Goal: Find contact information: Find contact information

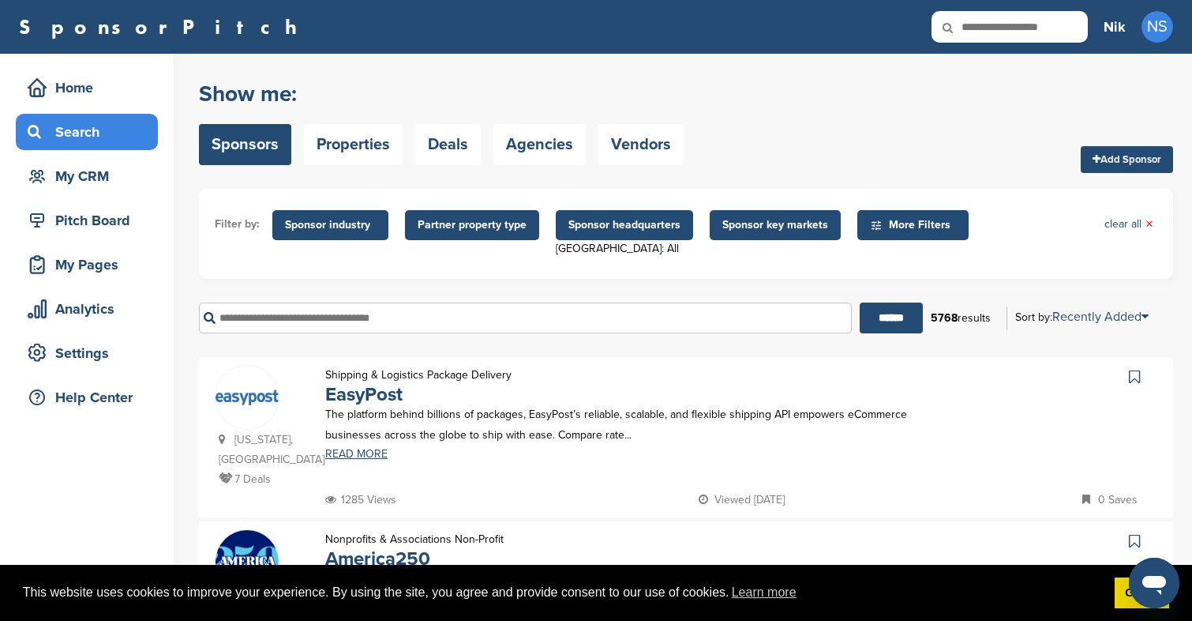
click at [328, 232] on span "Sponsor industry" at bounding box center [330, 224] width 91 height 17
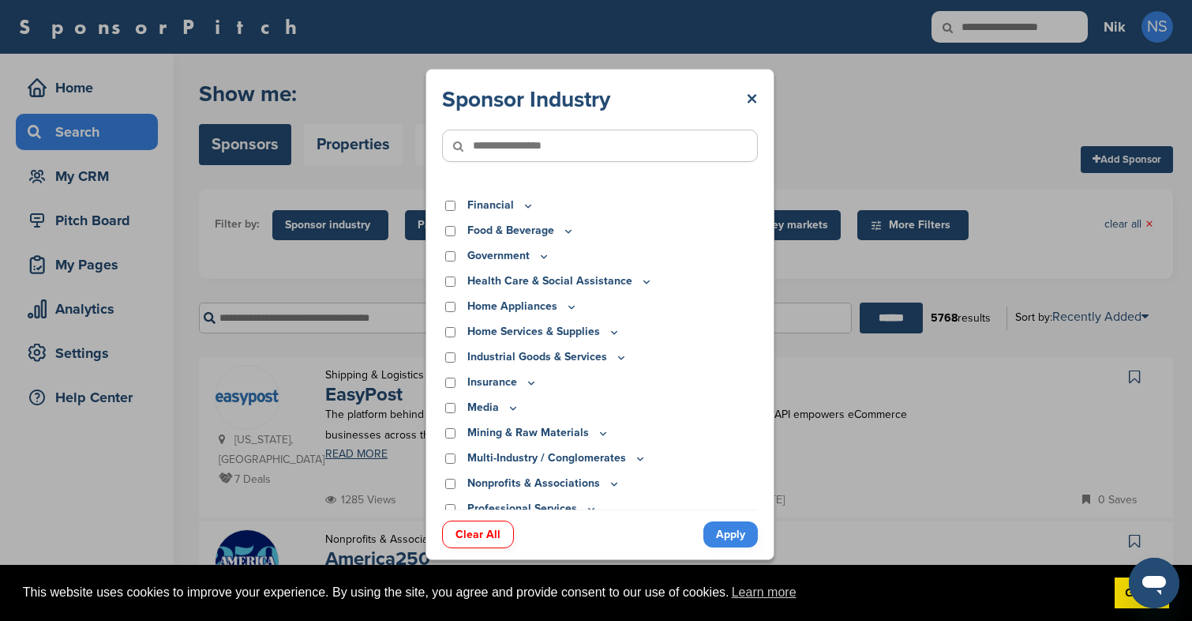
scroll to position [219, 0]
click at [738, 534] on link "Apply" at bounding box center [731, 534] width 54 height 26
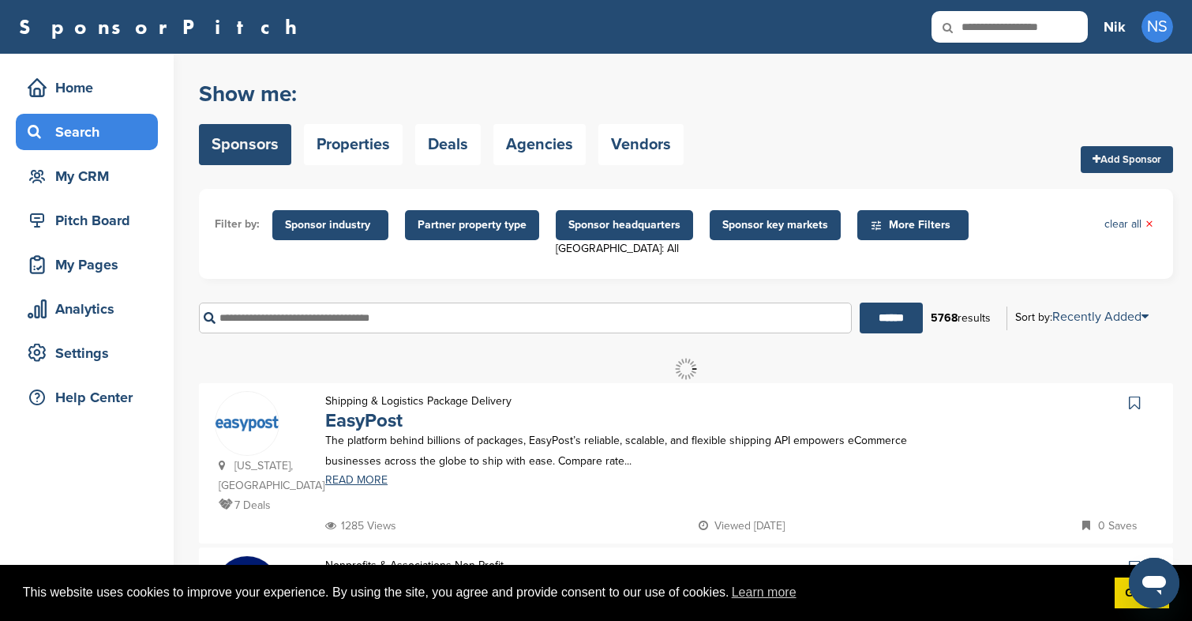
click at [900, 233] on span "More Filters" at bounding box center [915, 224] width 91 height 17
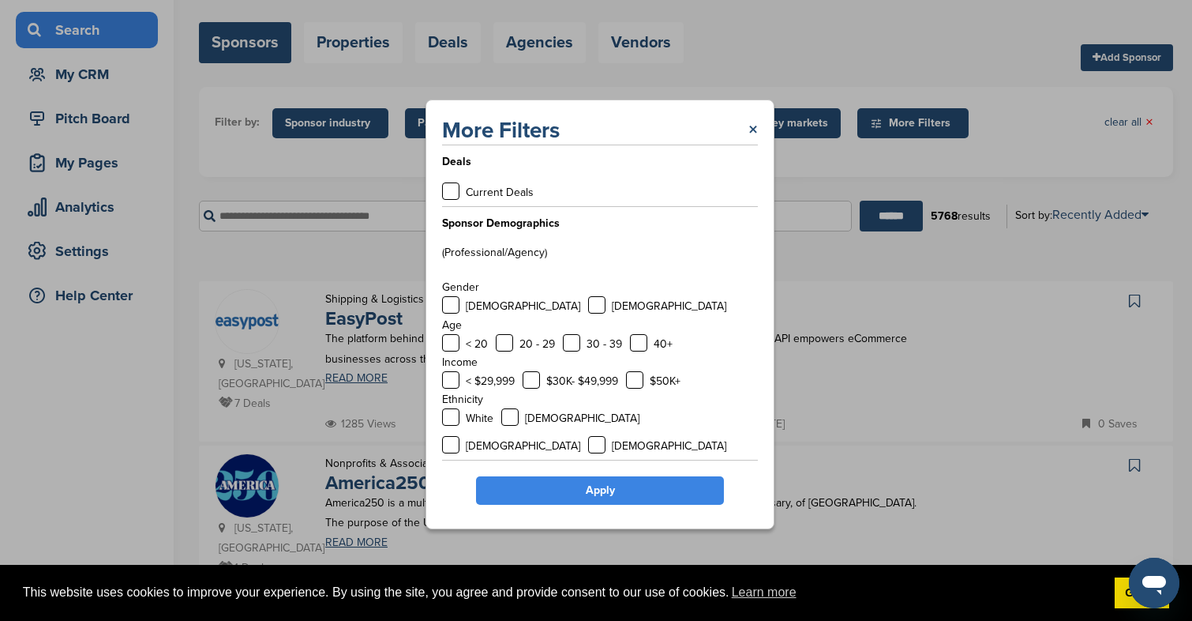
scroll to position [107, 0]
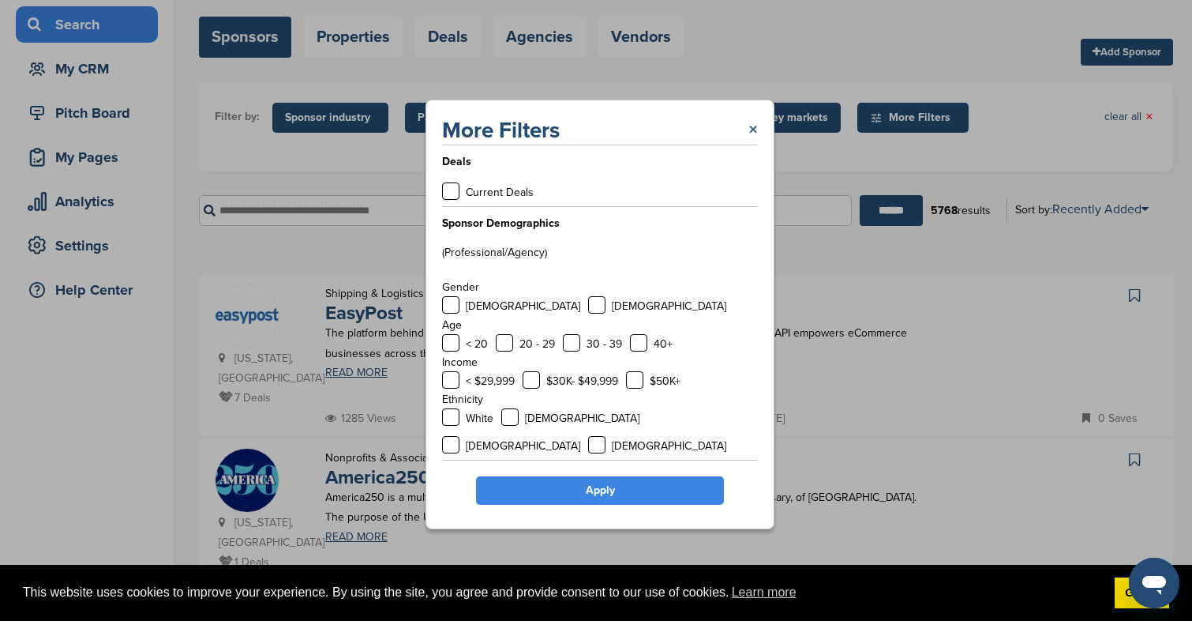
click at [751, 126] on link "×" at bounding box center [753, 130] width 9 height 28
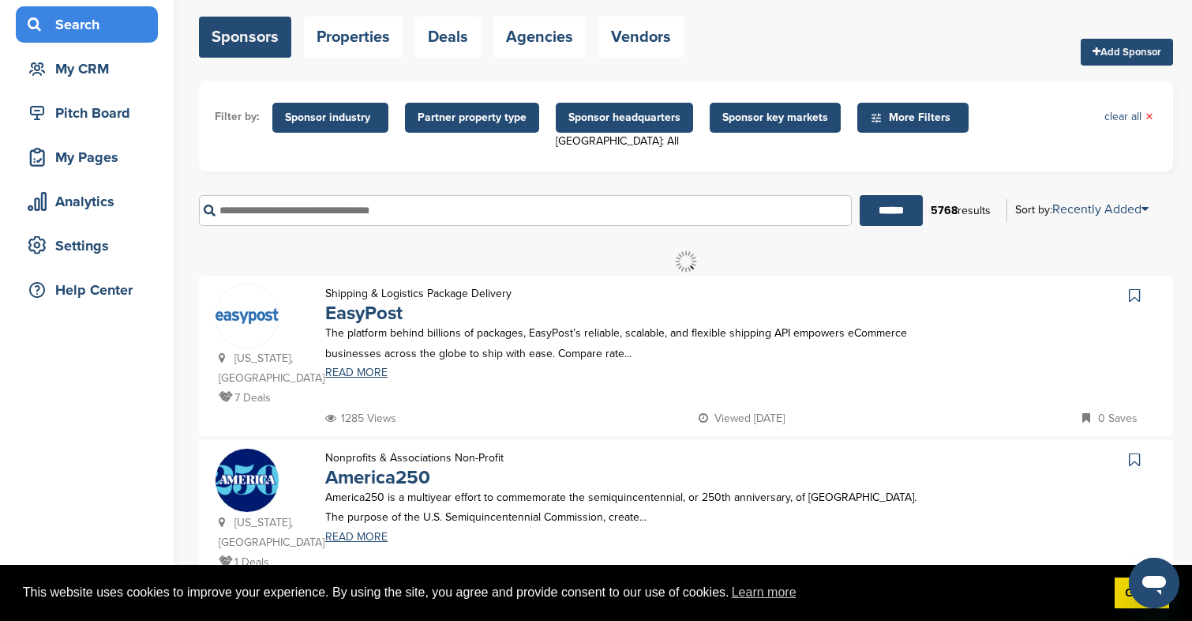
click at [618, 122] on span "Sponsor headquarters" at bounding box center [625, 117] width 112 height 17
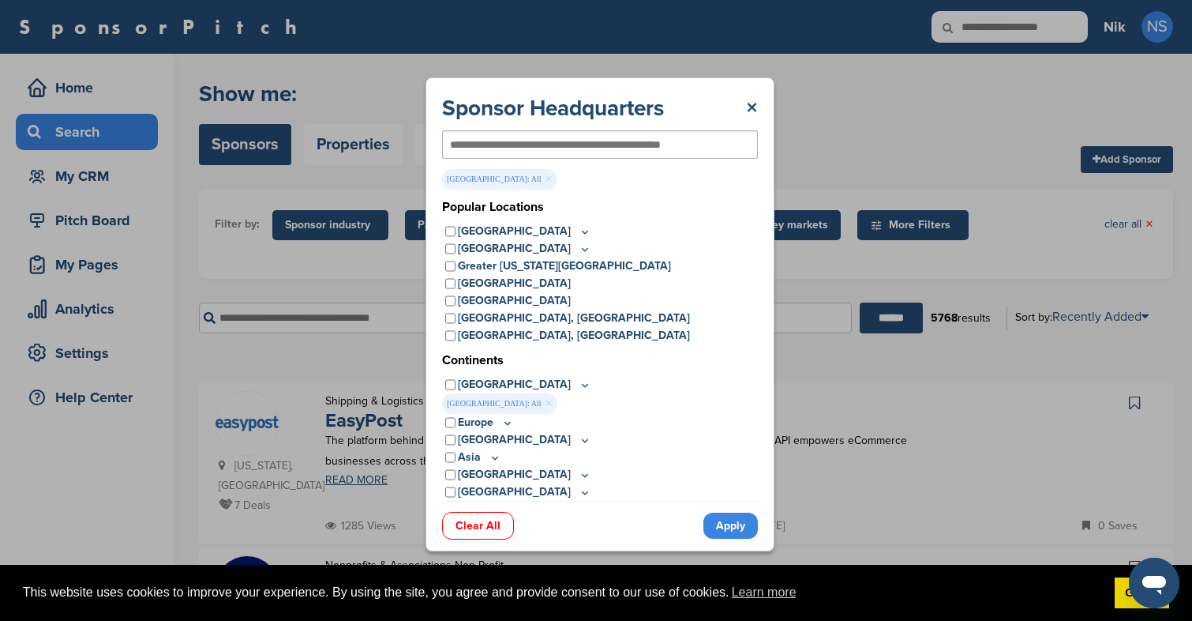
click at [579, 227] on icon at bounding box center [585, 231] width 13 height 13
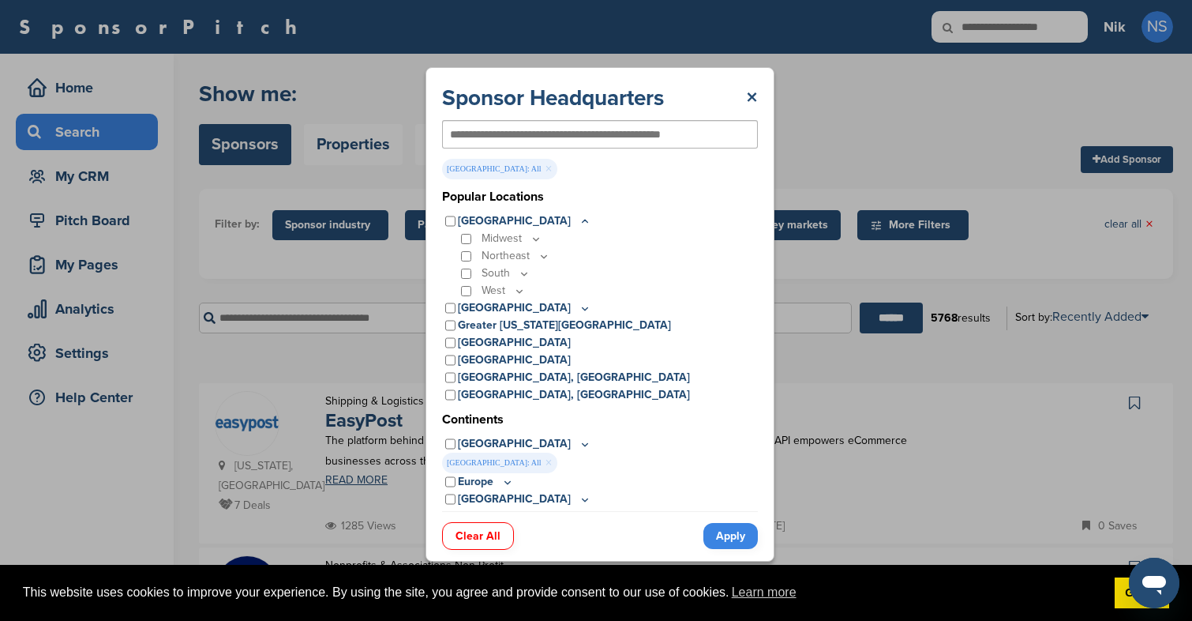
click at [579, 307] on icon at bounding box center [585, 308] width 13 height 13
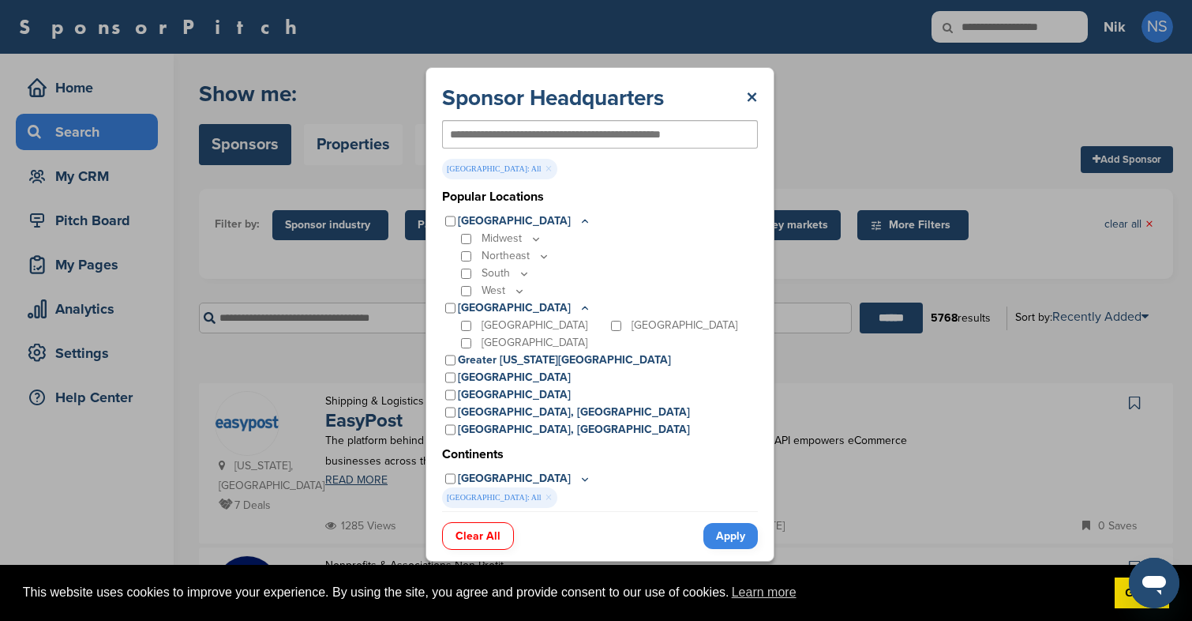
click at [493, 275] on p "South" at bounding box center [506, 273] width 49 height 17
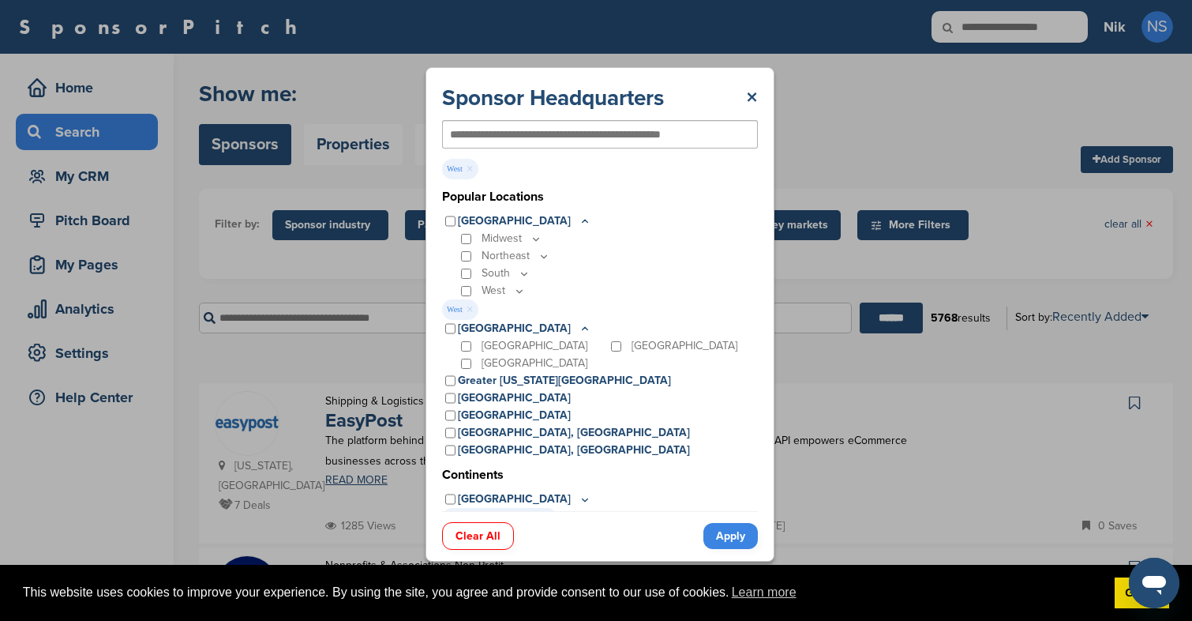
click at [739, 532] on link "Apply" at bounding box center [731, 536] width 54 height 26
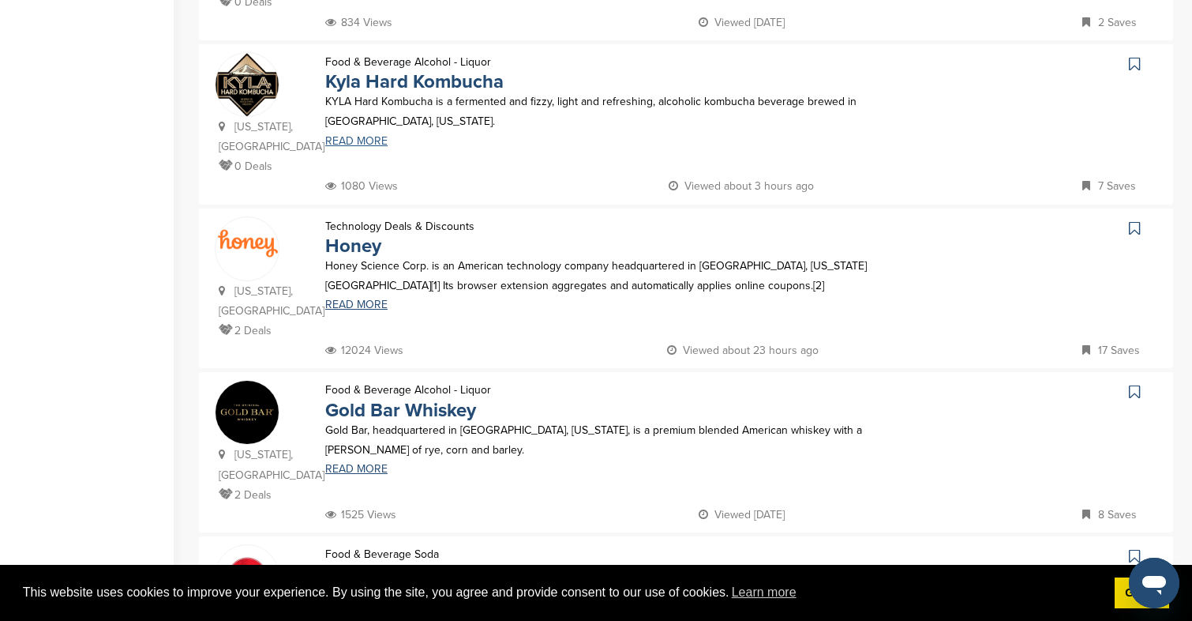
scroll to position [573, 0]
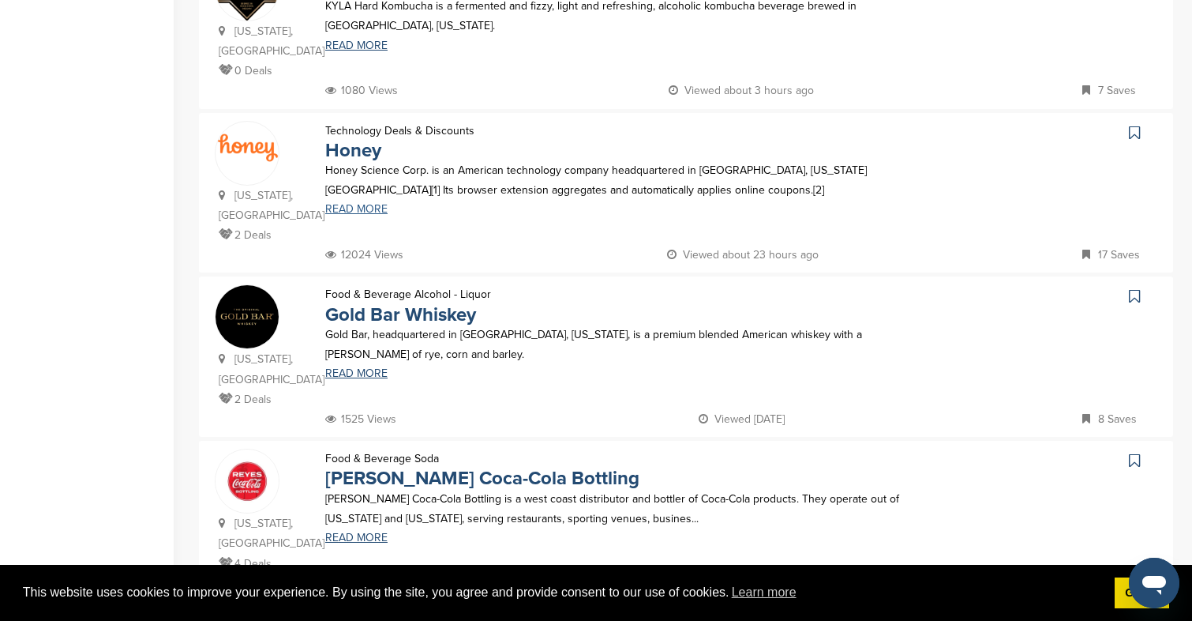
click at [346, 204] on link "READ MORE" at bounding box center [627, 209] width 605 height 11
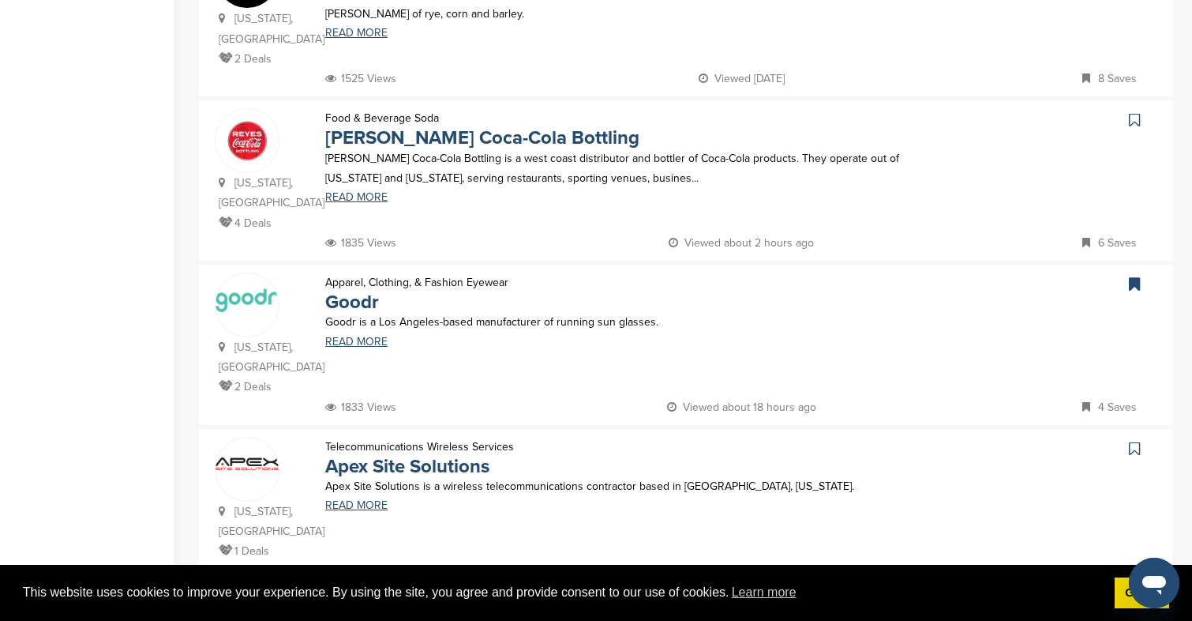
scroll to position [937, 0]
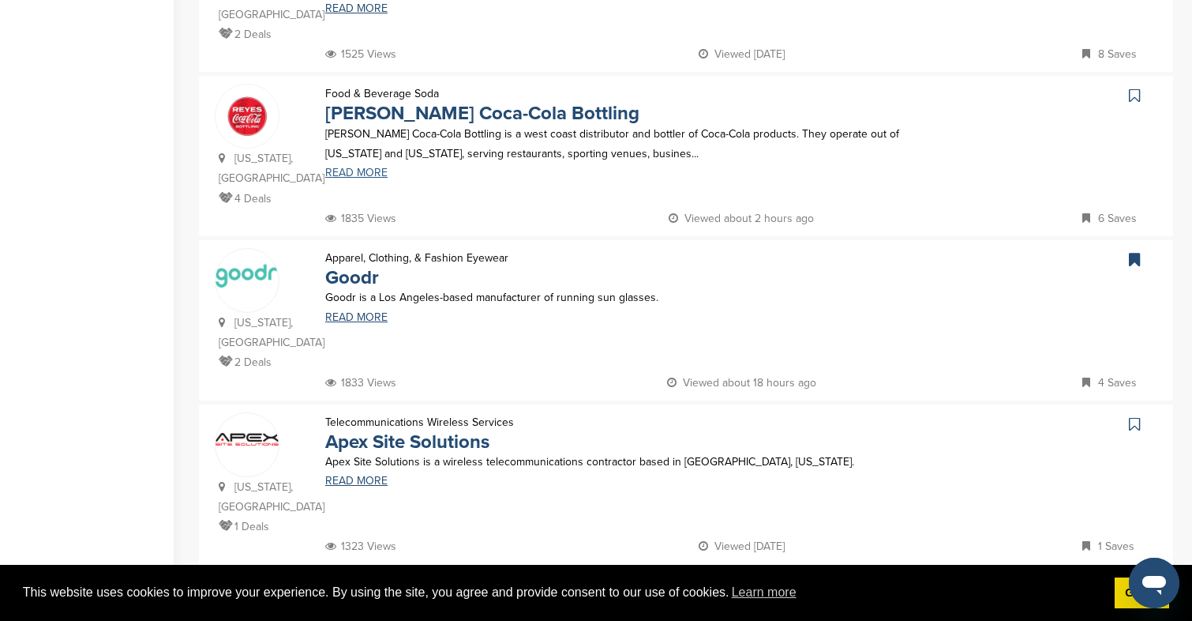
click at [372, 167] on link "READ MORE" at bounding box center [627, 172] width 605 height 11
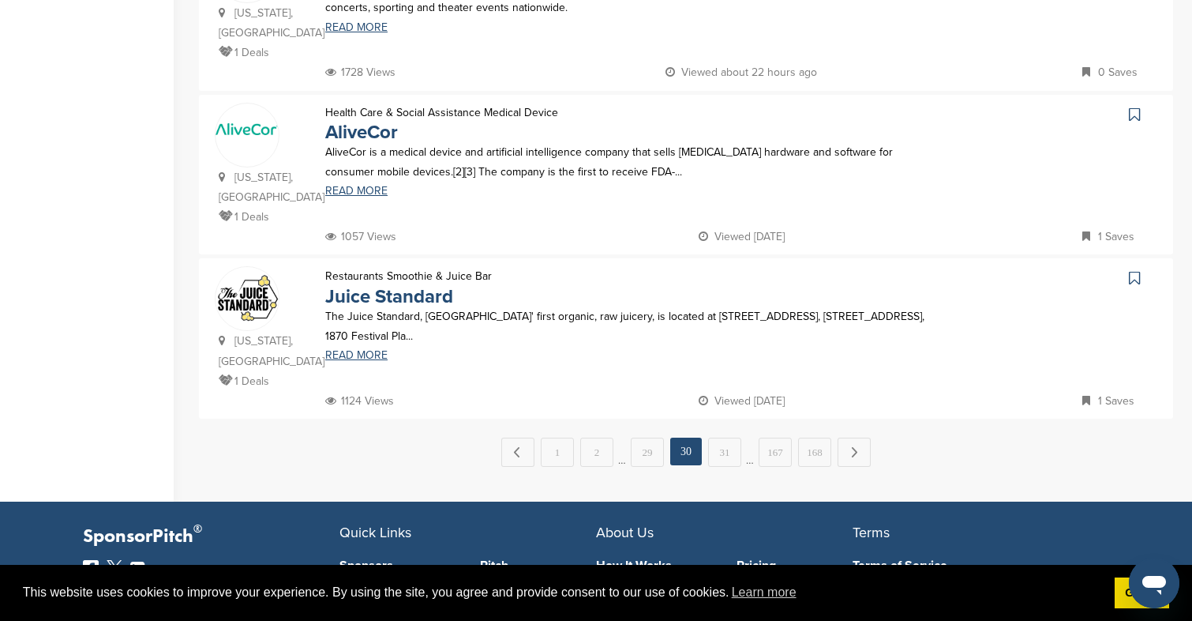
scroll to position [1610, 0]
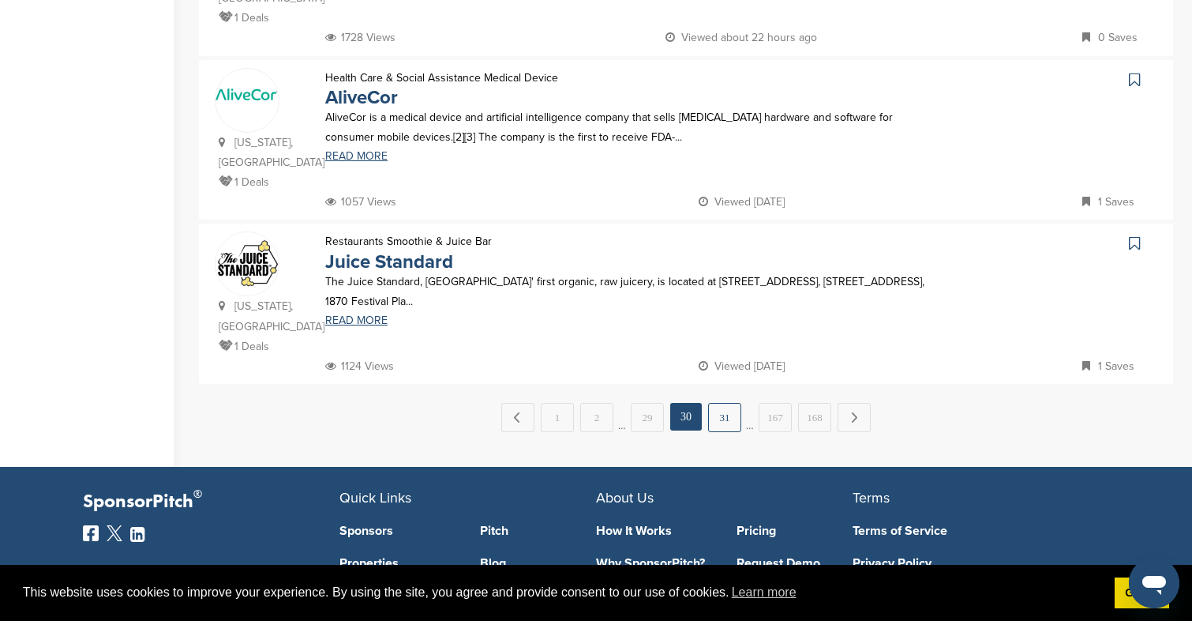
click at [725, 403] on link "31" at bounding box center [724, 417] width 33 height 29
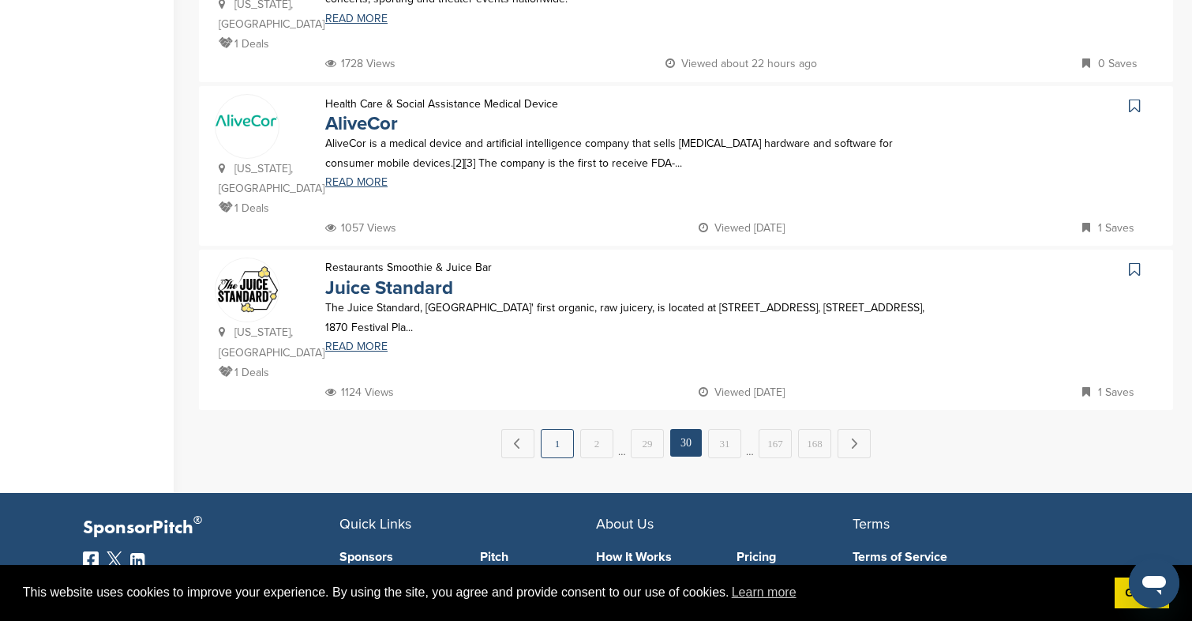
click at [558, 429] on link "1" at bounding box center [557, 443] width 33 height 29
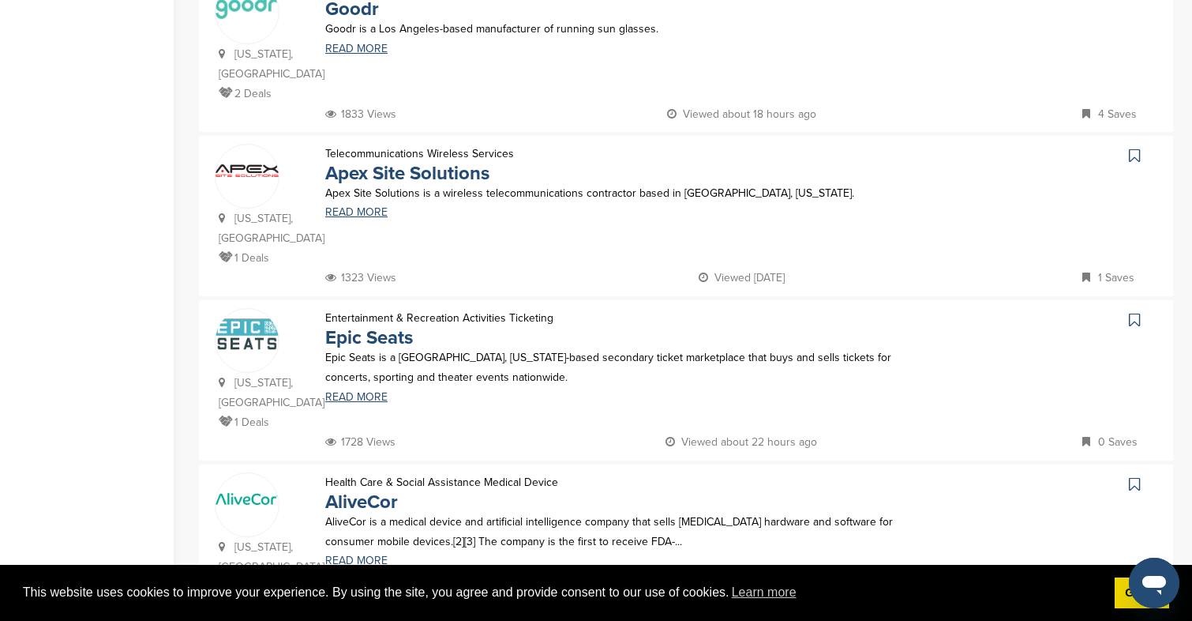
scroll to position [1787, 0]
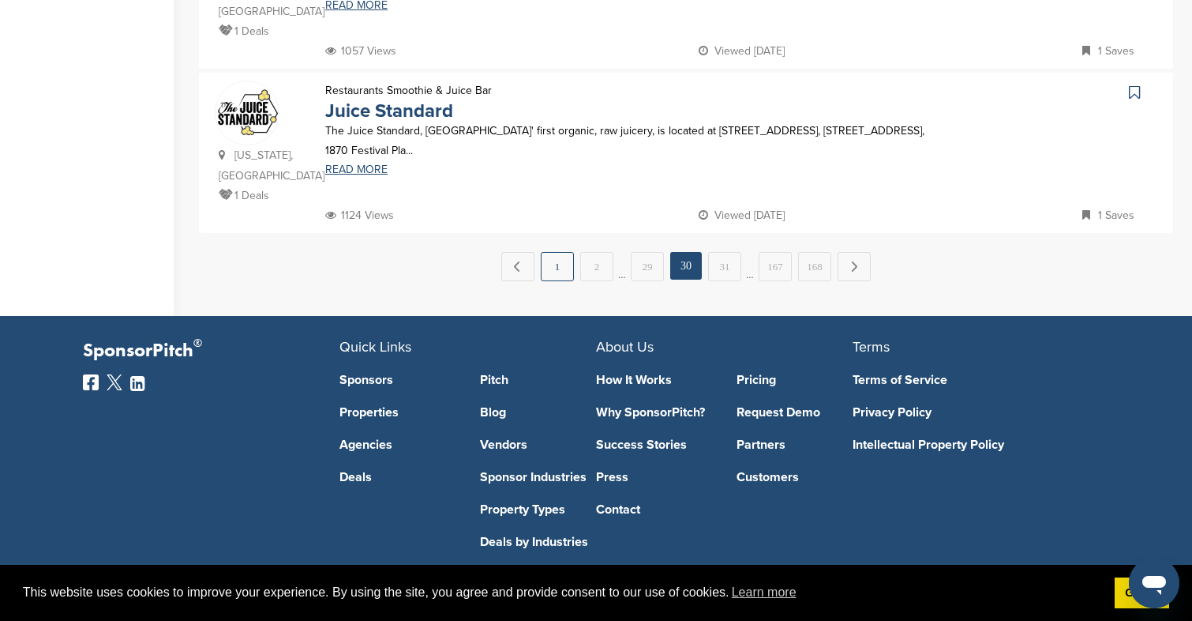
click at [563, 252] on link "1" at bounding box center [557, 266] width 33 height 29
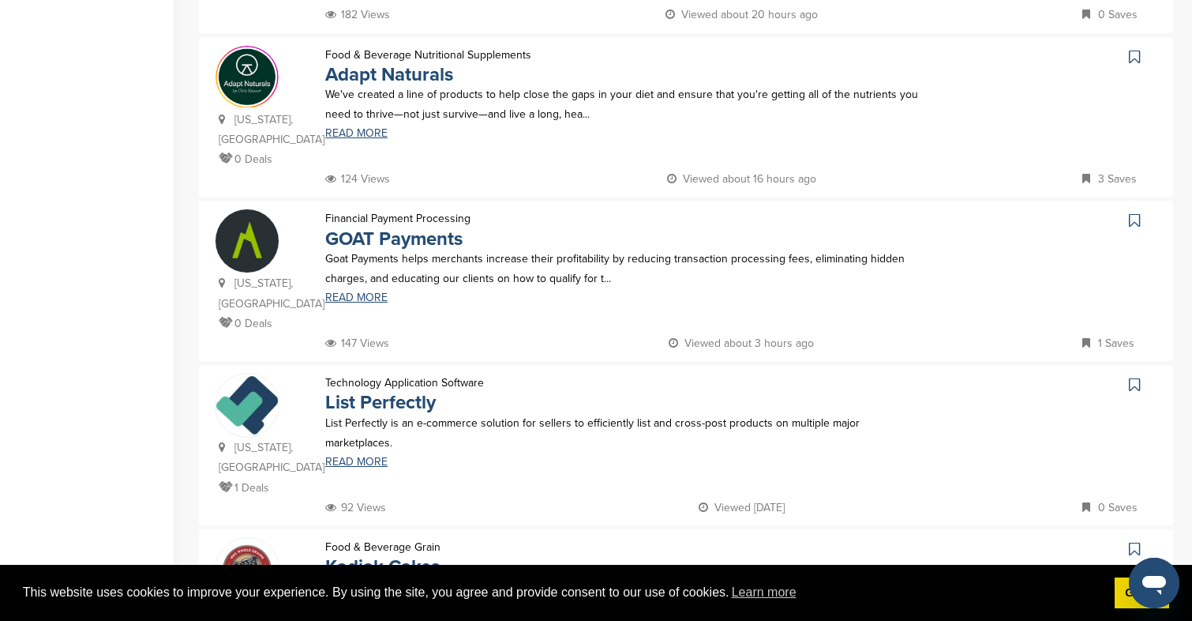
scroll to position [669, 0]
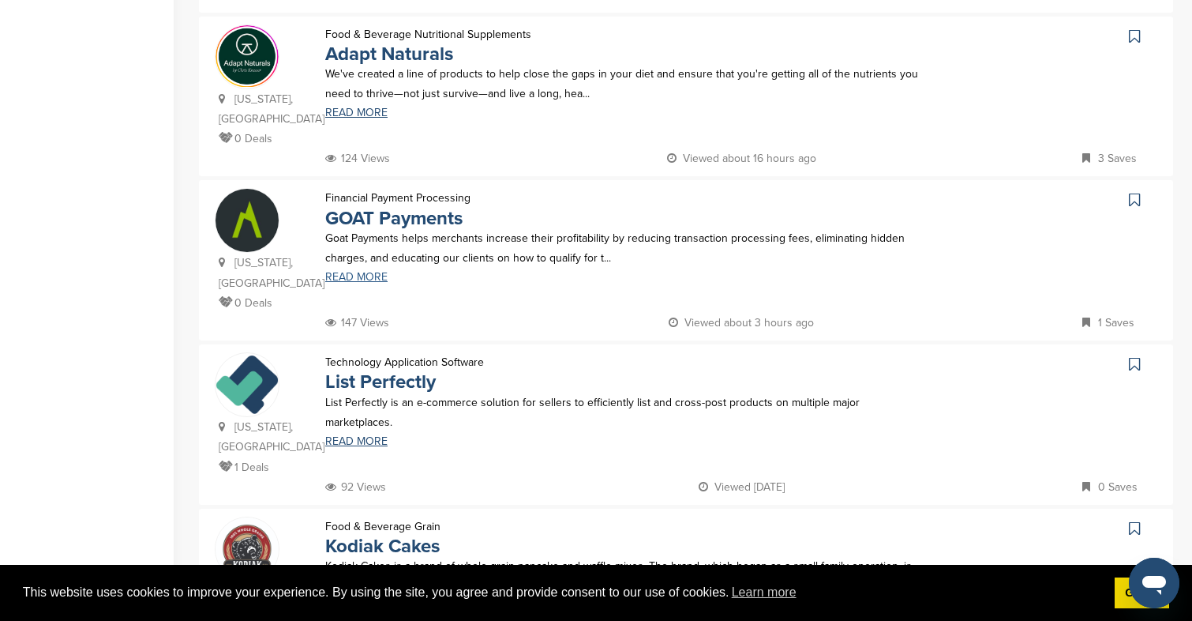
click at [362, 272] on link "READ MORE" at bounding box center [627, 277] width 605 height 11
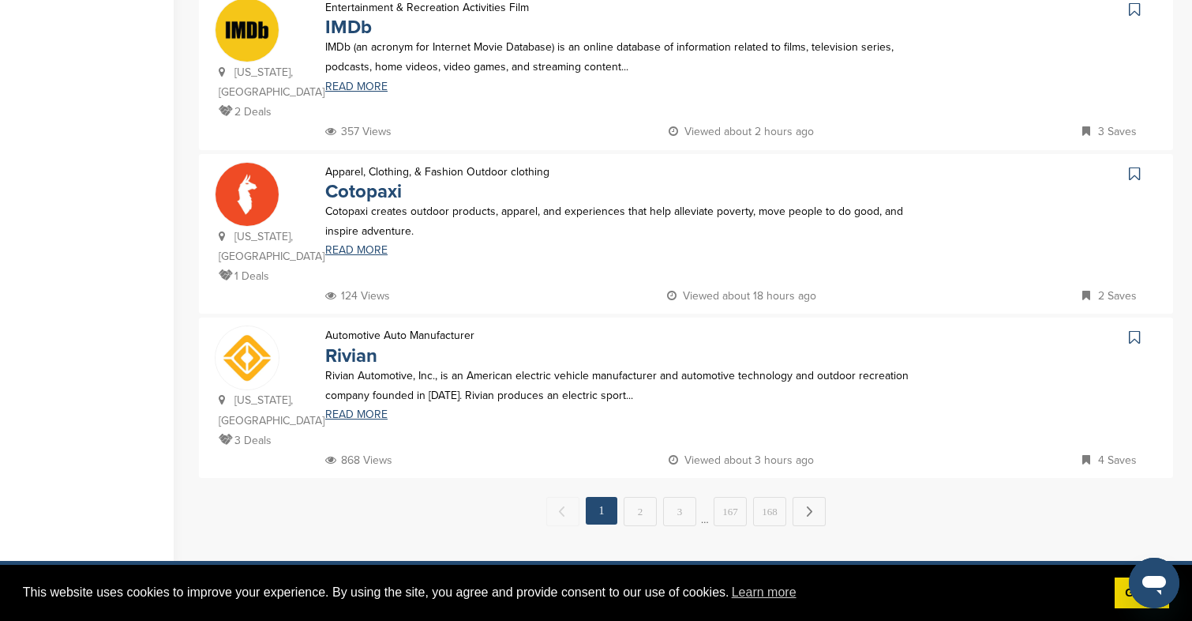
scroll to position [1559, 0]
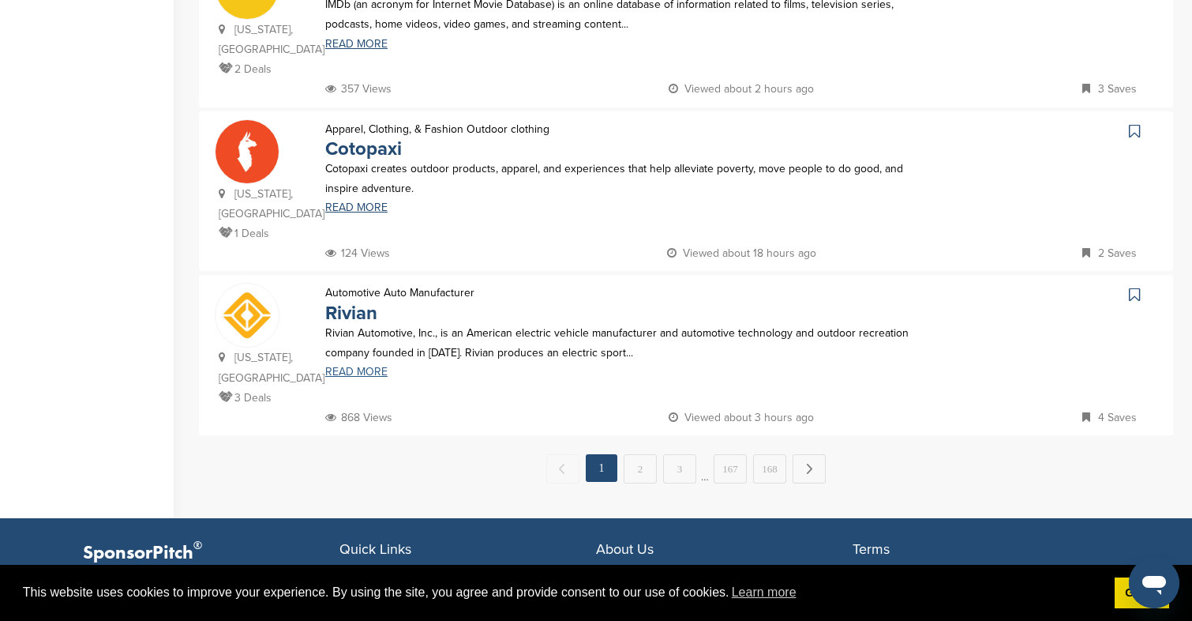
click at [358, 366] on link "READ MORE" at bounding box center [627, 371] width 605 height 11
click at [644, 454] on link "2" at bounding box center [640, 468] width 33 height 29
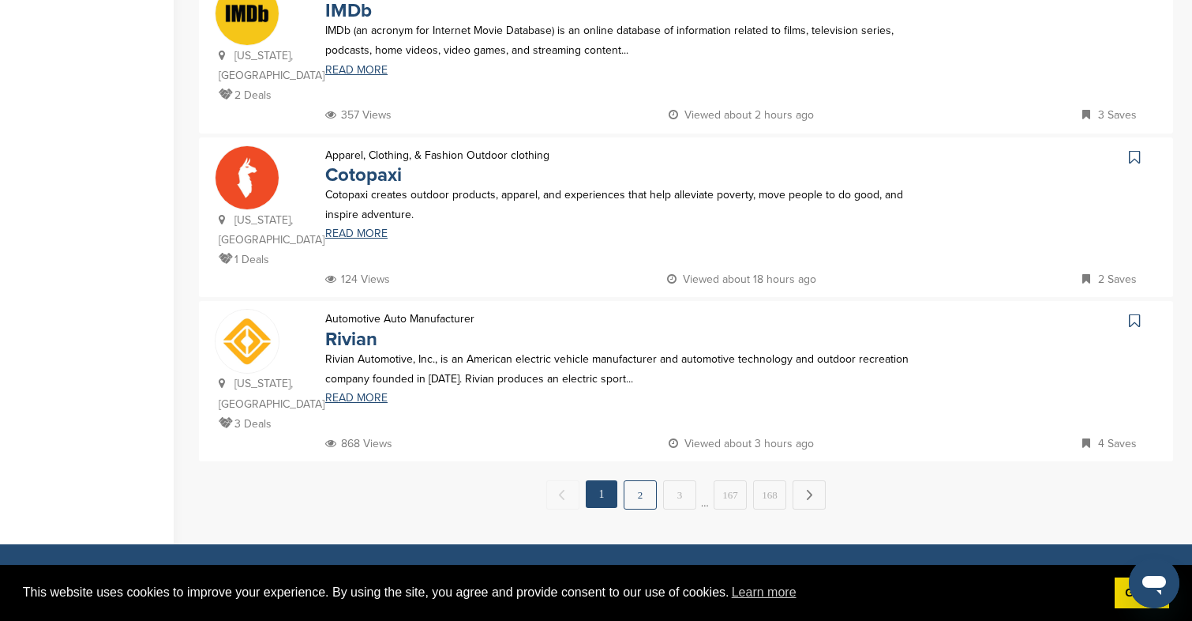
click at [634, 480] on link "2" at bounding box center [640, 494] width 33 height 29
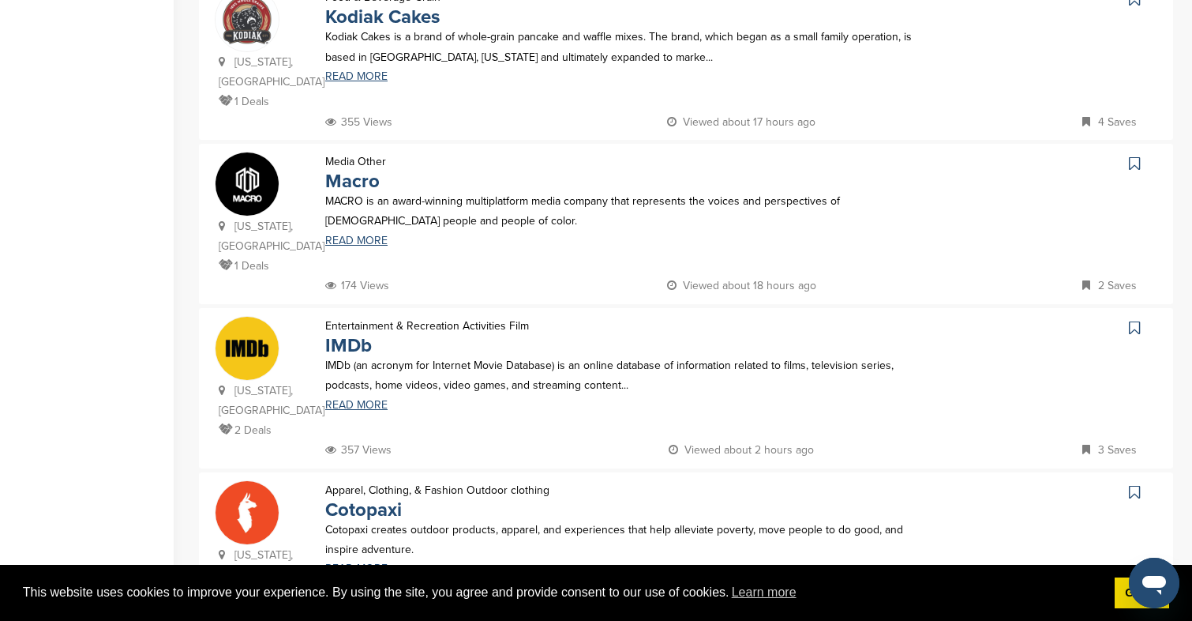
scroll to position [1767, 0]
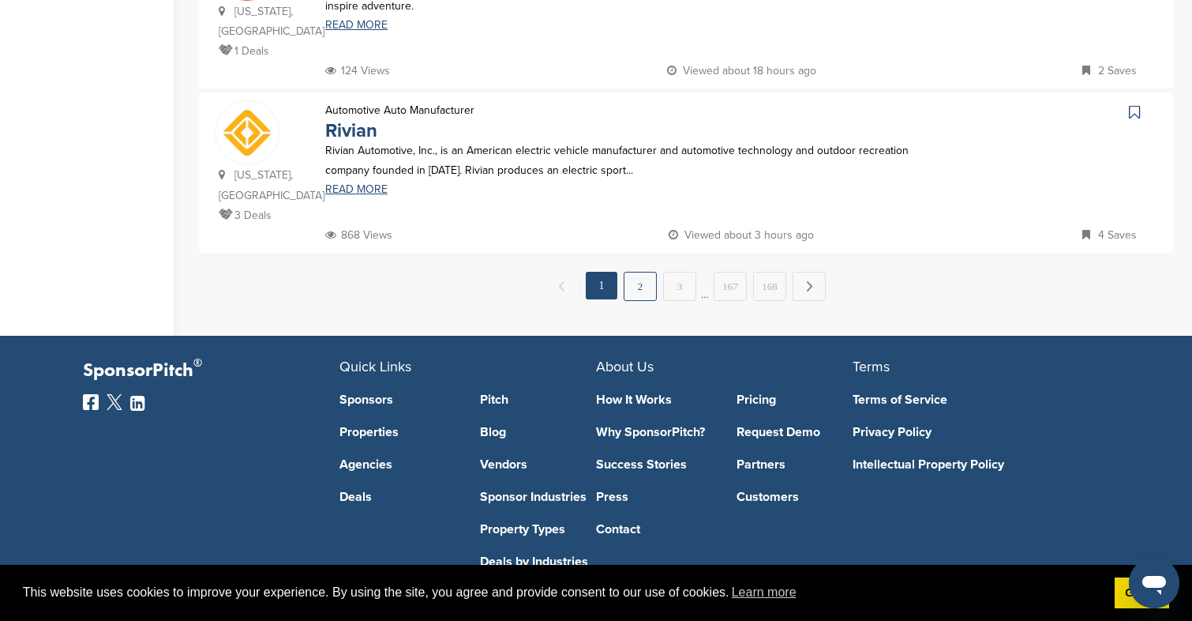
click at [638, 272] on link "2" at bounding box center [640, 286] width 33 height 29
click at [644, 272] on link "2" at bounding box center [640, 286] width 33 height 29
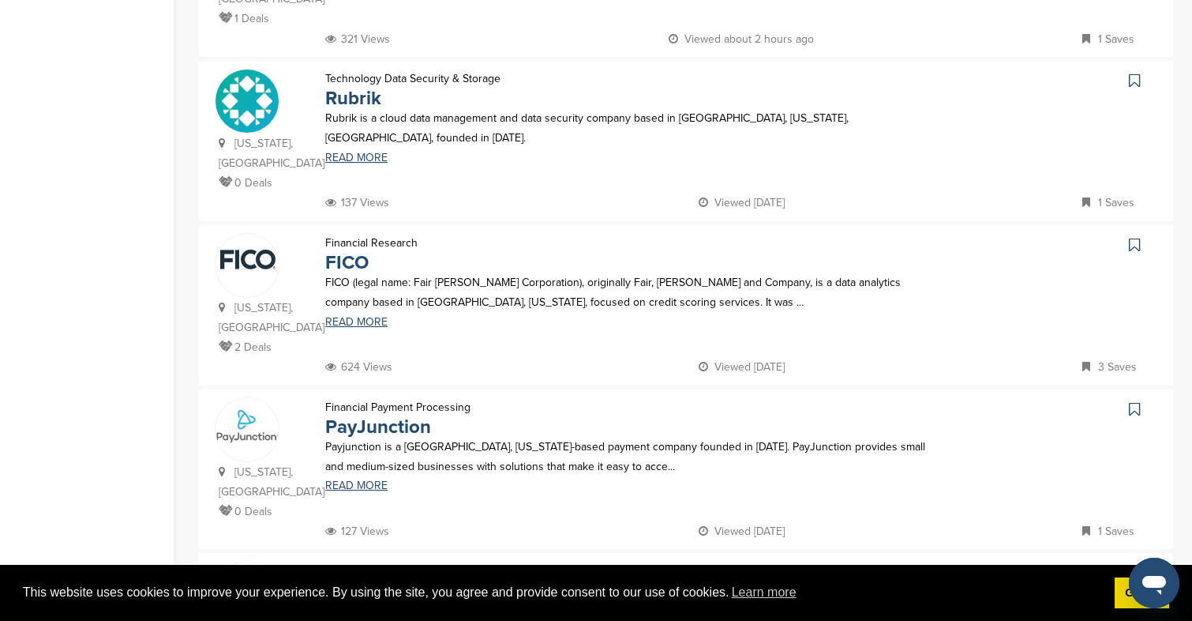
scroll to position [1741, 0]
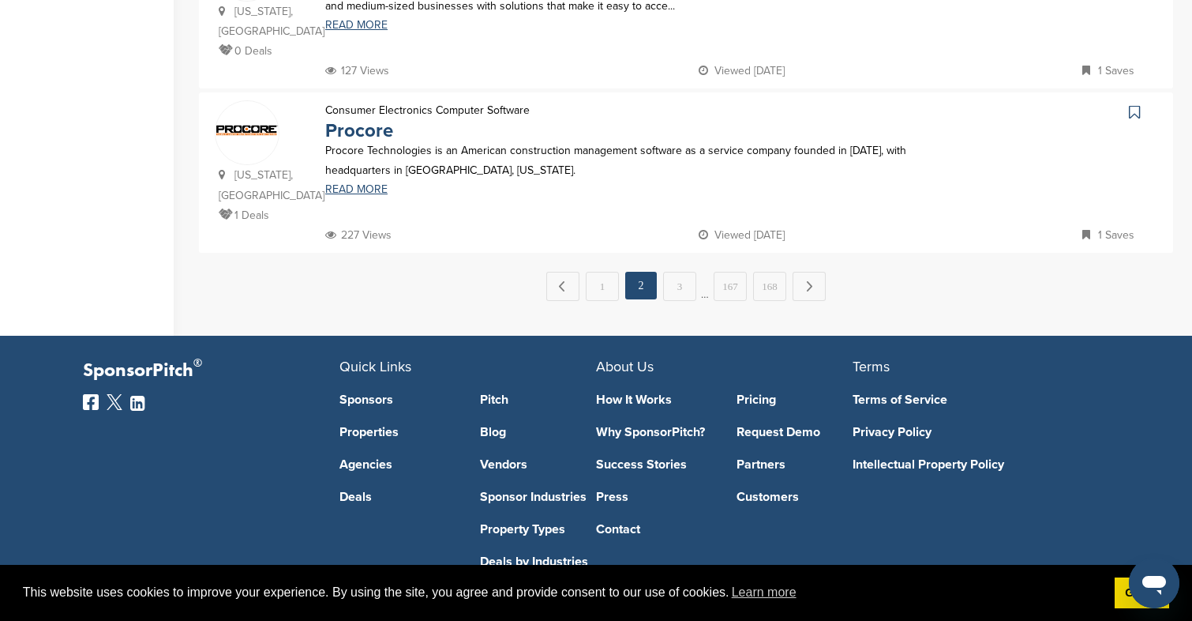
click at [707, 272] on span "…" at bounding box center [705, 286] width 8 height 28
click at [691, 272] on link "3" at bounding box center [679, 286] width 33 height 29
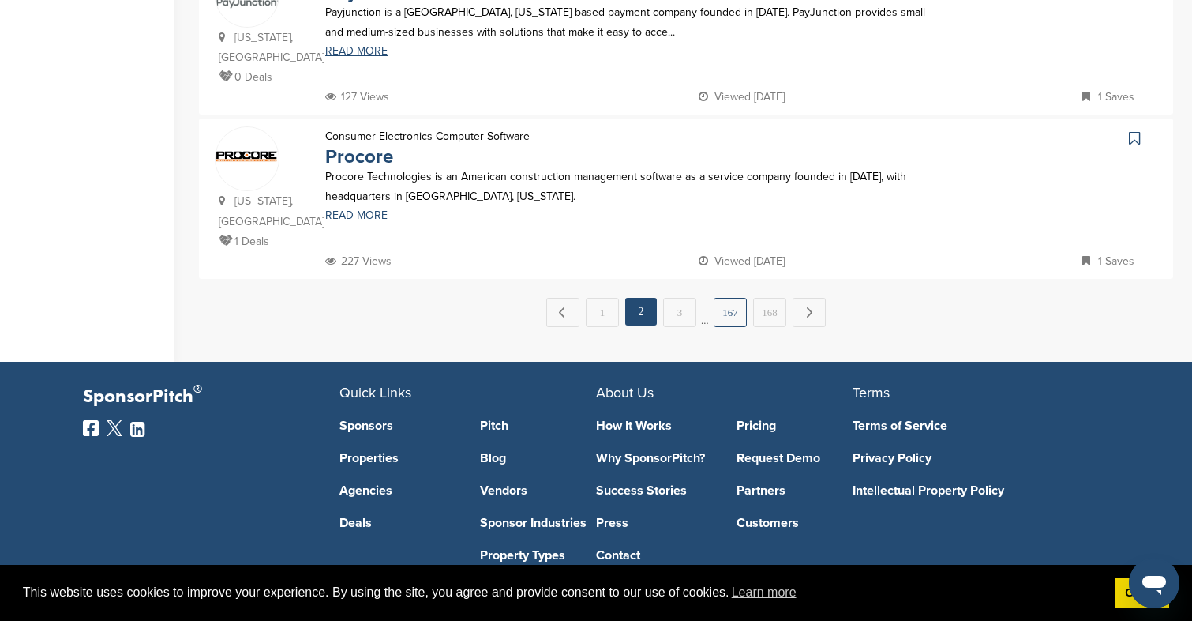
click at [723, 298] on link "167" at bounding box center [730, 312] width 33 height 29
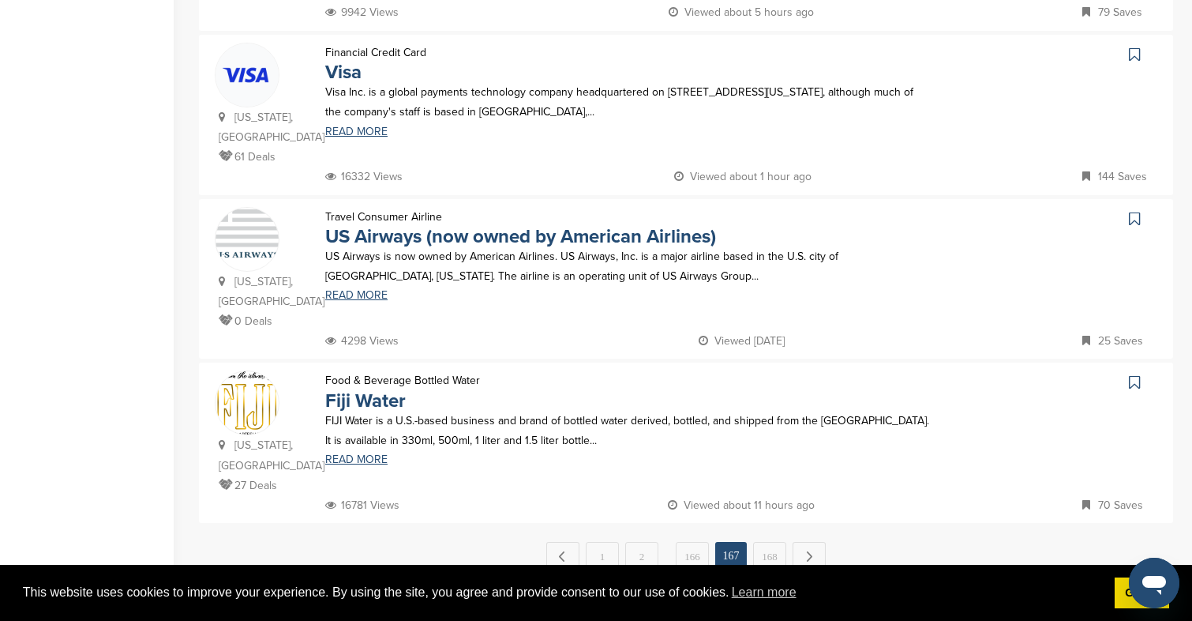
scroll to position [1423, 0]
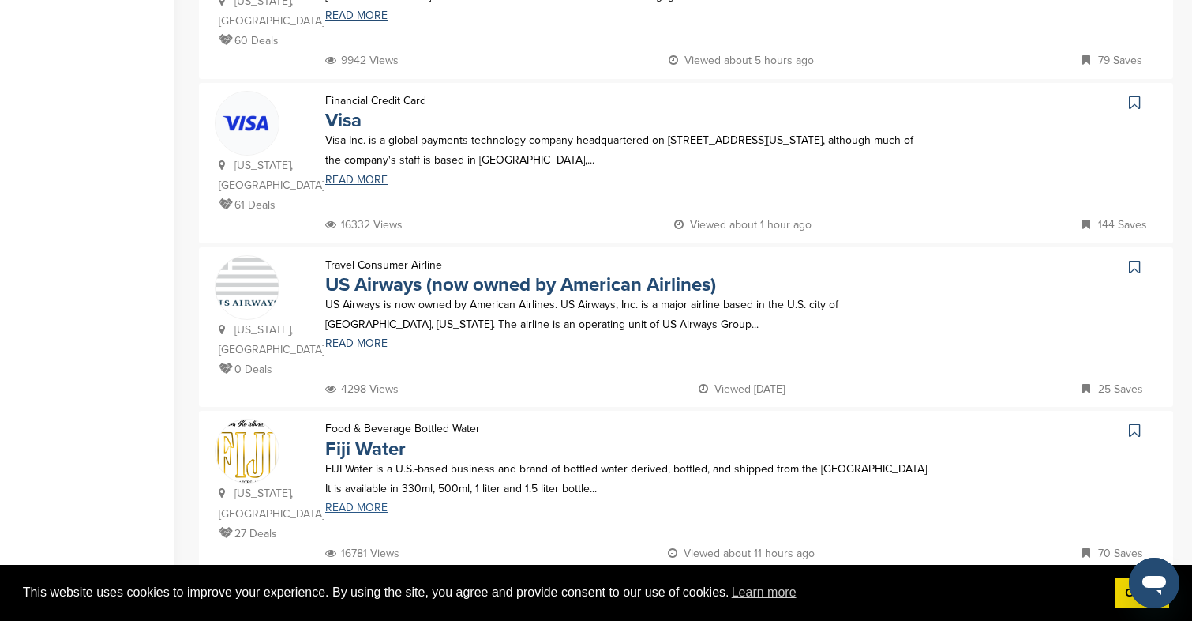
click at [360, 502] on link "READ MORE" at bounding box center [627, 507] width 605 height 11
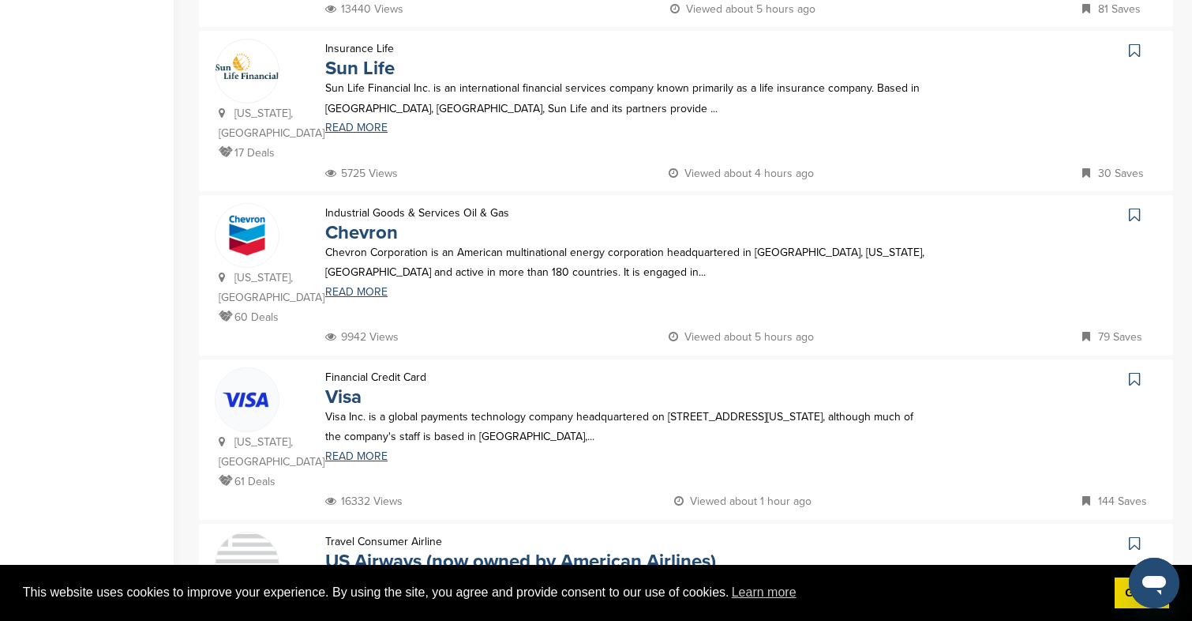
scroll to position [1136, 0]
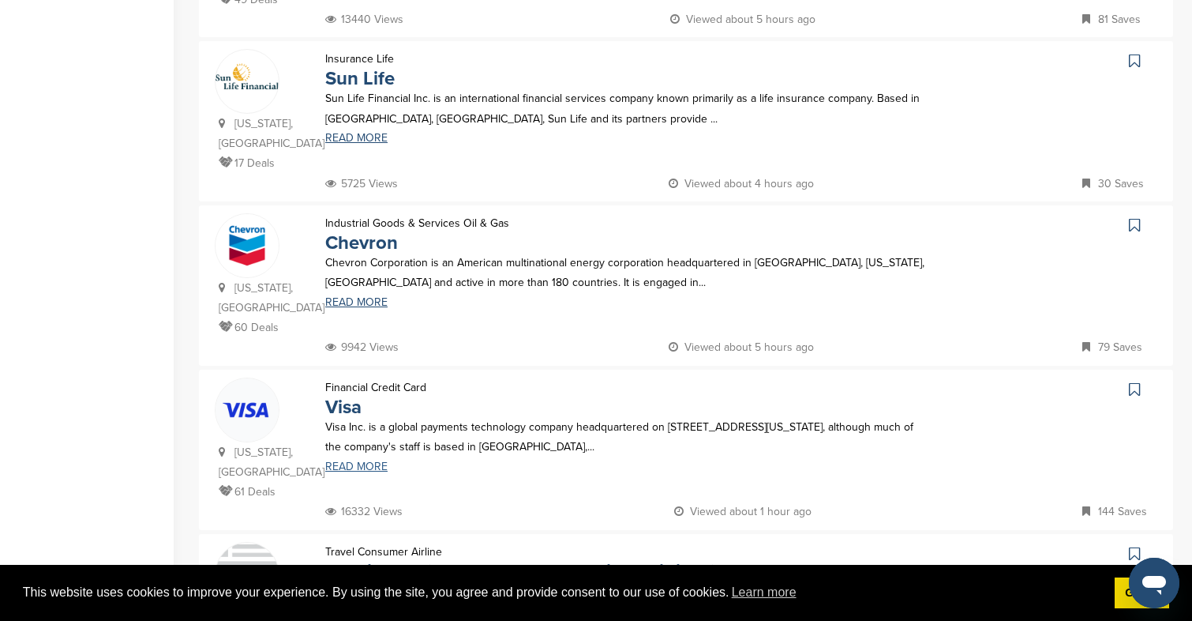
click at [357, 469] on link "READ MORE" at bounding box center [627, 466] width 605 height 11
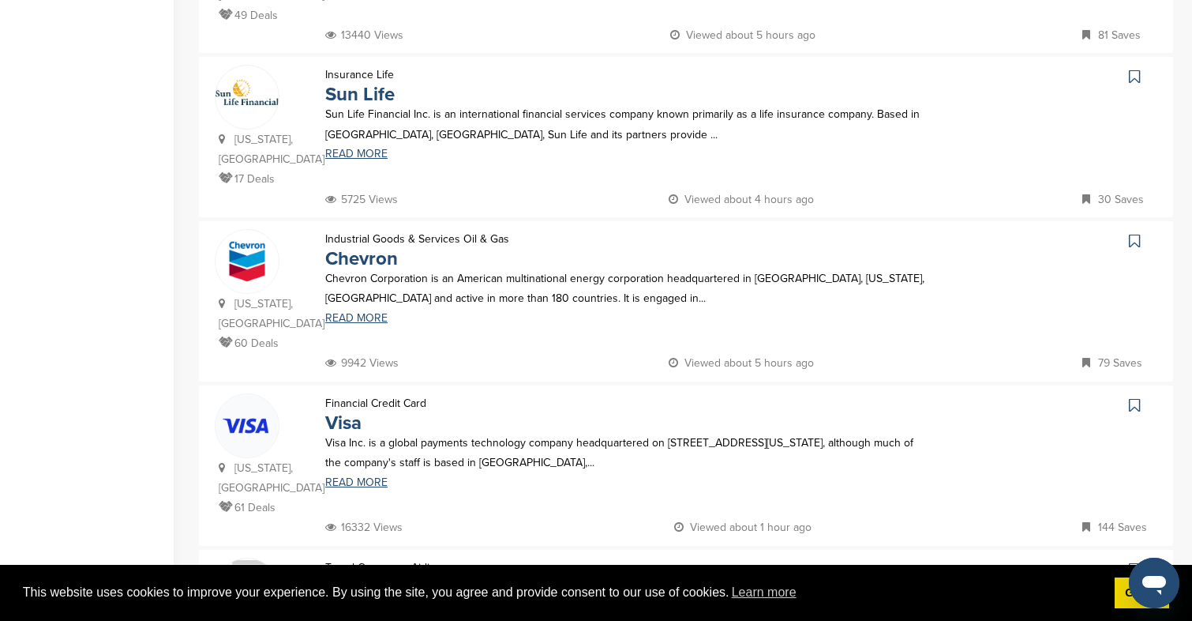
scroll to position [1119, 0]
click at [358, 318] on link "READ MORE" at bounding box center [627, 319] width 605 height 11
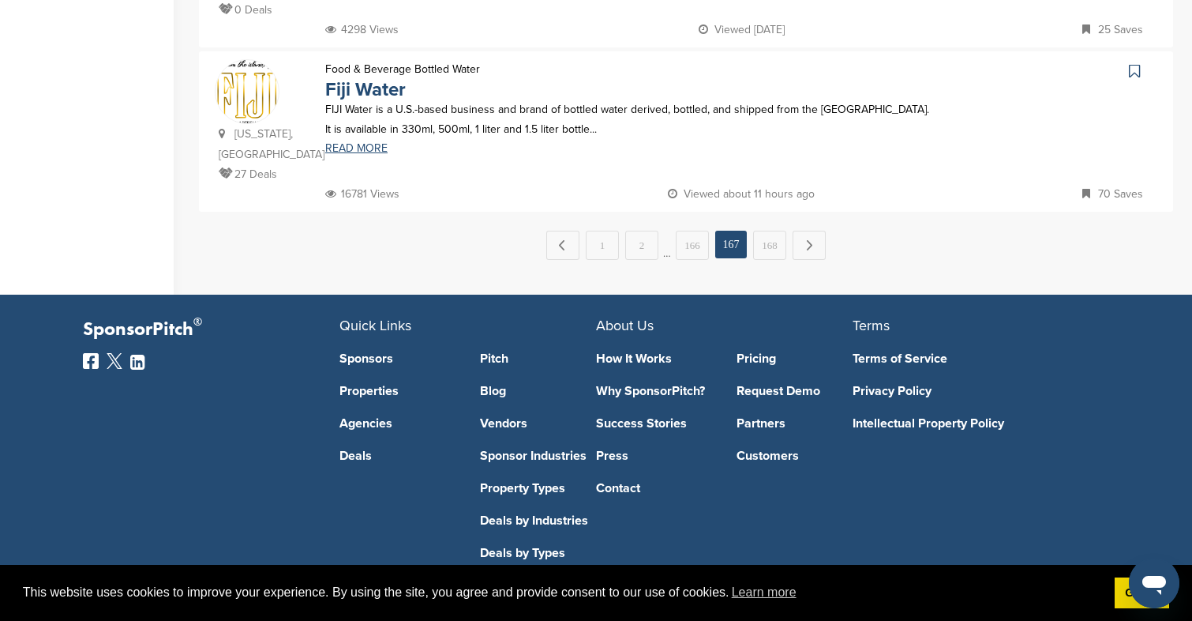
scroll to position [1801, 0]
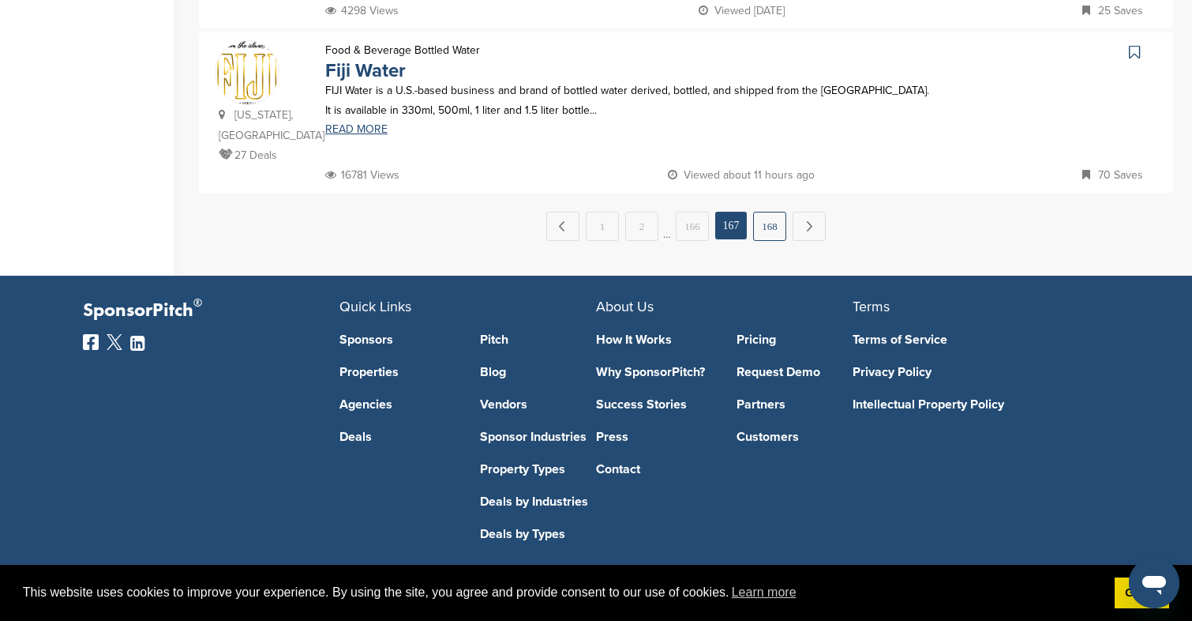
click at [765, 212] on link "168" at bounding box center [769, 226] width 33 height 29
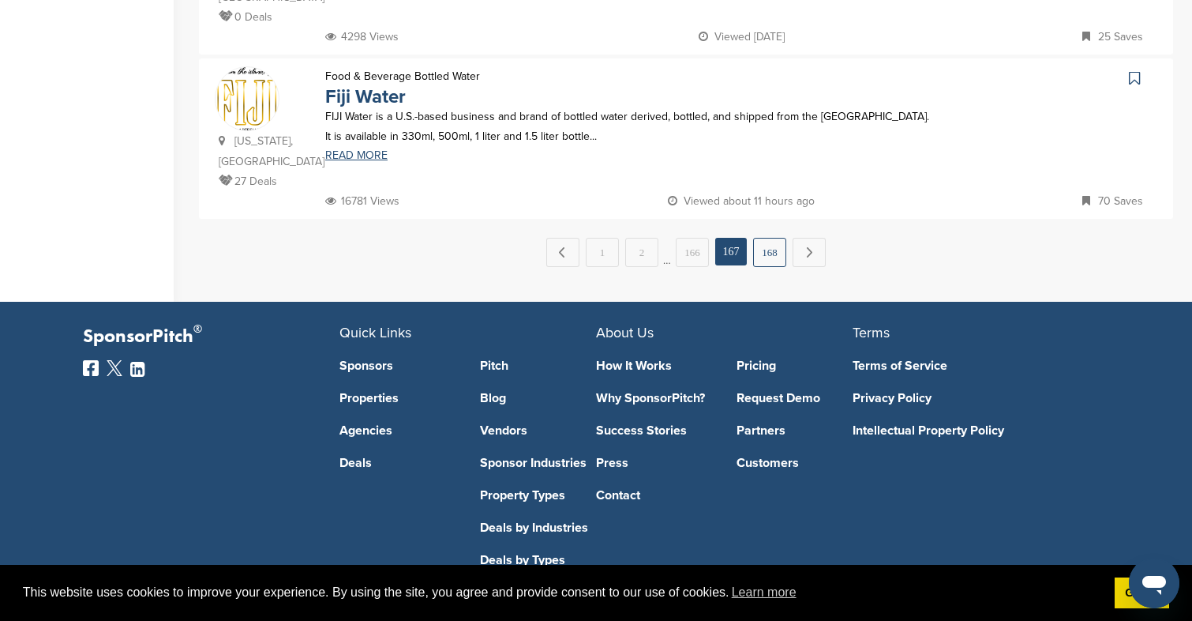
click at [767, 238] on link "168" at bounding box center [769, 252] width 33 height 29
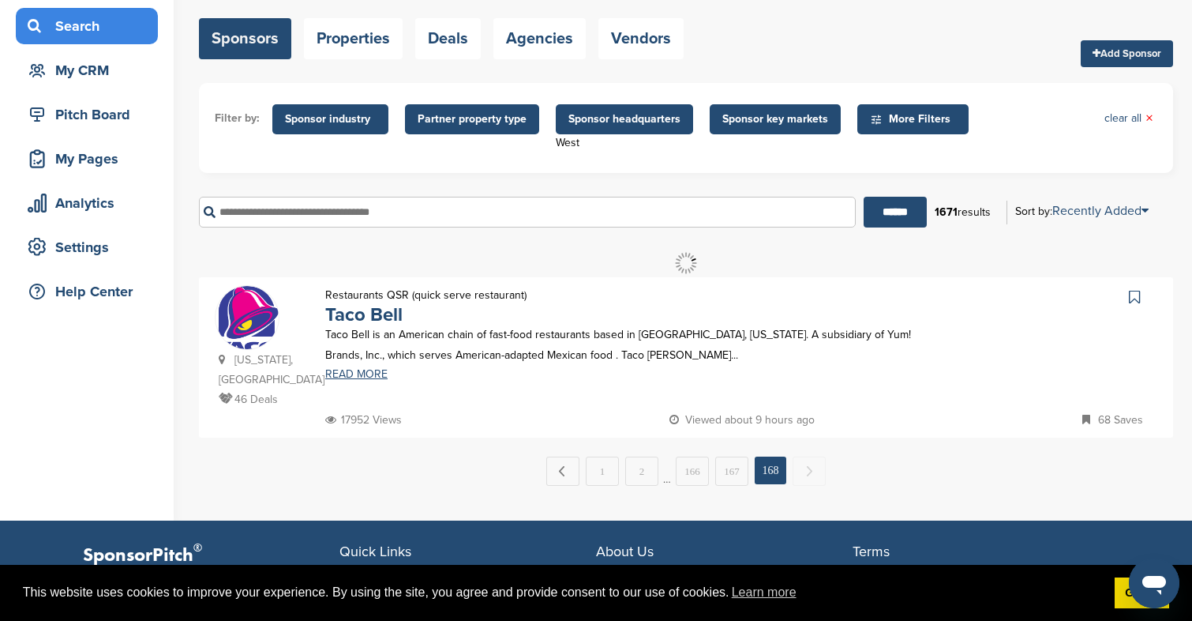
scroll to position [0, 0]
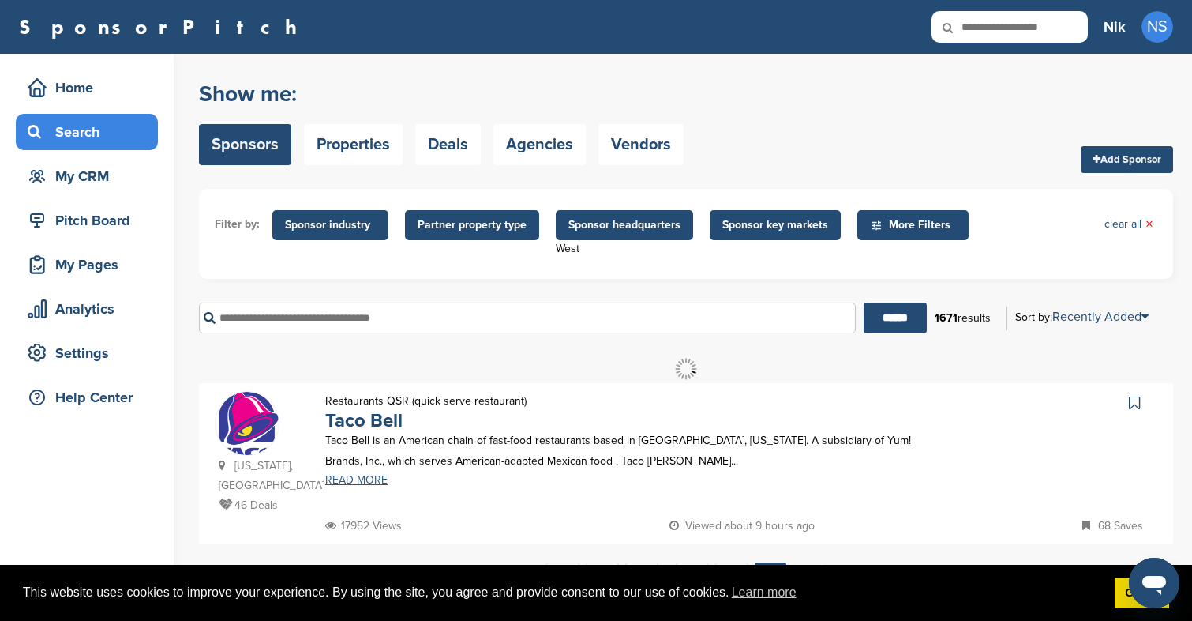
click at [370, 482] on link "READ MORE" at bounding box center [627, 480] width 605 height 11
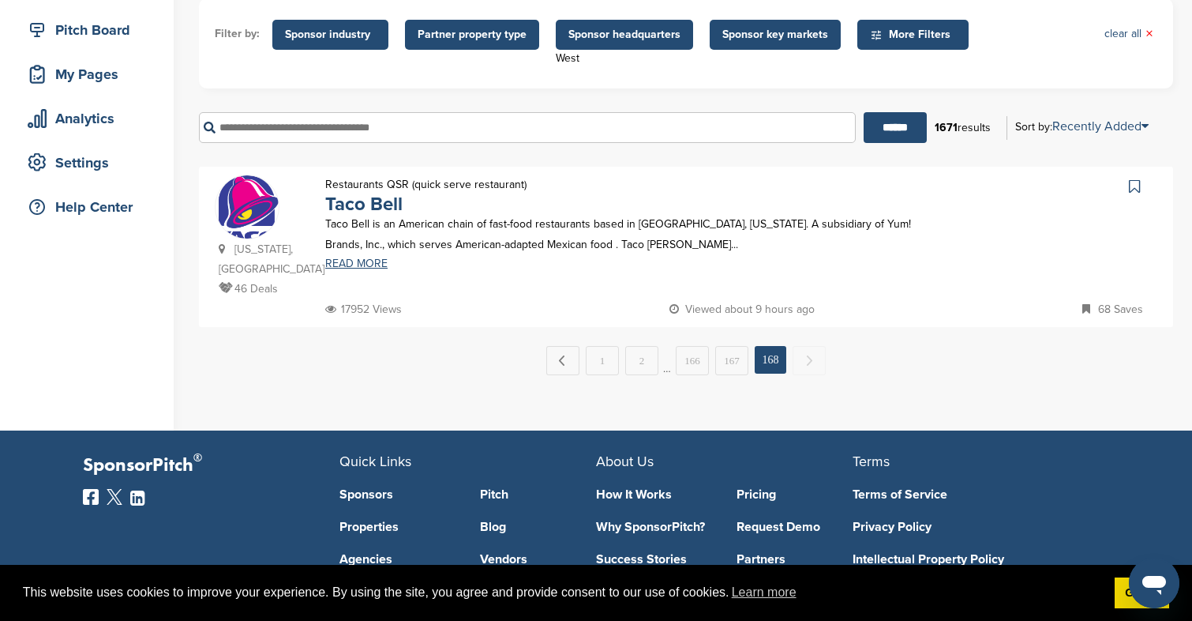
scroll to position [225, 0]
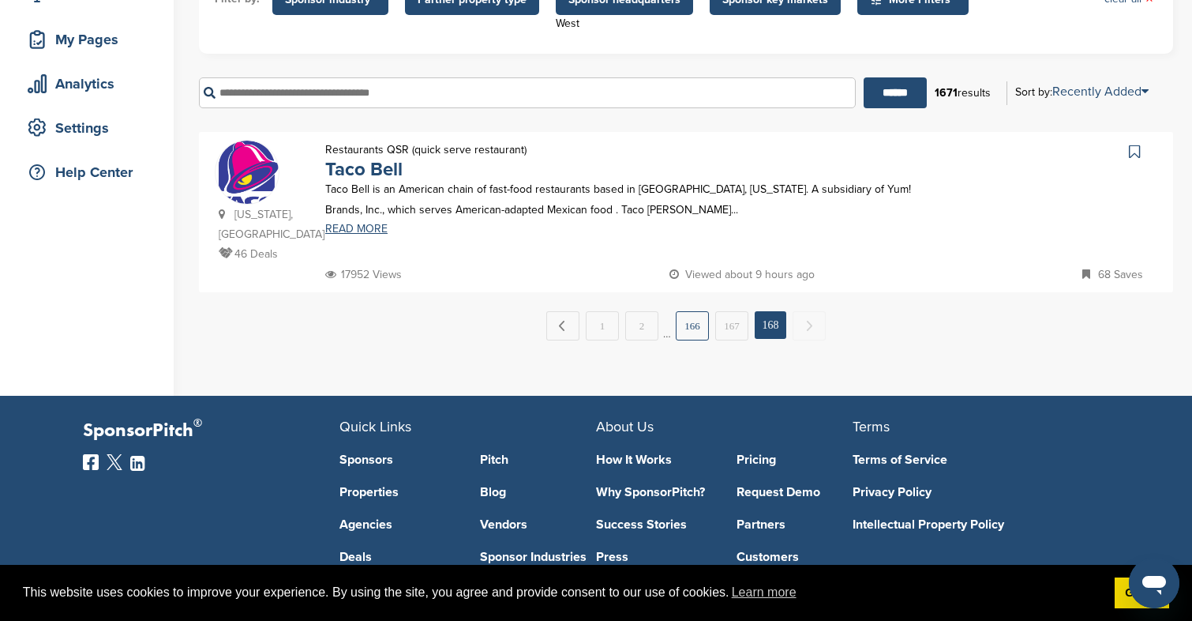
click at [697, 330] on link "166" at bounding box center [692, 325] width 33 height 29
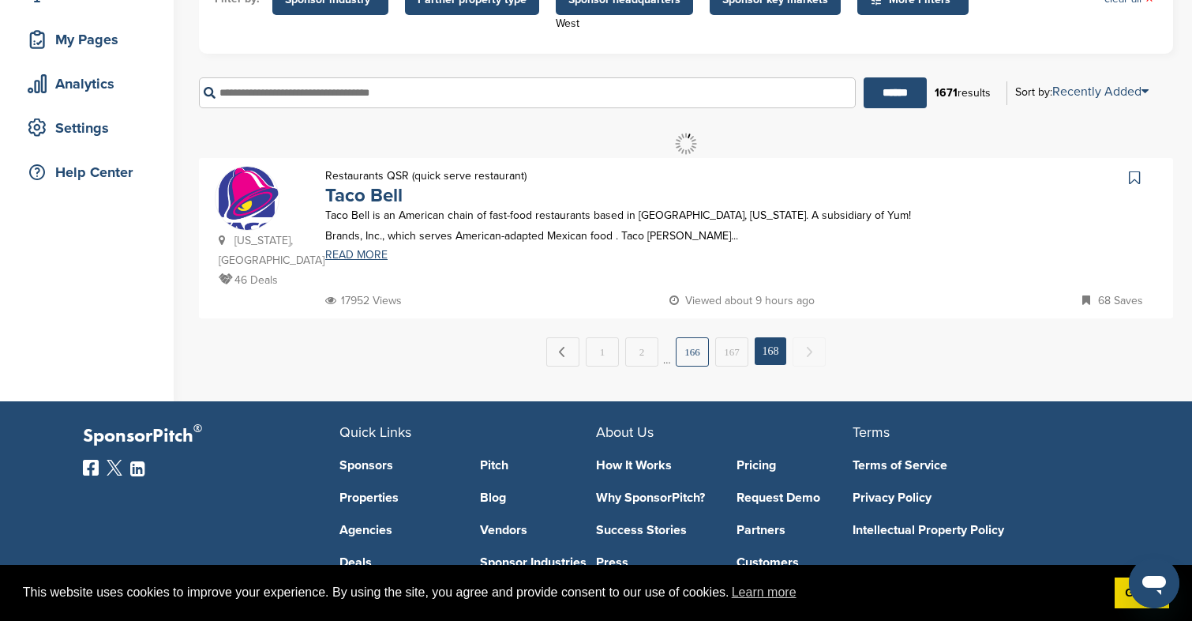
click at [691, 357] on link "166" at bounding box center [692, 351] width 33 height 29
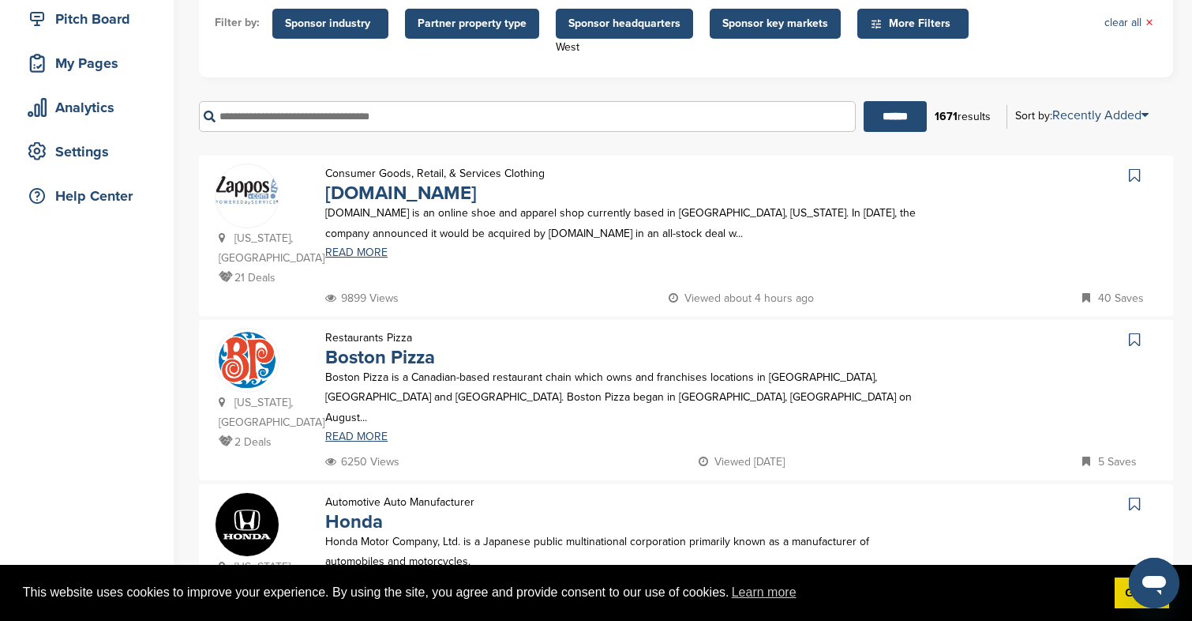
scroll to position [214, 0]
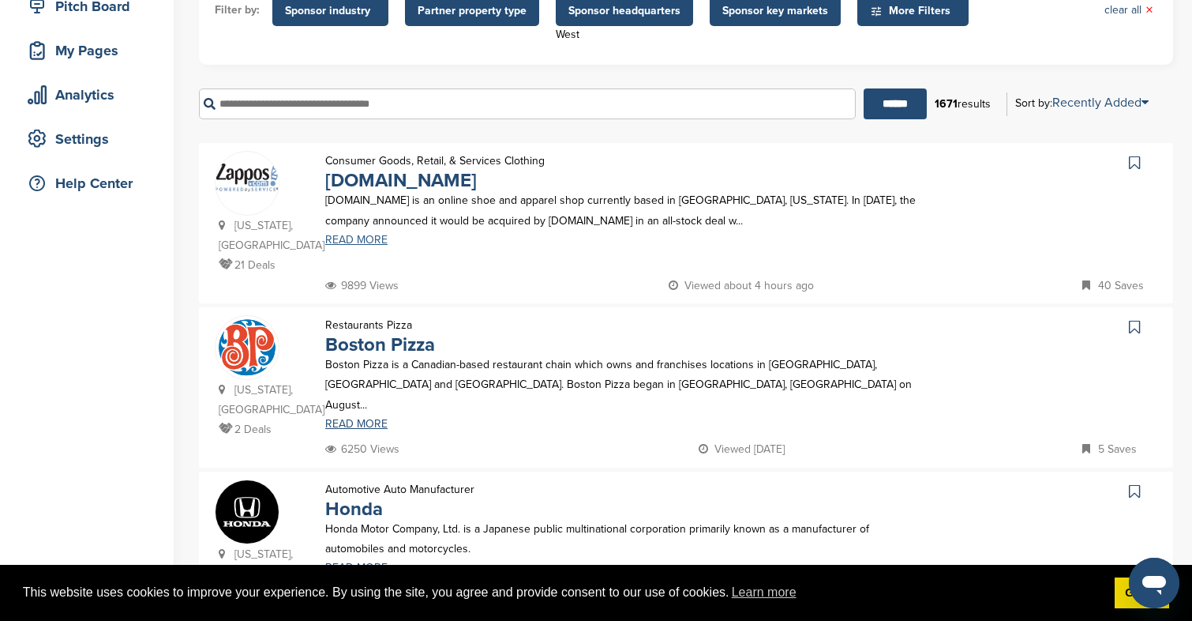
click at [380, 246] on link "READ MORE" at bounding box center [627, 240] width 605 height 11
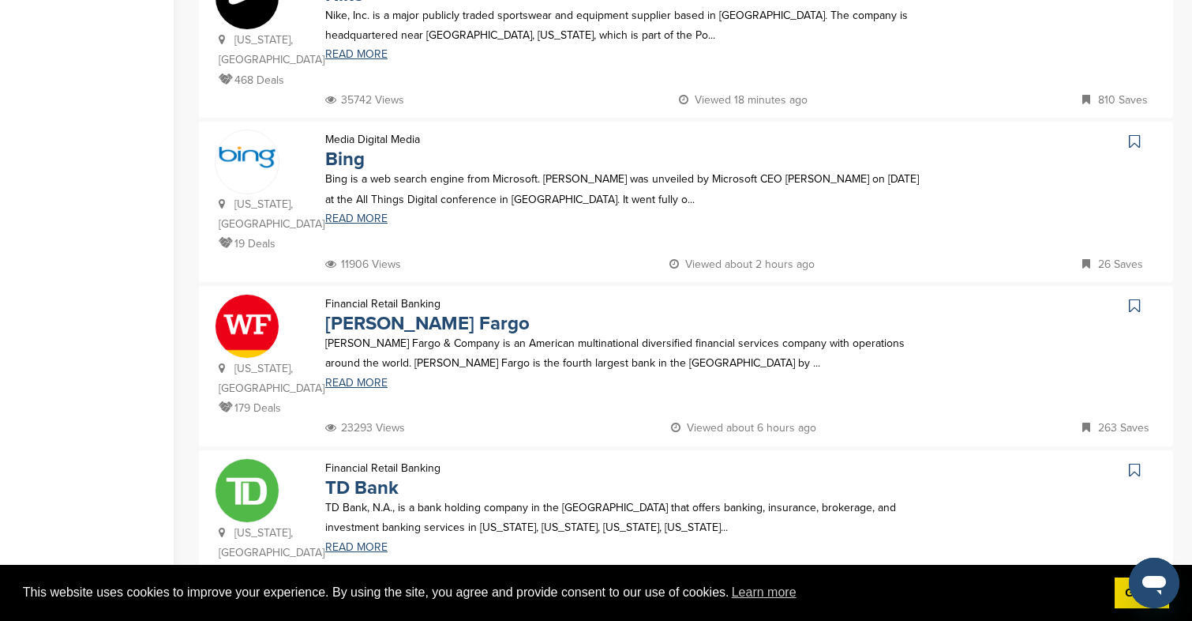
scroll to position [1081, 0]
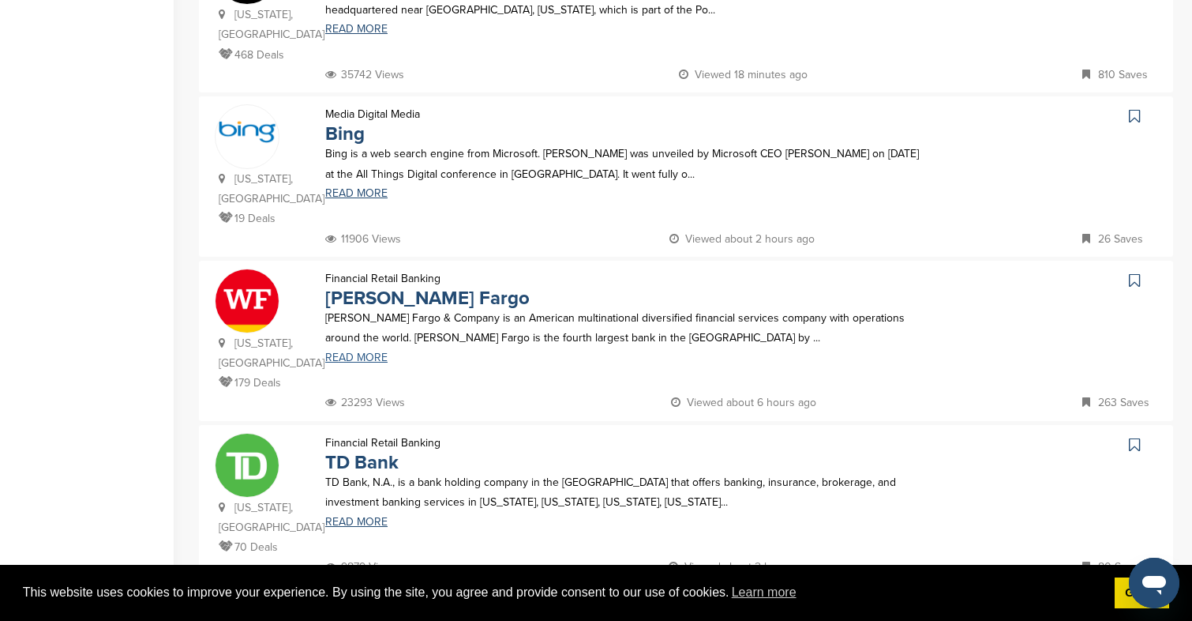
click at [379, 352] on link "READ MORE" at bounding box center [627, 357] width 605 height 11
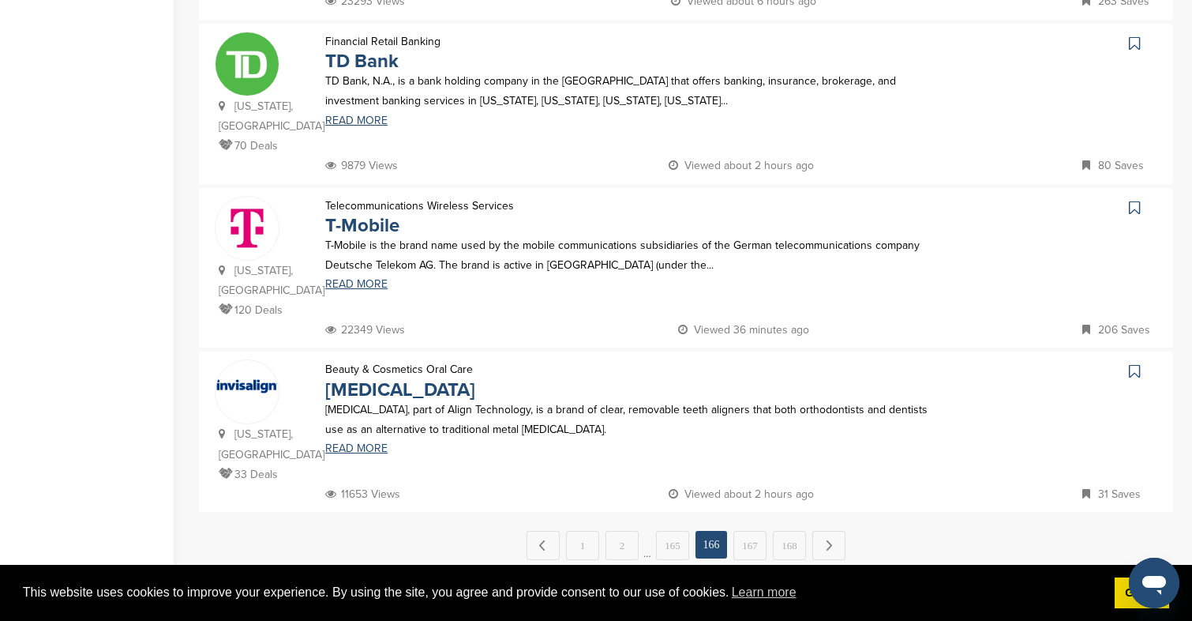
scroll to position [1629, 0]
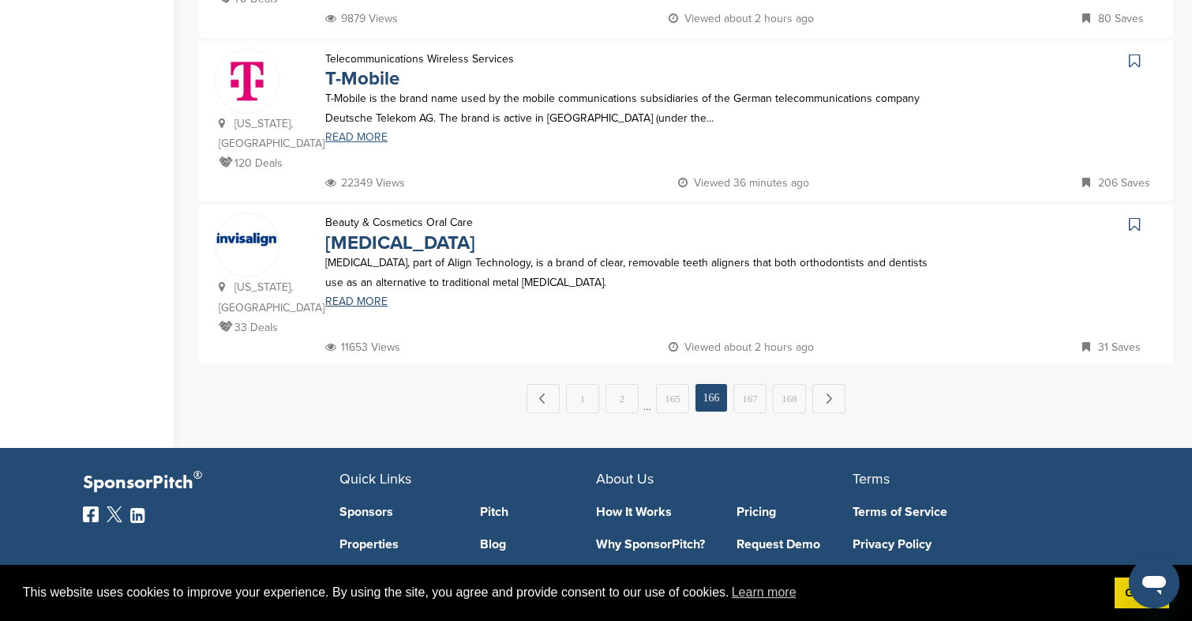
click at [366, 132] on link "READ MORE" at bounding box center [627, 137] width 605 height 11
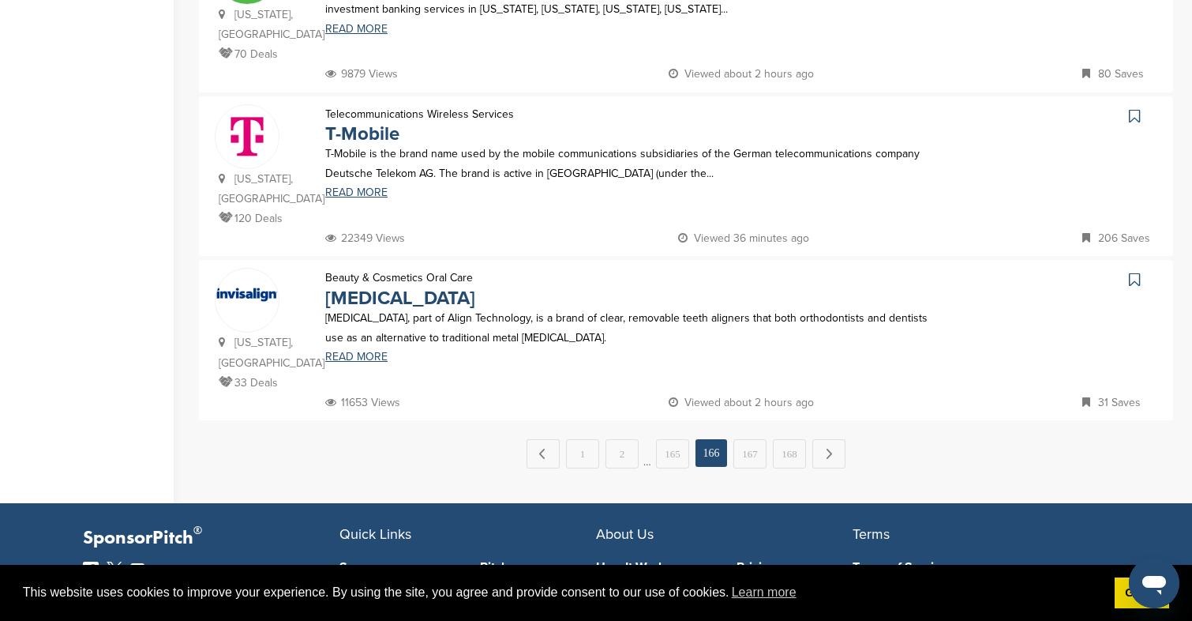
scroll to position [1573, 0]
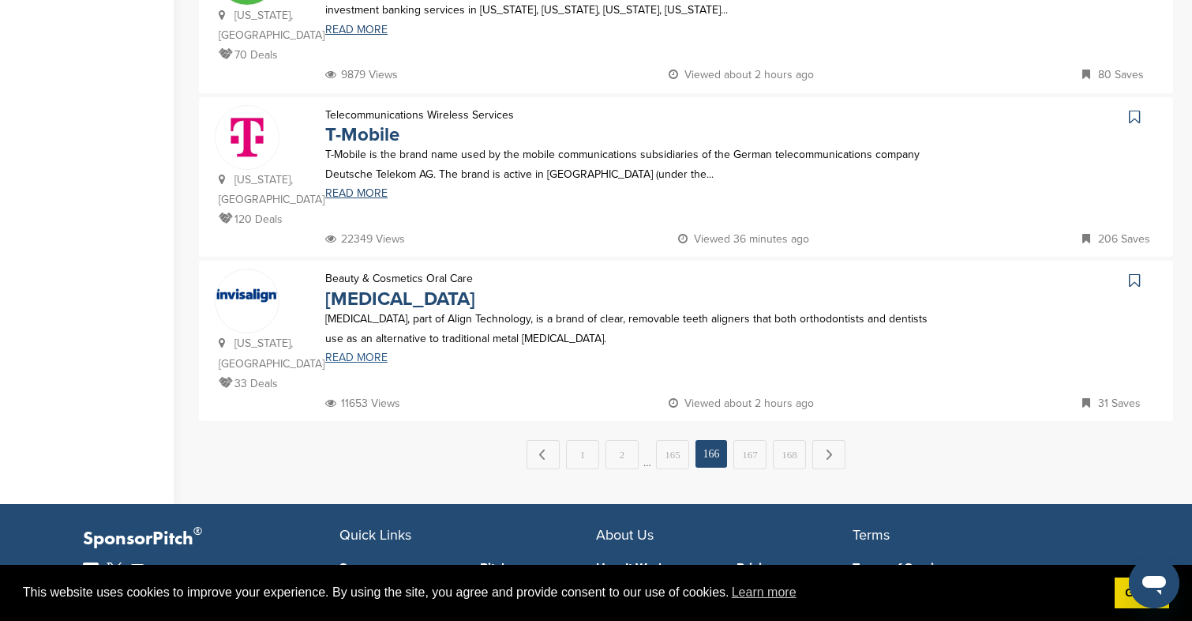
click at [350, 352] on link "READ MORE" at bounding box center [627, 357] width 605 height 11
click at [680, 440] on link "165" at bounding box center [672, 454] width 33 height 29
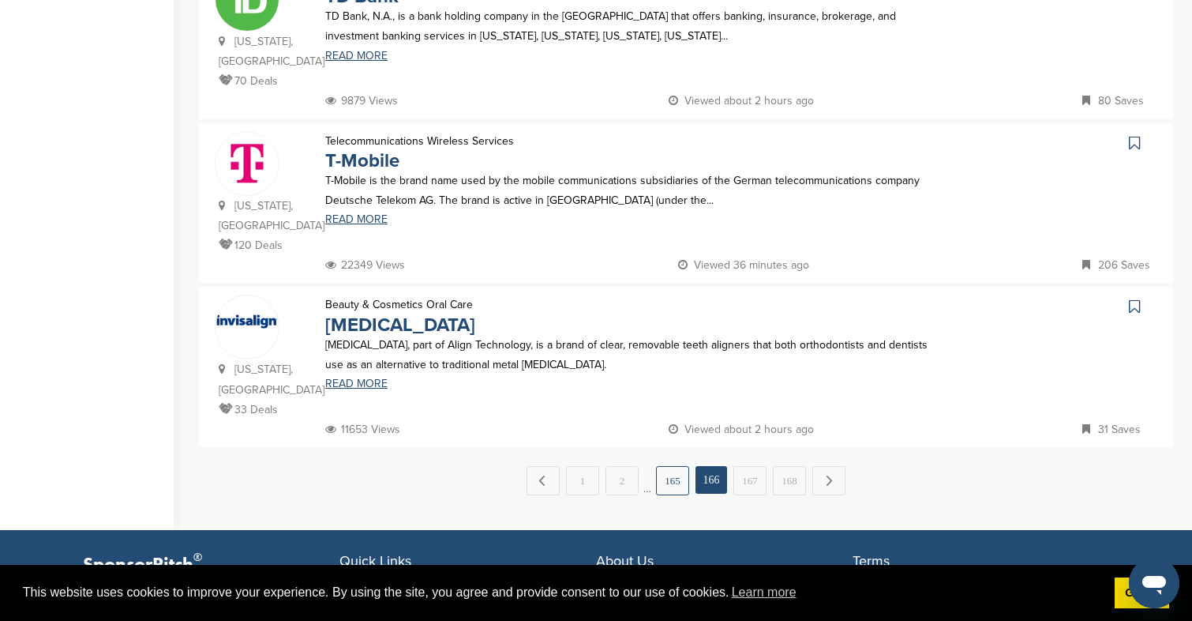
click at [674, 466] on link "165" at bounding box center [672, 480] width 33 height 29
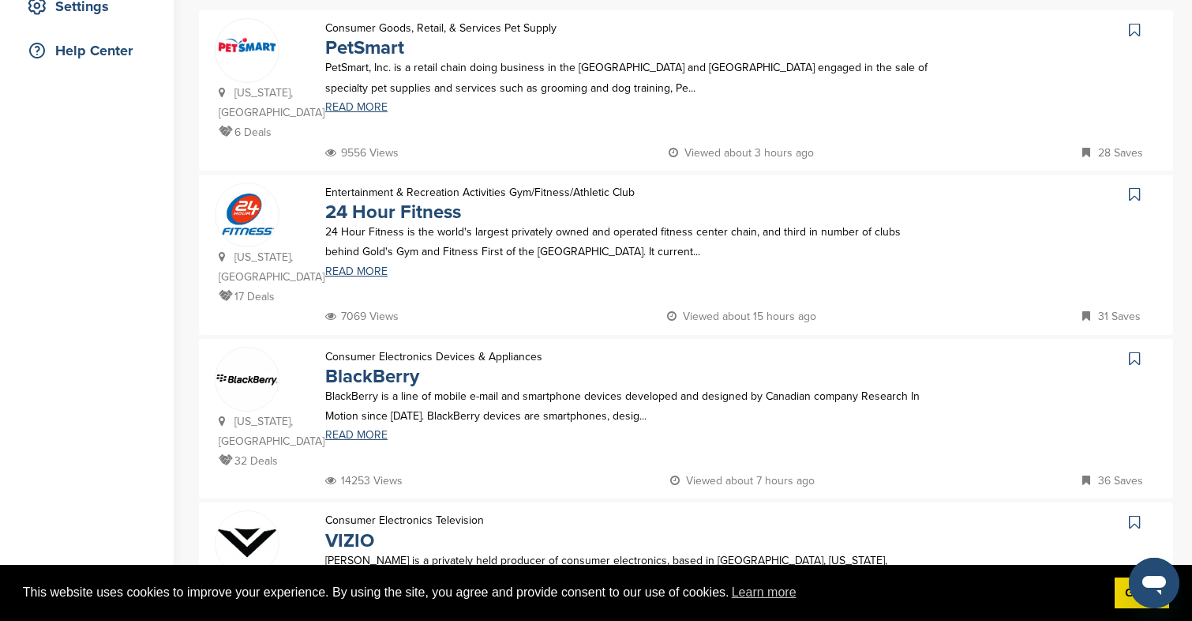
scroll to position [437, 0]
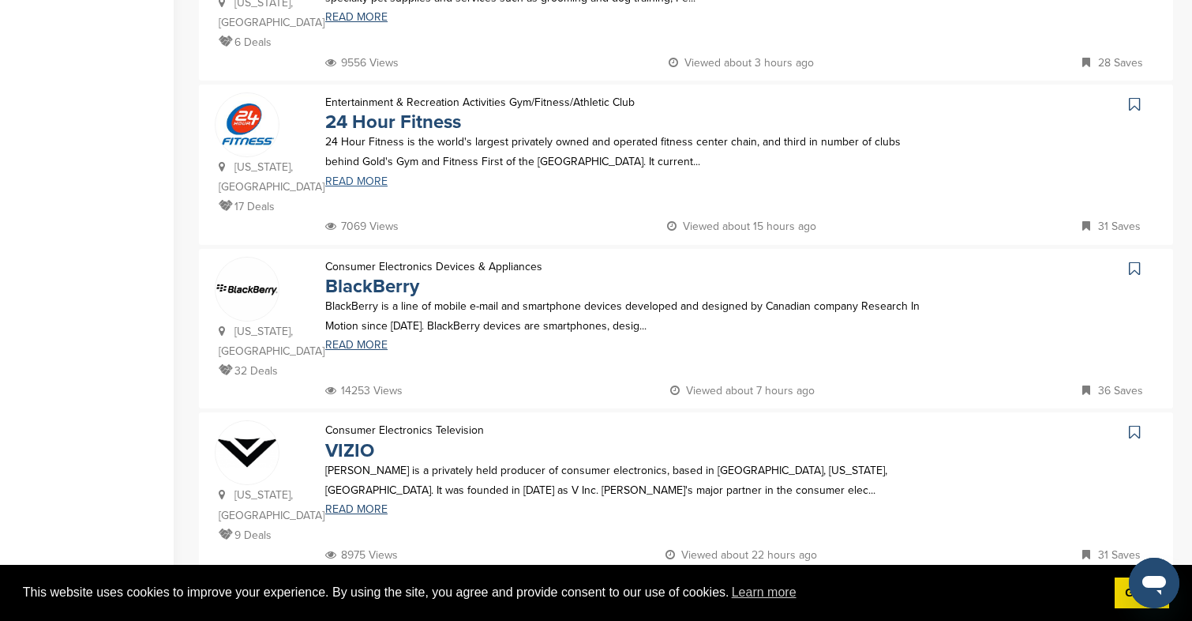
click at [366, 176] on link "READ MORE" at bounding box center [627, 181] width 605 height 11
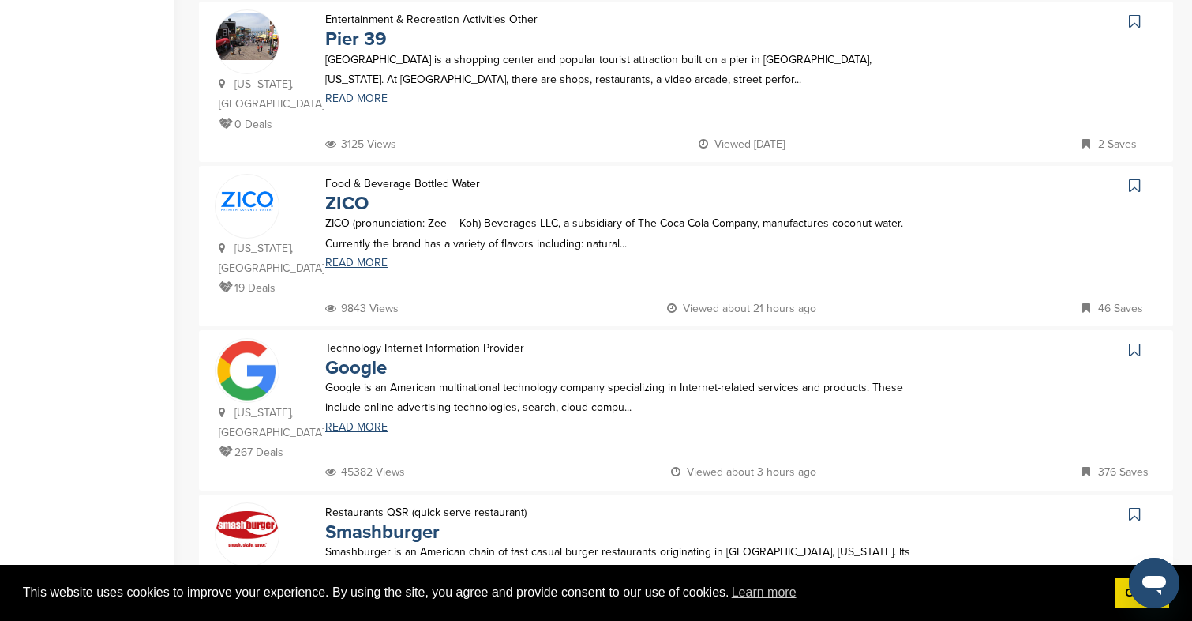
scroll to position [1019, 0]
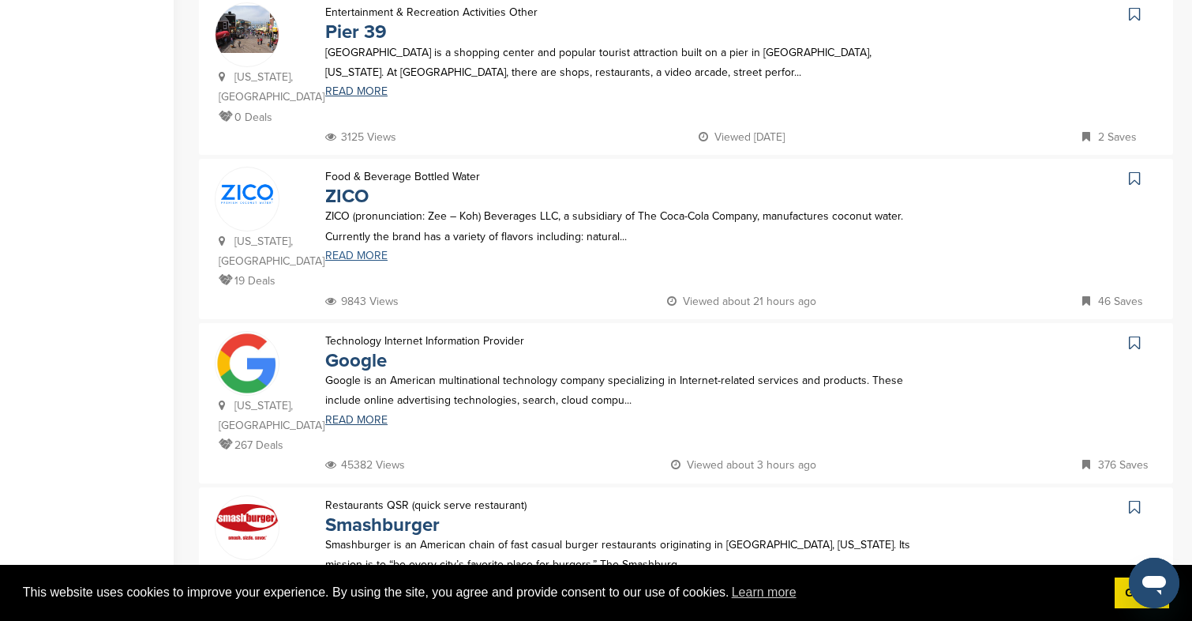
click at [360, 250] on link "READ MORE" at bounding box center [627, 255] width 605 height 11
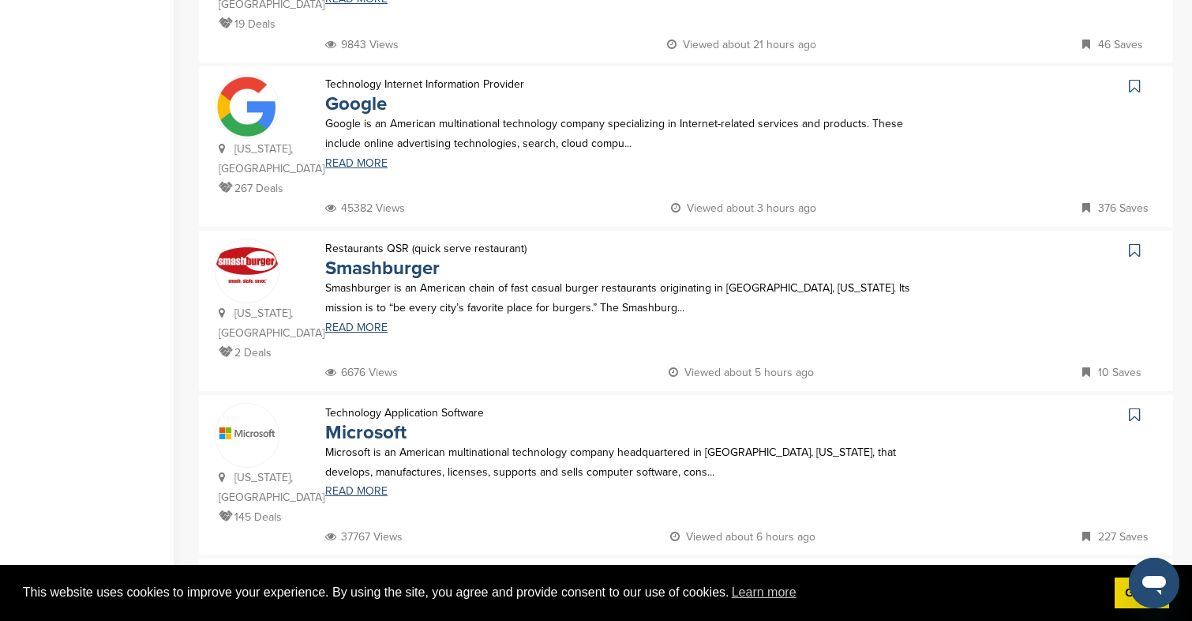
scroll to position [1317, 0]
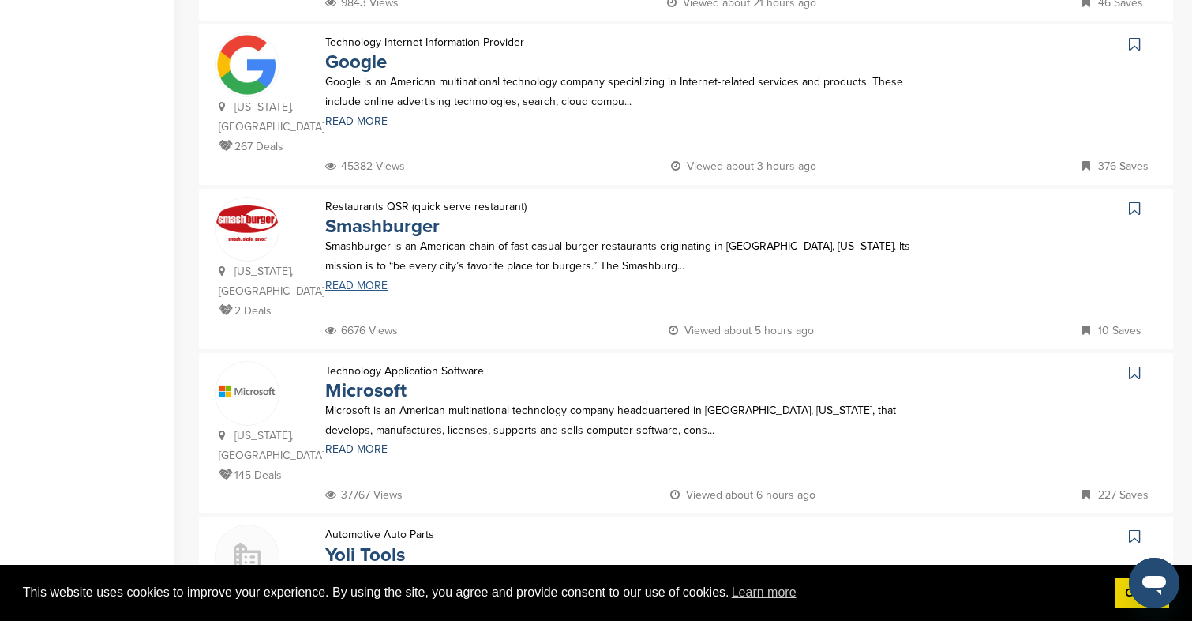
click at [361, 280] on link "READ MORE" at bounding box center [627, 285] width 605 height 11
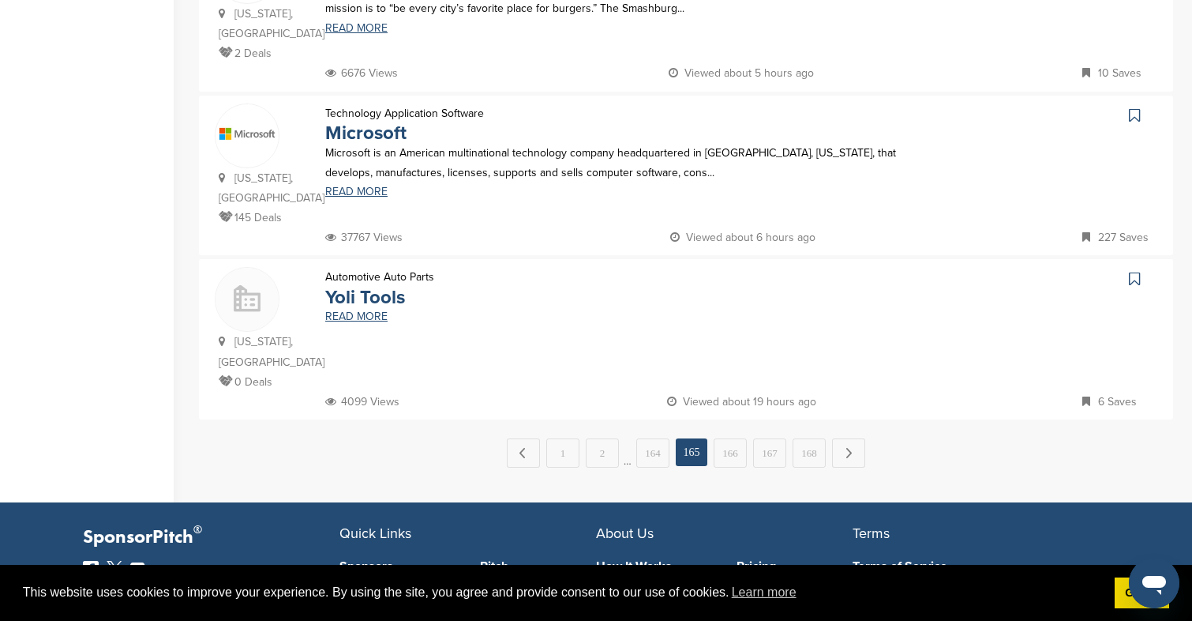
scroll to position [1613, 0]
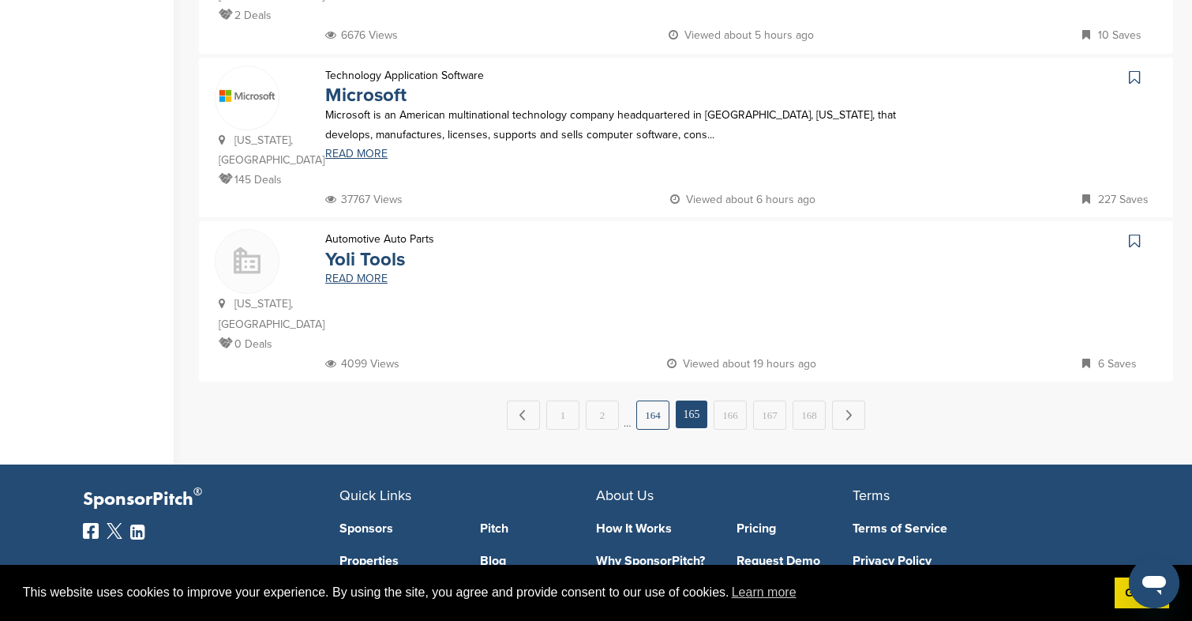
click at [660, 400] on link "164" at bounding box center [653, 414] width 33 height 29
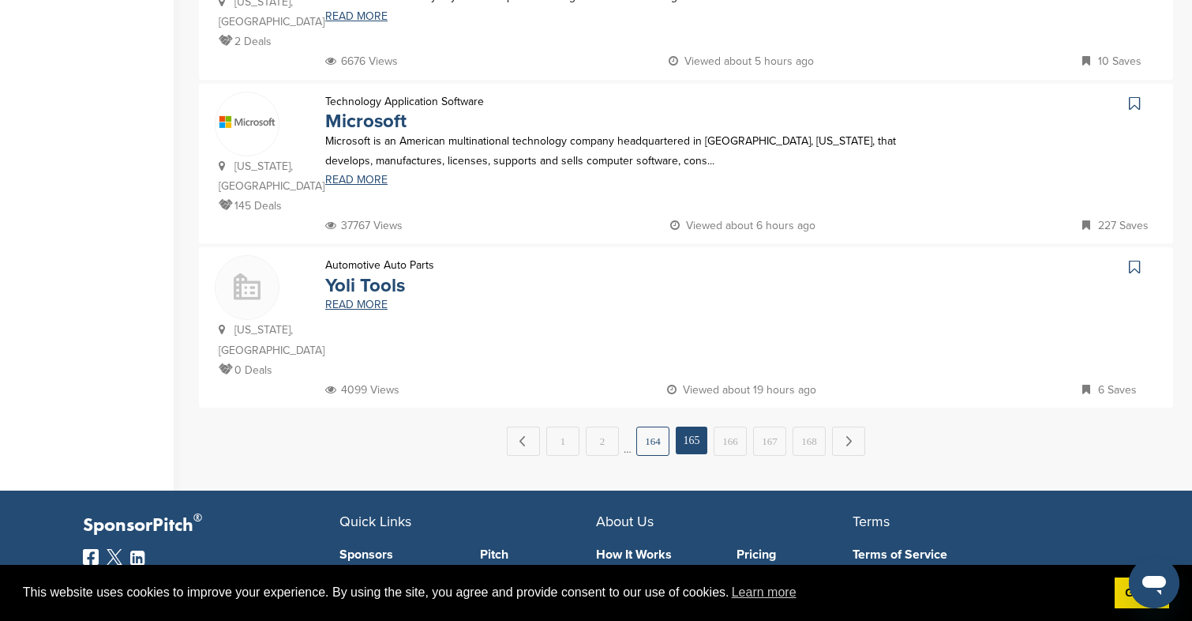
click at [654, 426] on link "164" at bounding box center [653, 440] width 33 height 29
click at [644, 426] on link "164" at bounding box center [653, 440] width 33 height 29
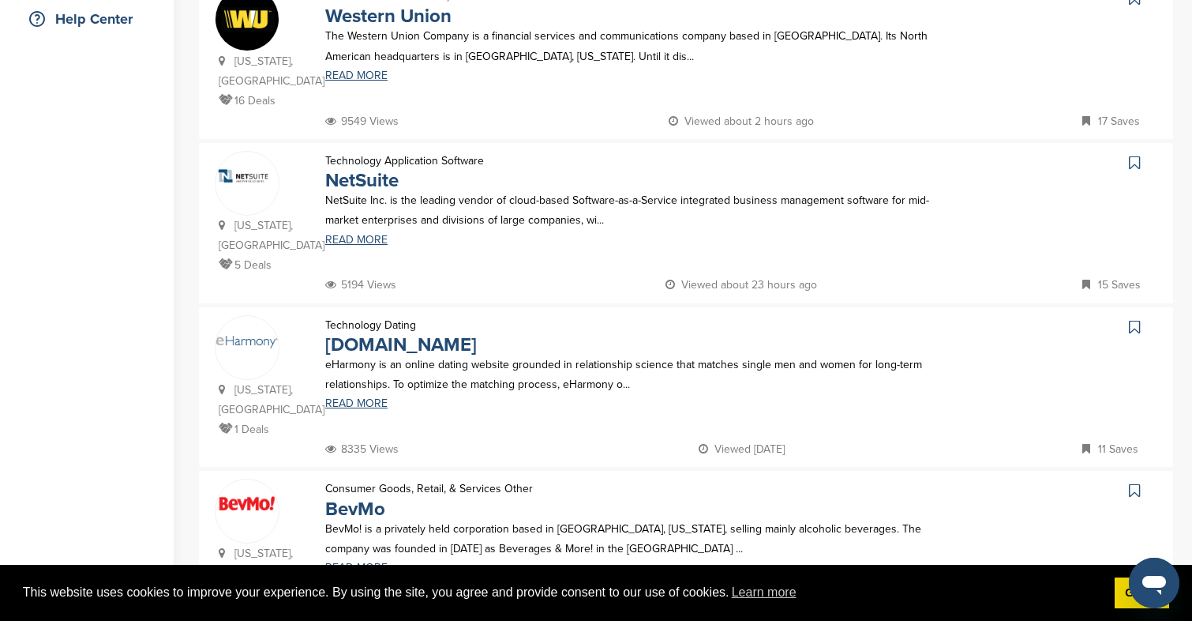
scroll to position [602, 0]
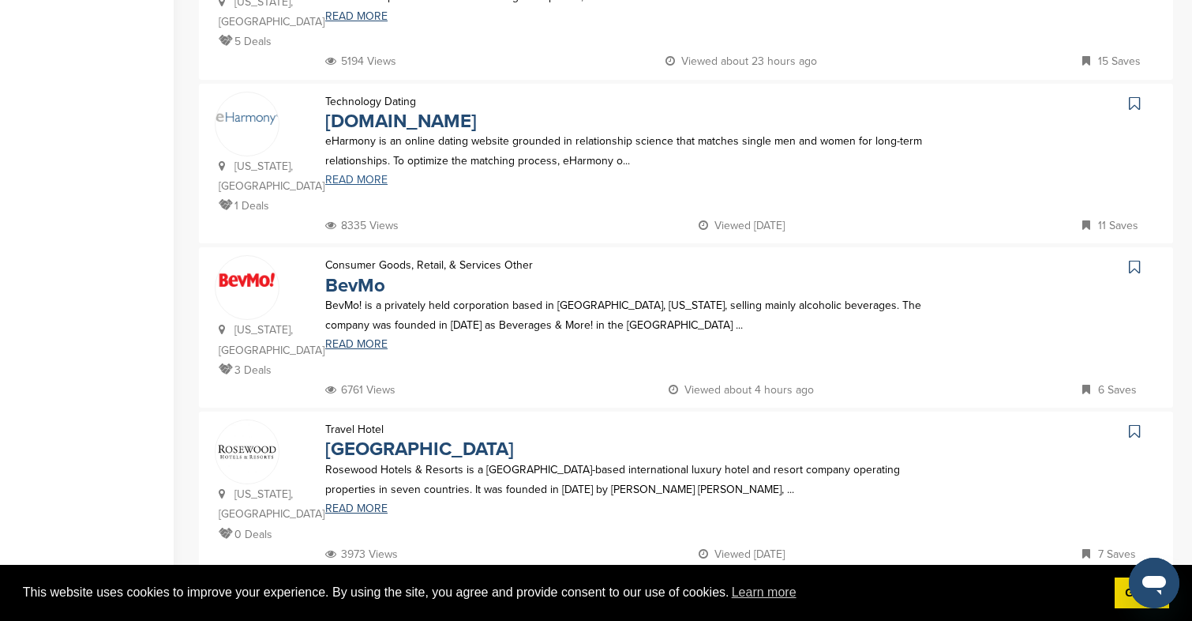
click at [373, 175] on link "READ MORE" at bounding box center [627, 180] width 605 height 11
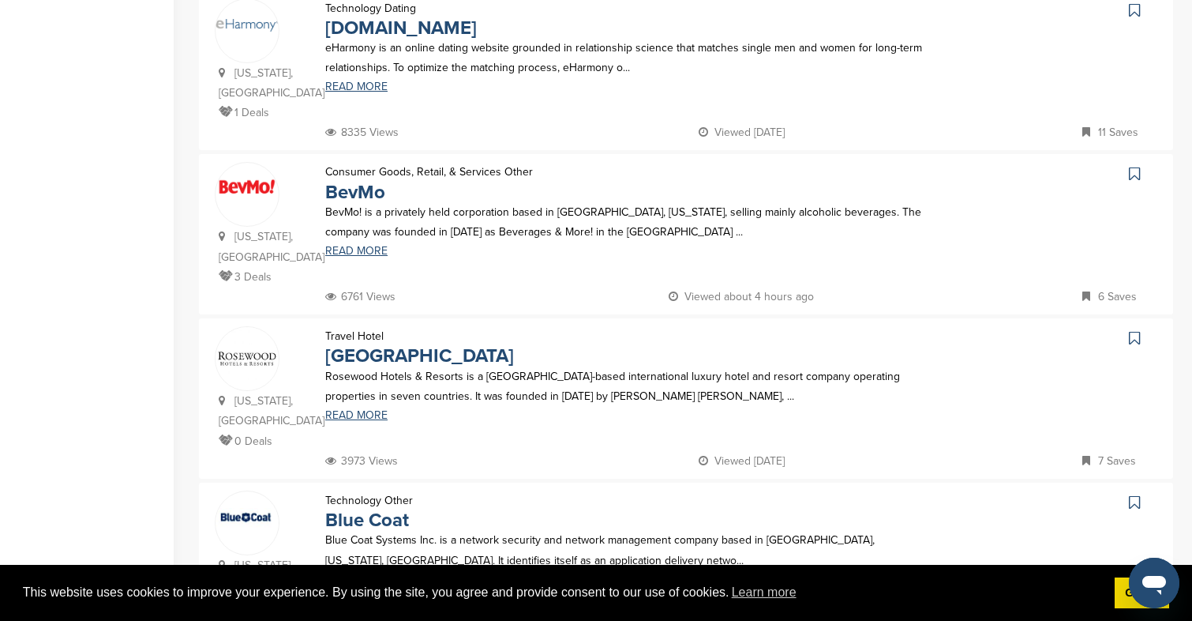
scroll to position [697, 0]
click at [358, 244] on link "READ MORE" at bounding box center [627, 249] width 605 height 11
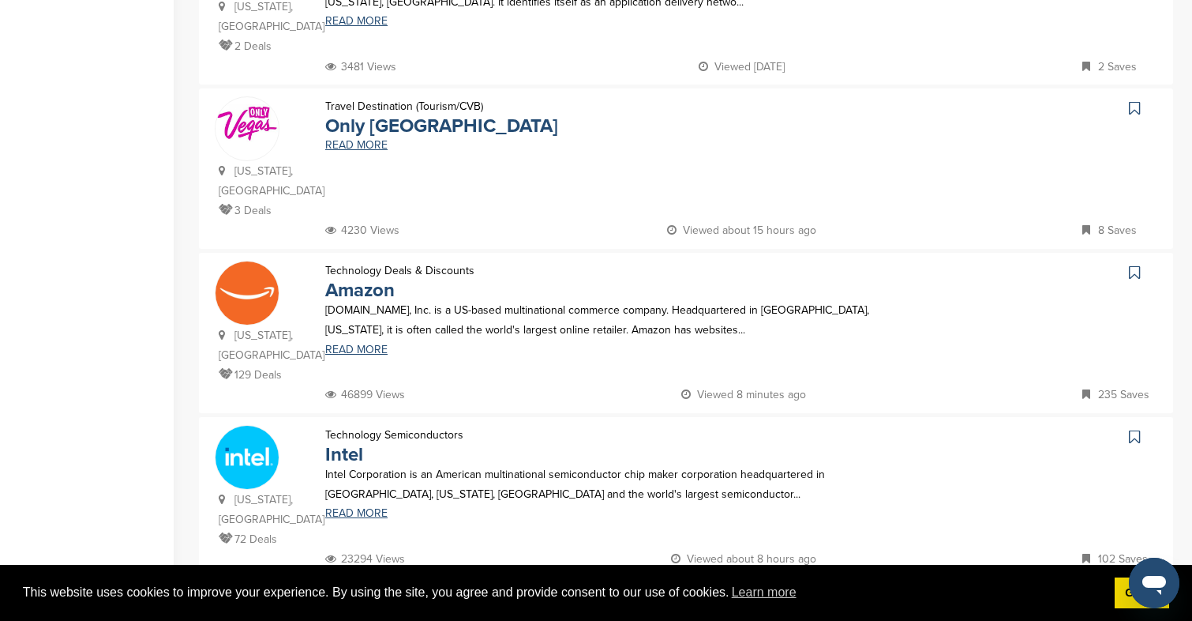
scroll to position [1325, 0]
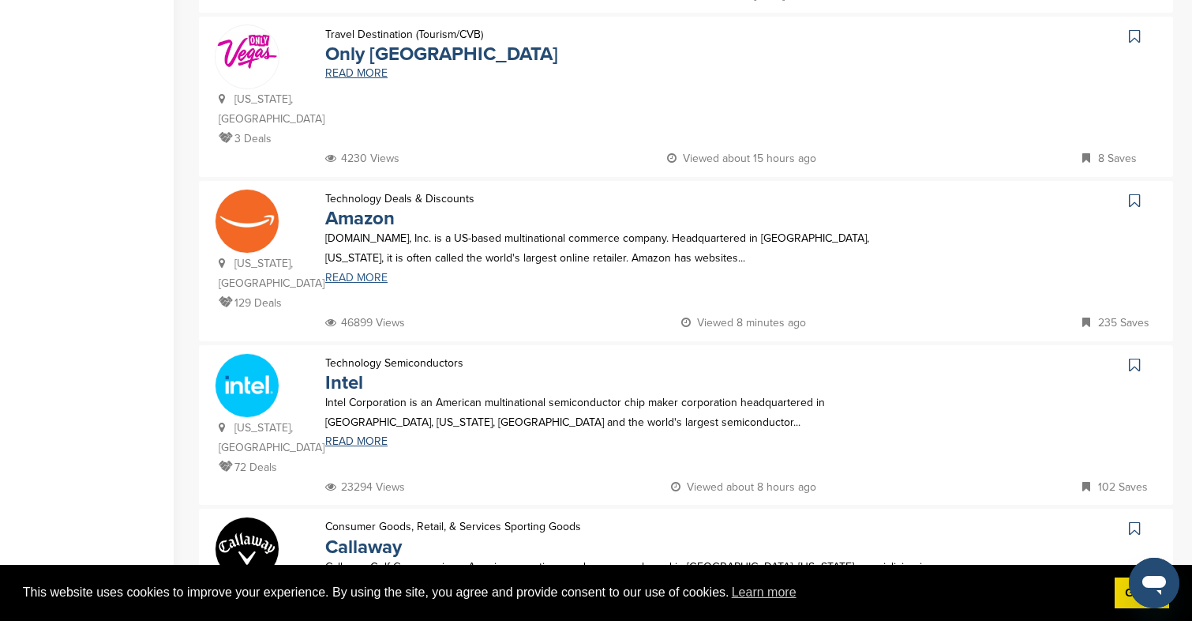
click at [362, 272] on link "READ MORE" at bounding box center [627, 277] width 605 height 11
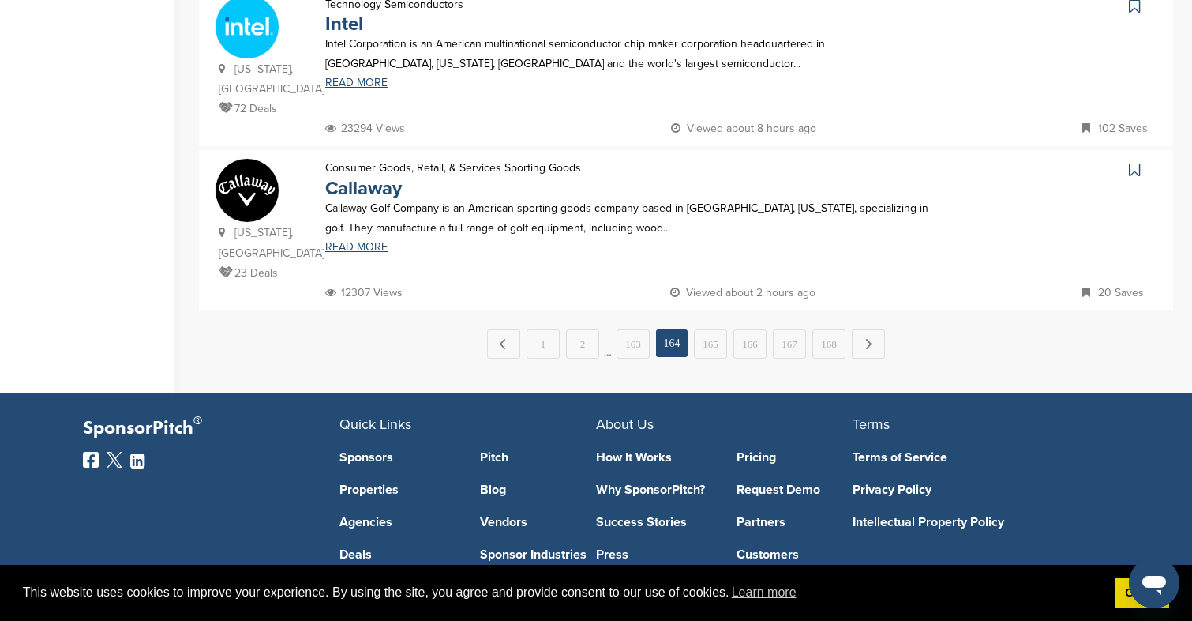
scroll to position [1698, 0]
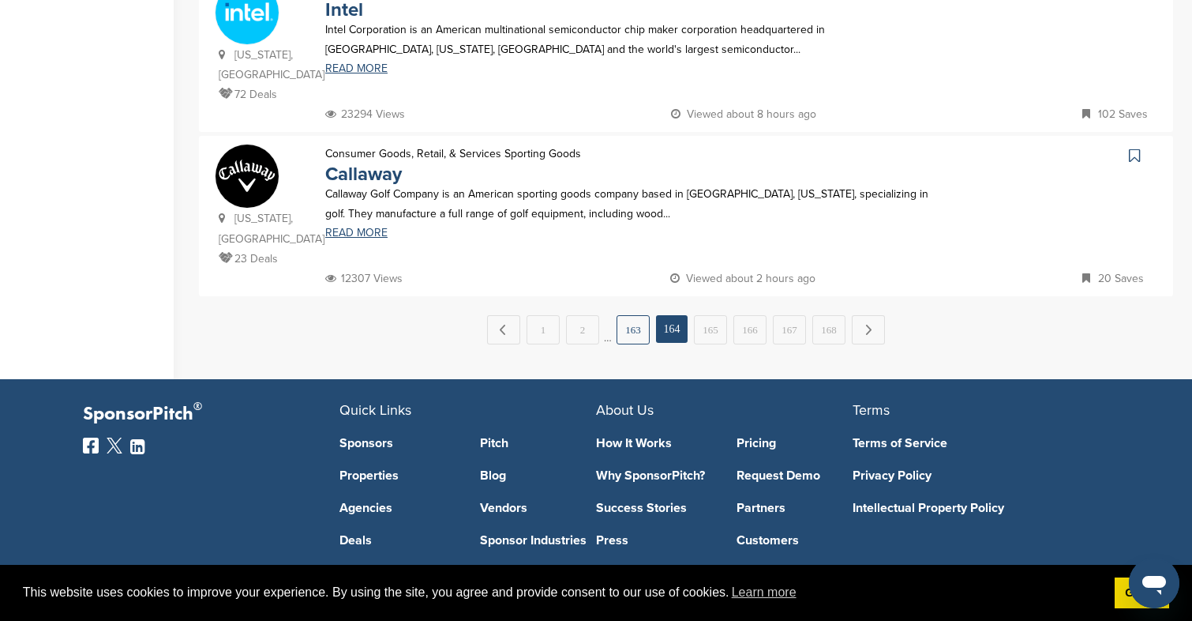
click at [631, 315] on link "163" at bounding box center [633, 329] width 33 height 29
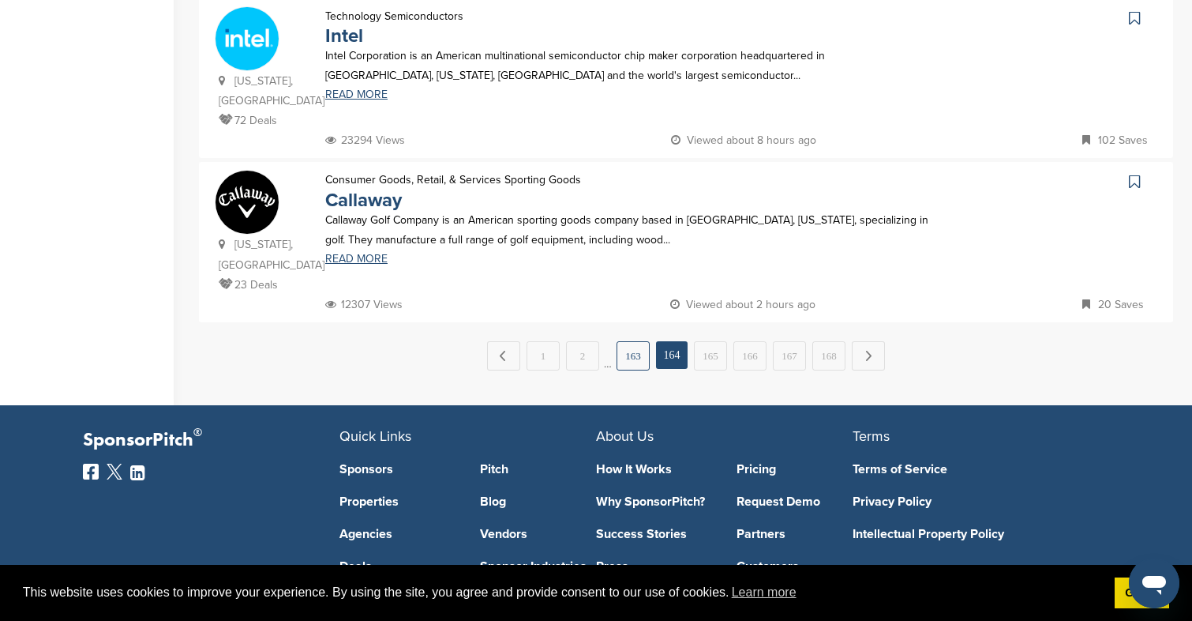
click at [639, 341] on link "163" at bounding box center [633, 355] width 33 height 29
click at [640, 341] on link "163" at bounding box center [633, 355] width 33 height 29
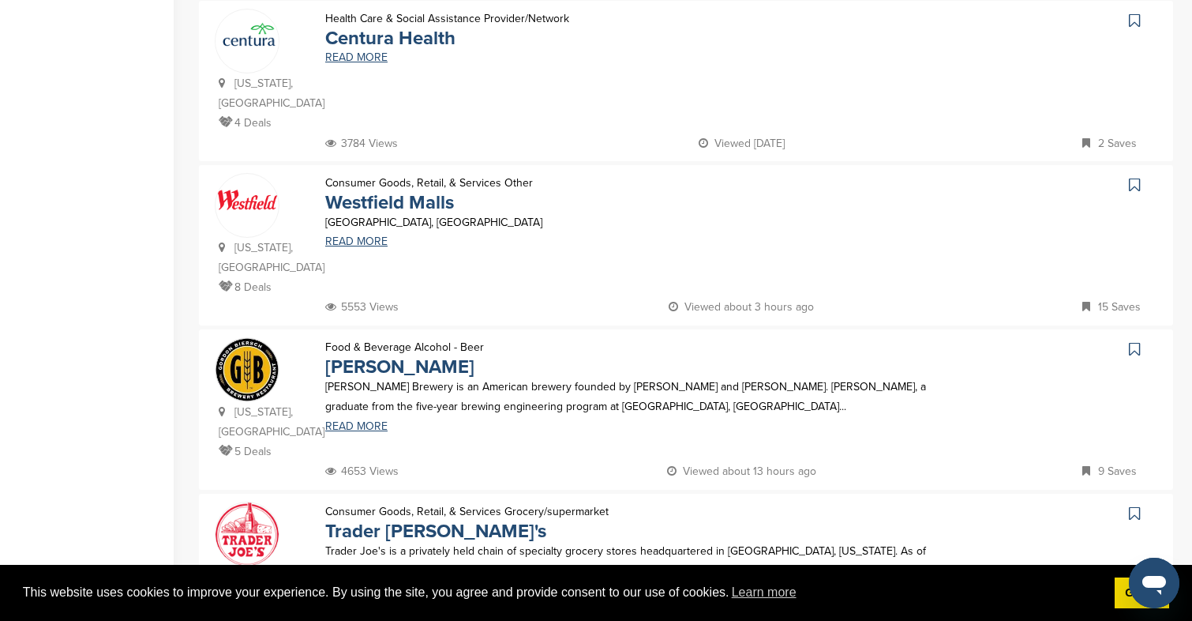
scroll to position [1176, 0]
click at [365, 422] on link "READ MORE" at bounding box center [627, 427] width 605 height 11
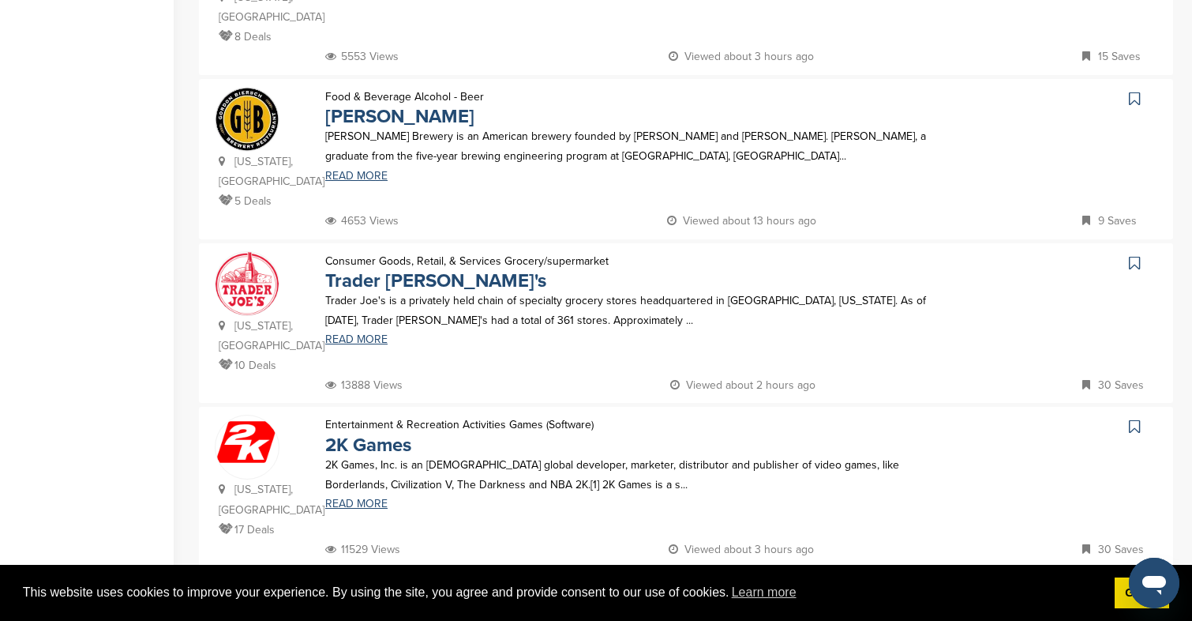
scroll to position [1557, 0]
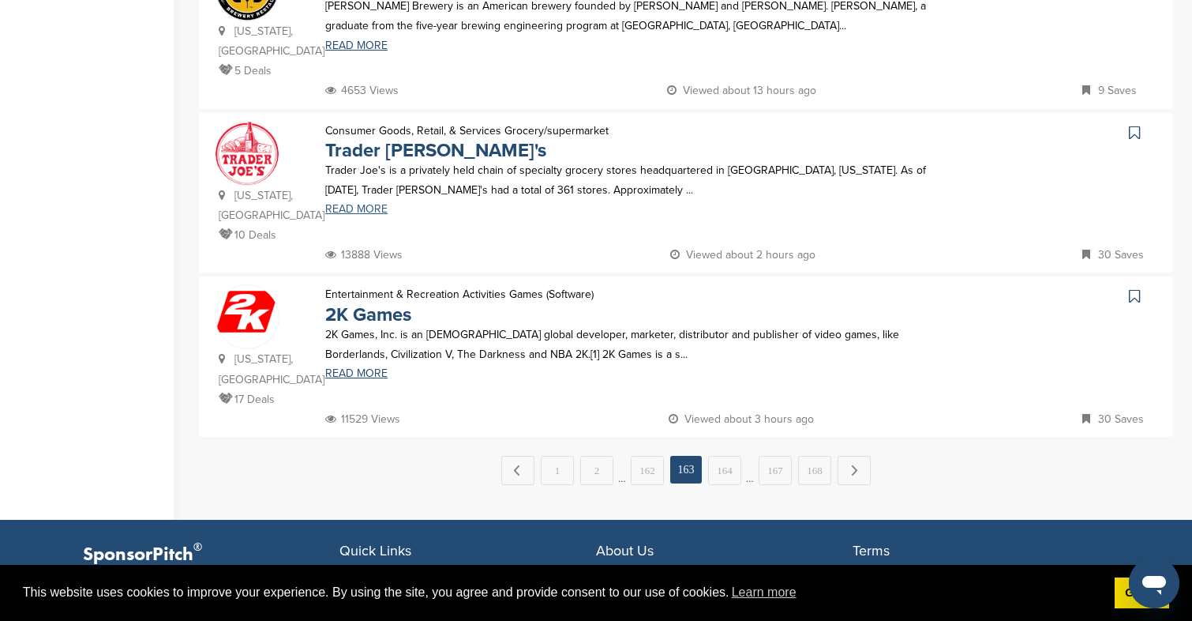
click at [371, 204] on link "READ MORE" at bounding box center [627, 209] width 605 height 11
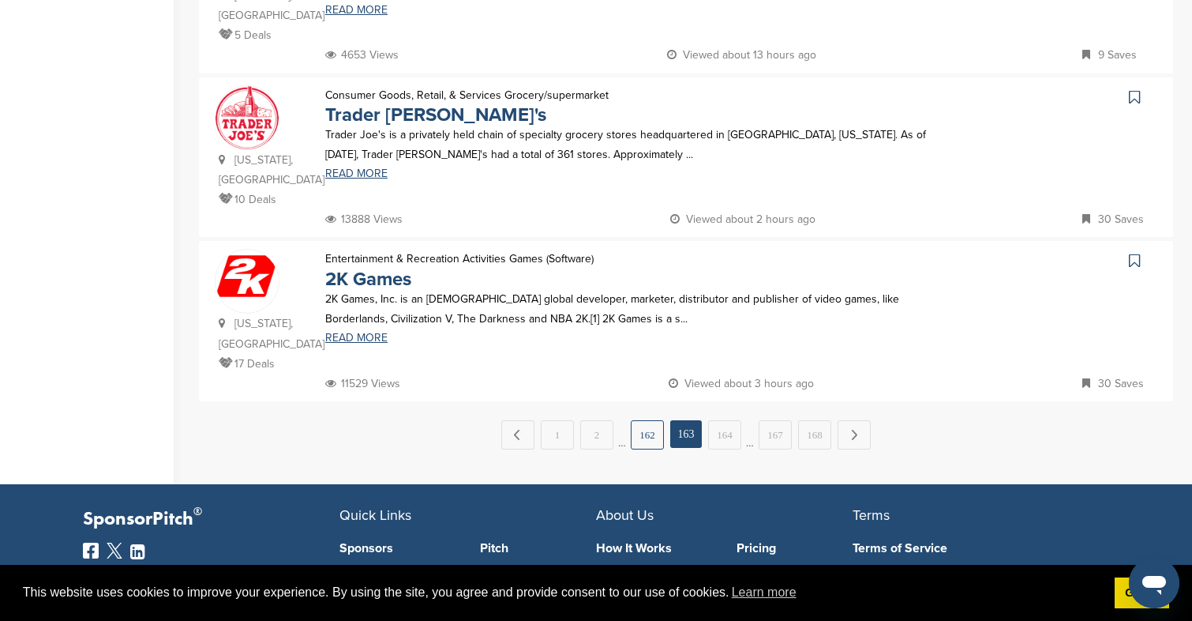
click at [643, 420] on link "162" at bounding box center [647, 434] width 33 height 29
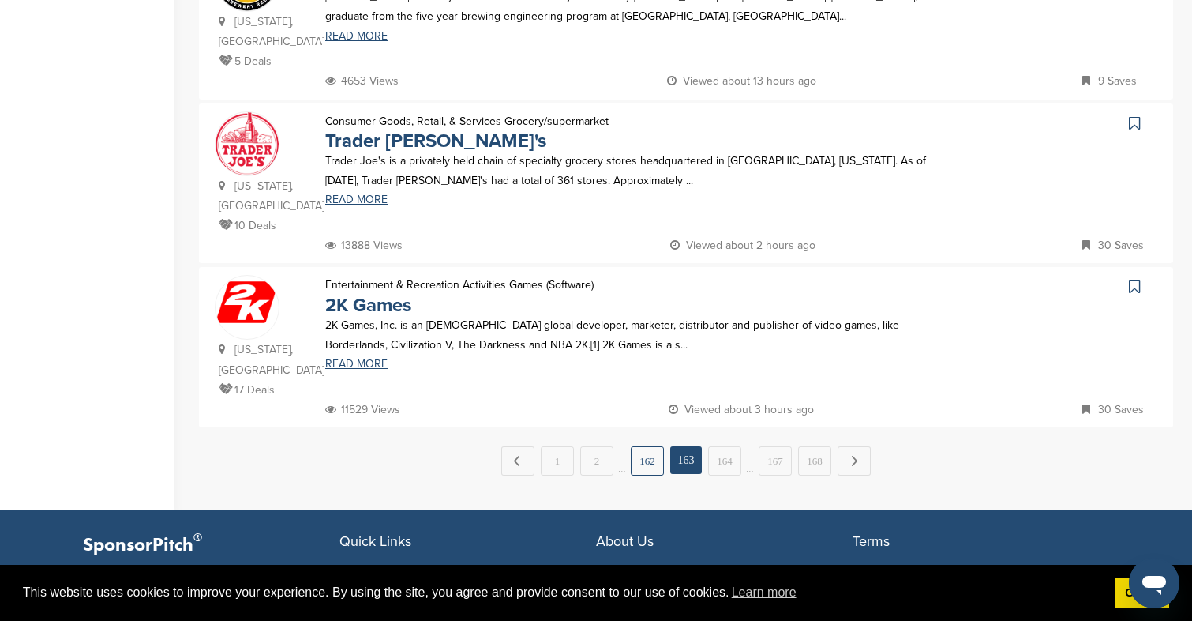
click at [647, 452] on link "162" at bounding box center [647, 460] width 33 height 29
click at [638, 446] on link "162" at bounding box center [647, 460] width 33 height 29
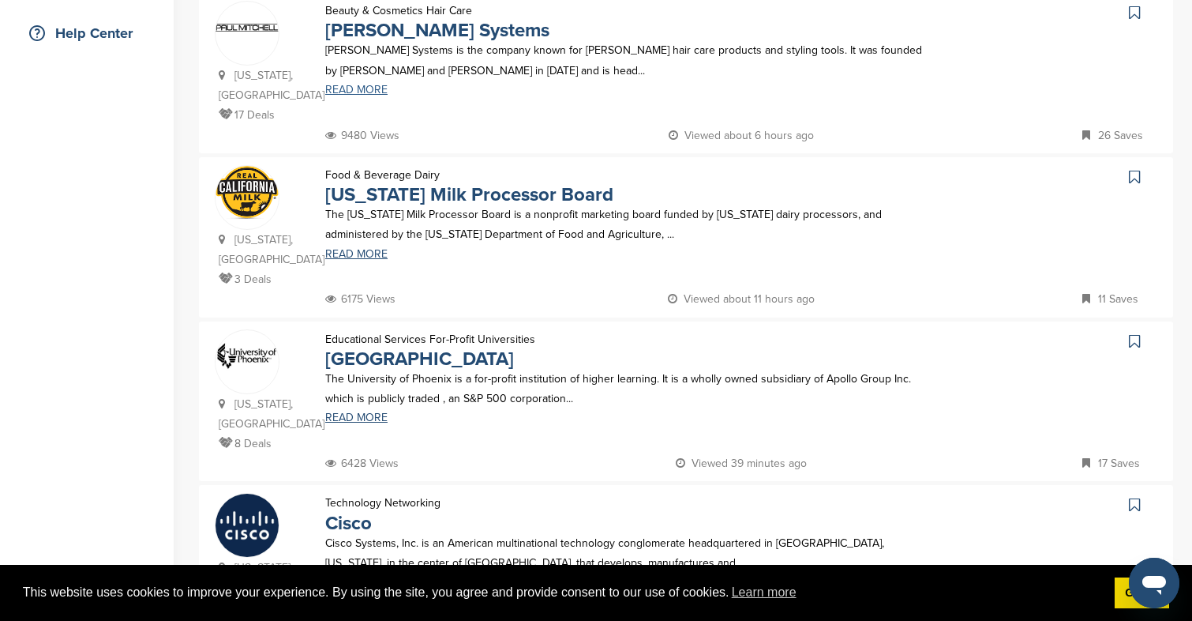
scroll to position [369, 0]
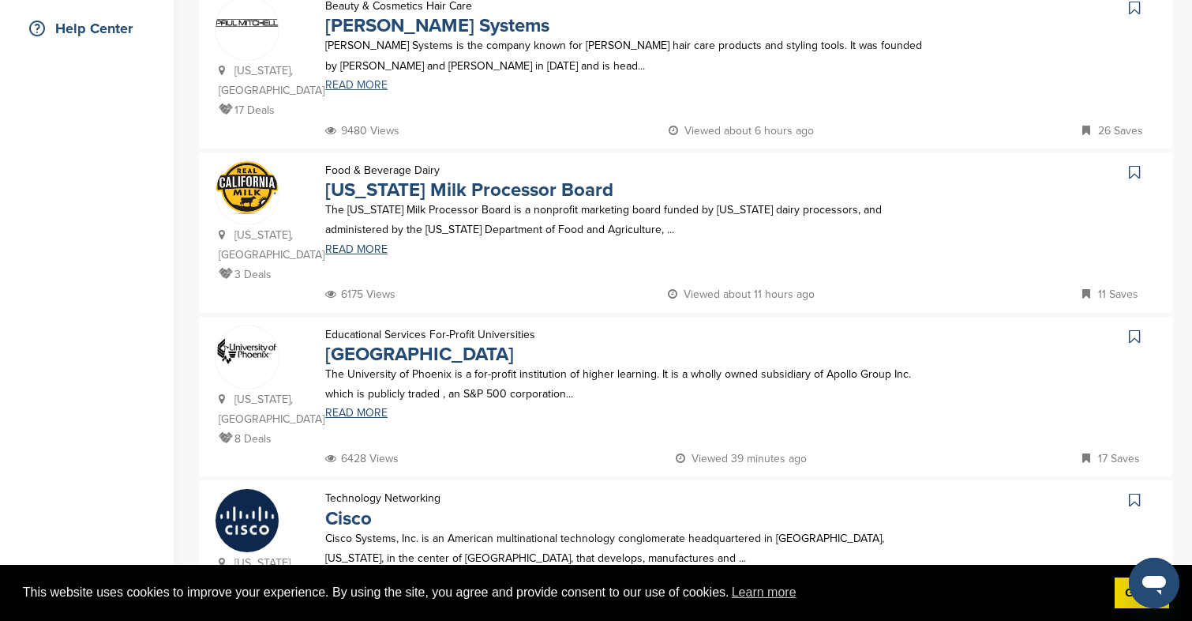
click at [374, 90] on link "READ MORE" at bounding box center [627, 85] width 605 height 11
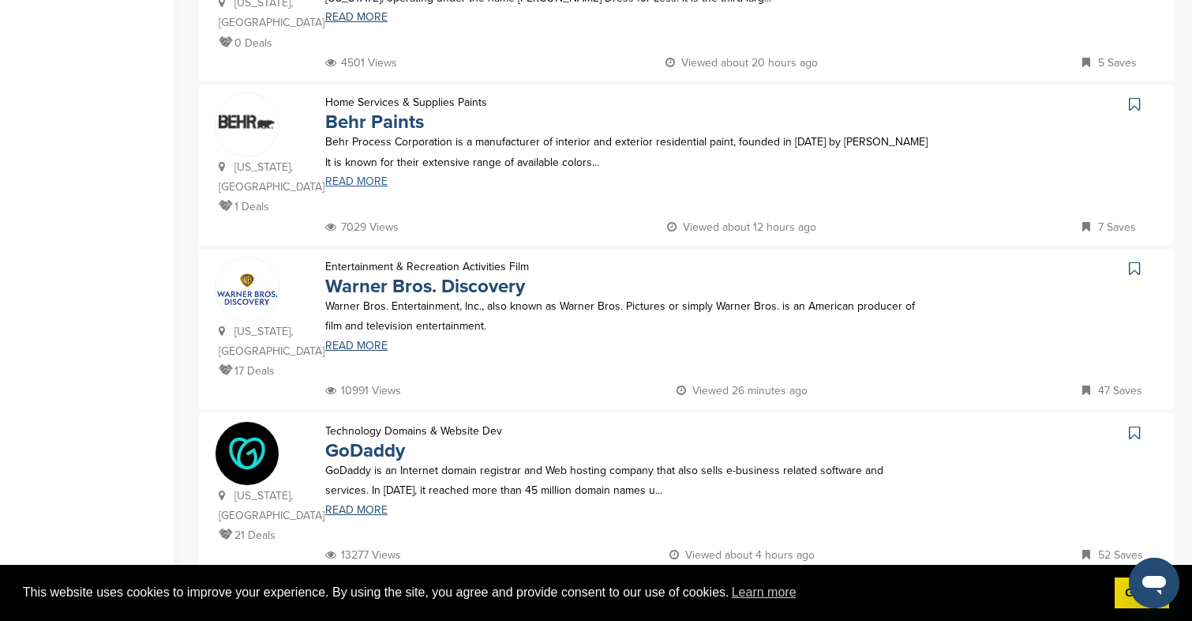
scroll to position [1095, 0]
click at [377, 175] on link "READ MORE" at bounding box center [627, 180] width 605 height 11
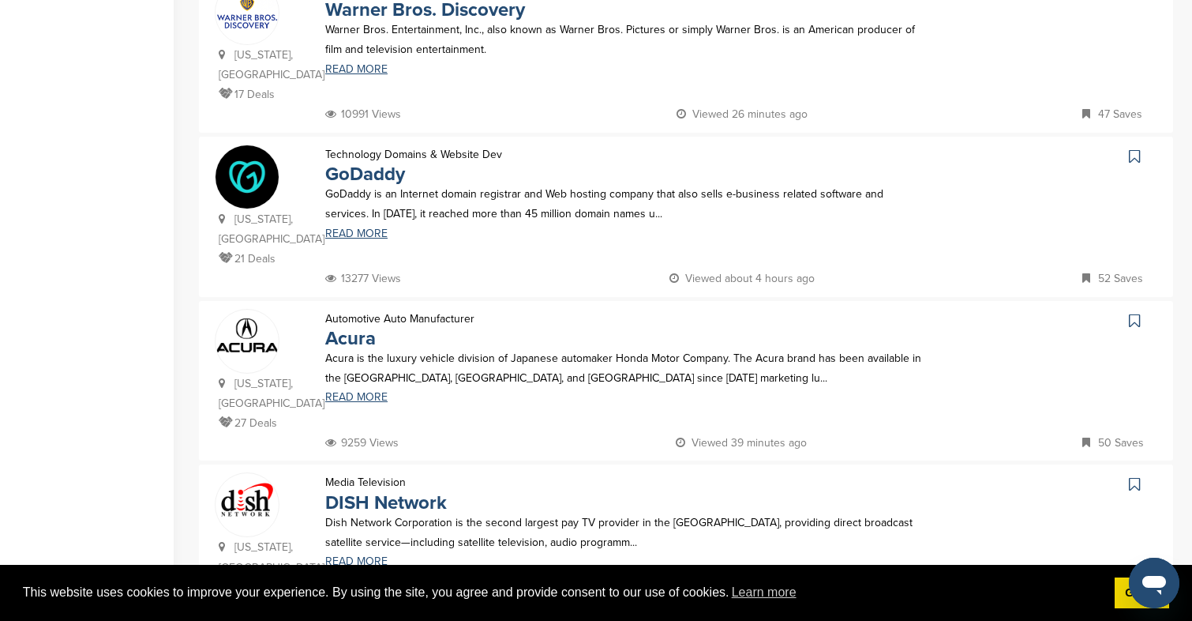
scroll to position [1506, 0]
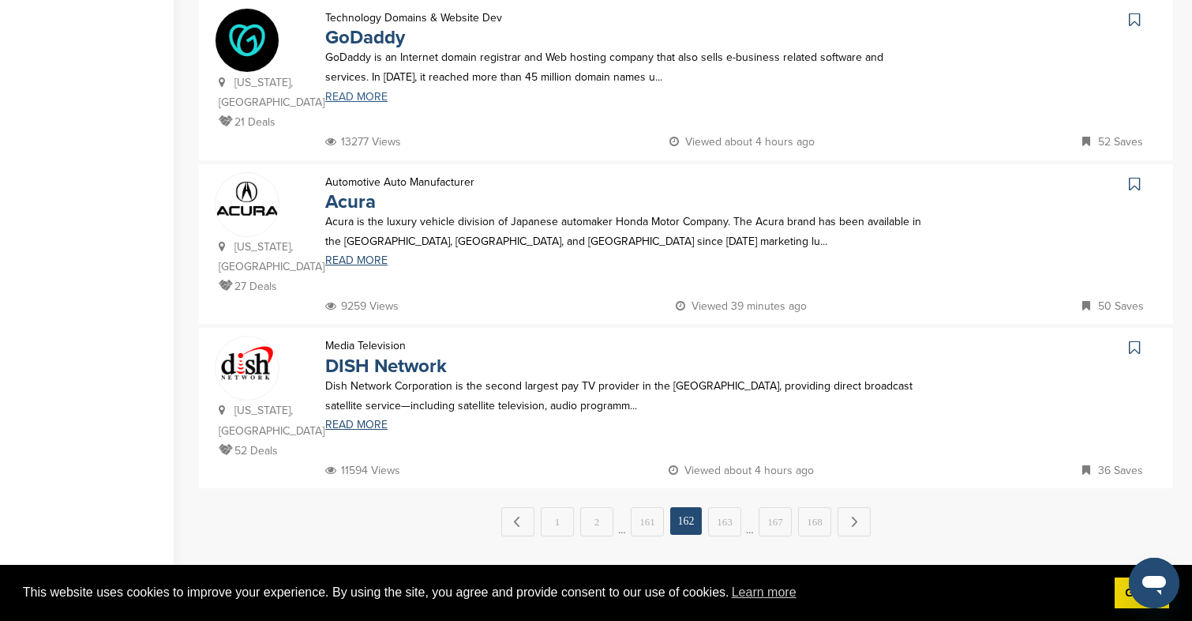
click at [376, 92] on link "READ MORE" at bounding box center [627, 97] width 605 height 11
click at [370, 419] on link "READ MORE" at bounding box center [627, 424] width 605 height 11
click at [652, 507] on link "161" at bounding box center [647, 521] width 33 height 29
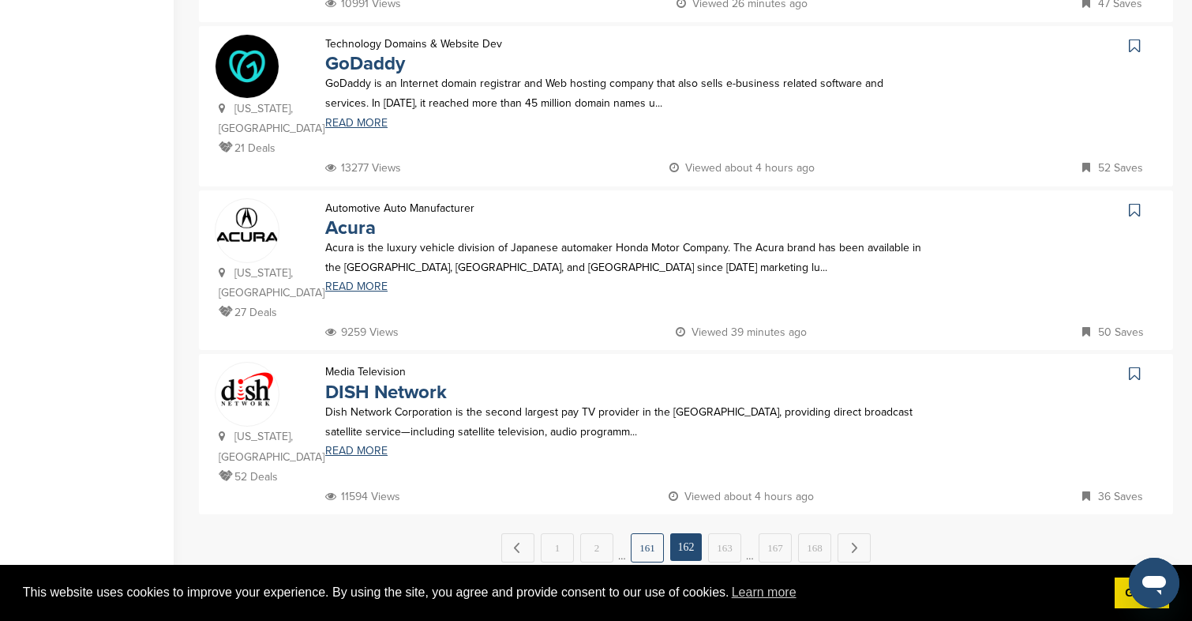
click at [651, 533] on link "161" at bounding box center [647, 547] width 33 height 29
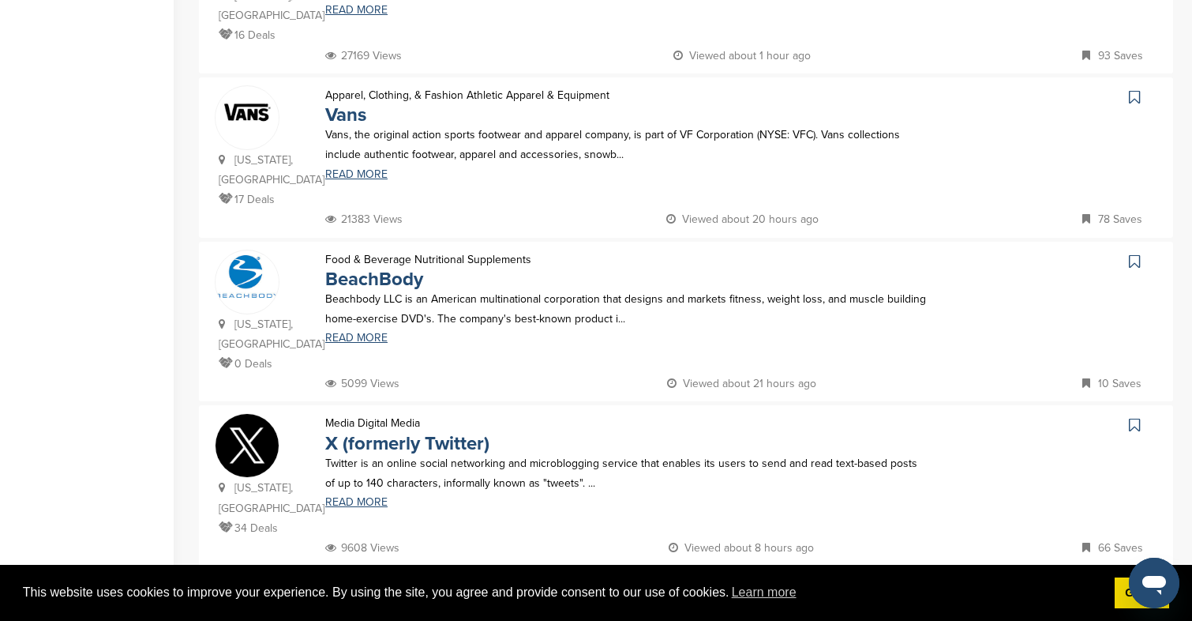
scroll to position [449, 0]
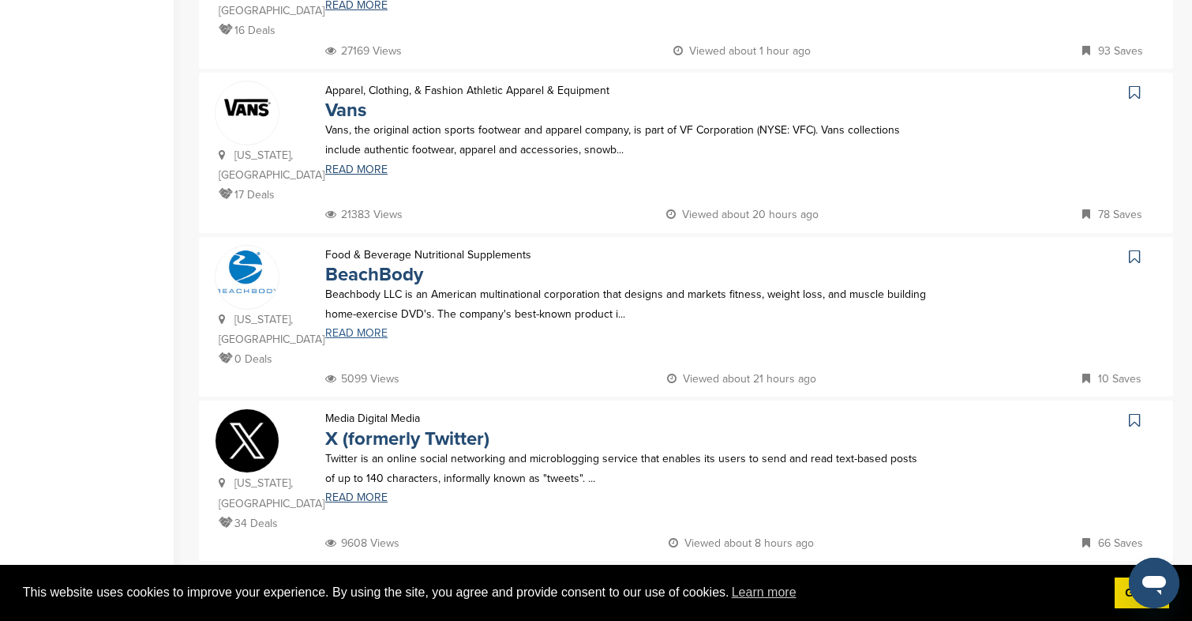
click at [347, 332] on link "READ MORE" at bounding box center [627, 333] width 605 height 11
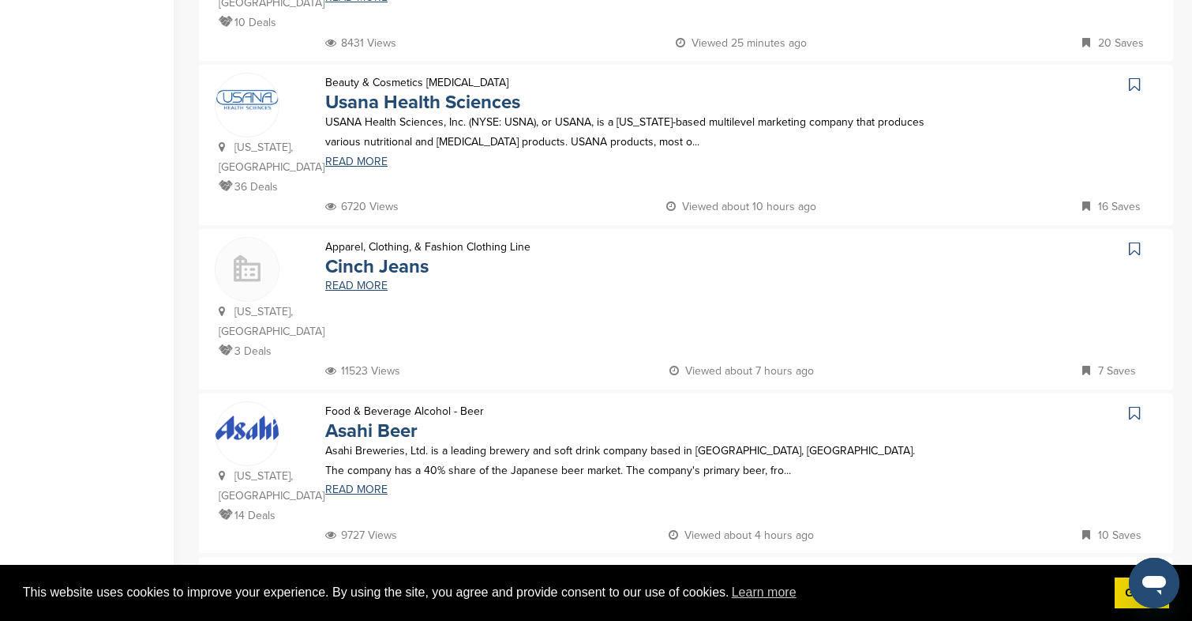
scroll to position [1445, 0]
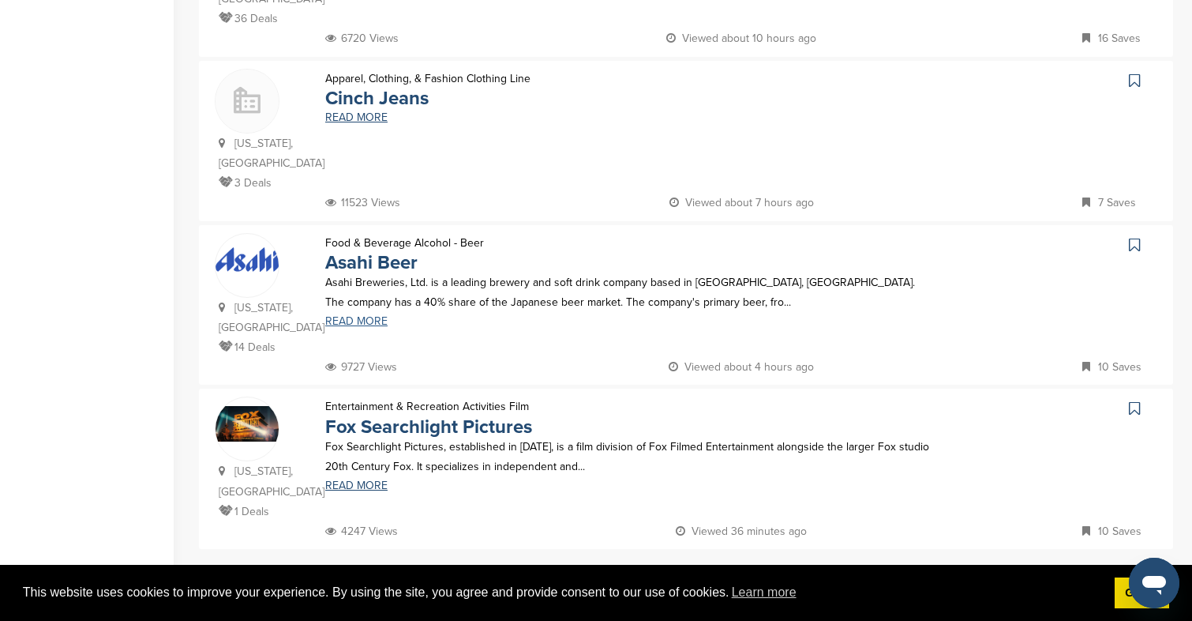
click at [376, 316] on link "READ MORE" at bounding box center [627, 321] width 605 height 11
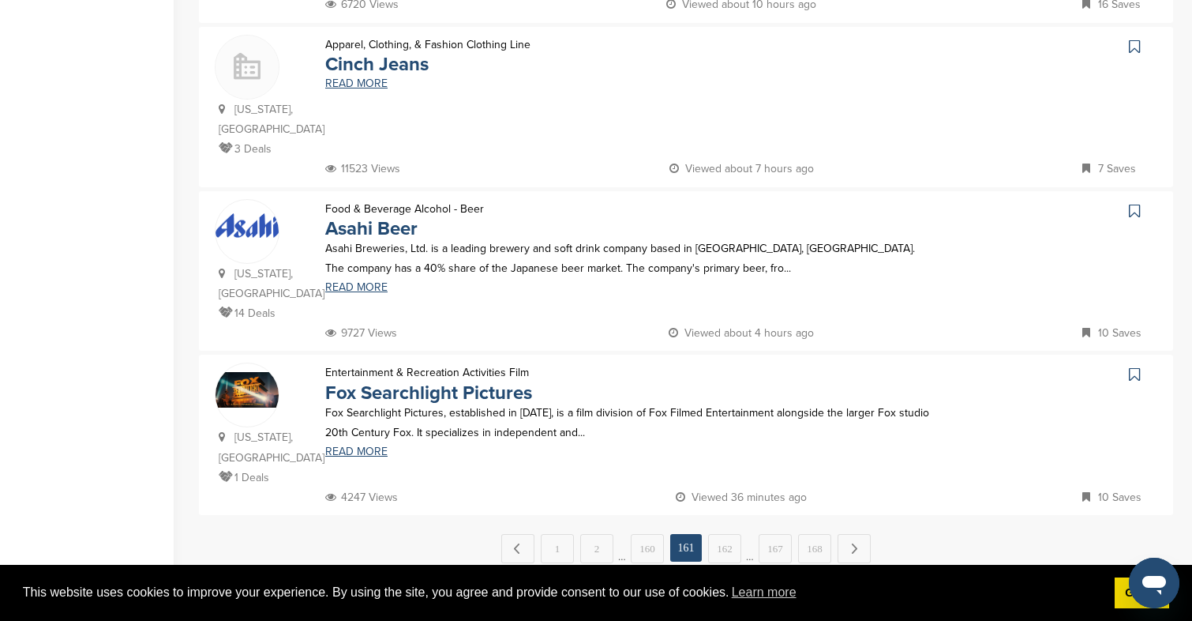
scroll to position [1490, 0]
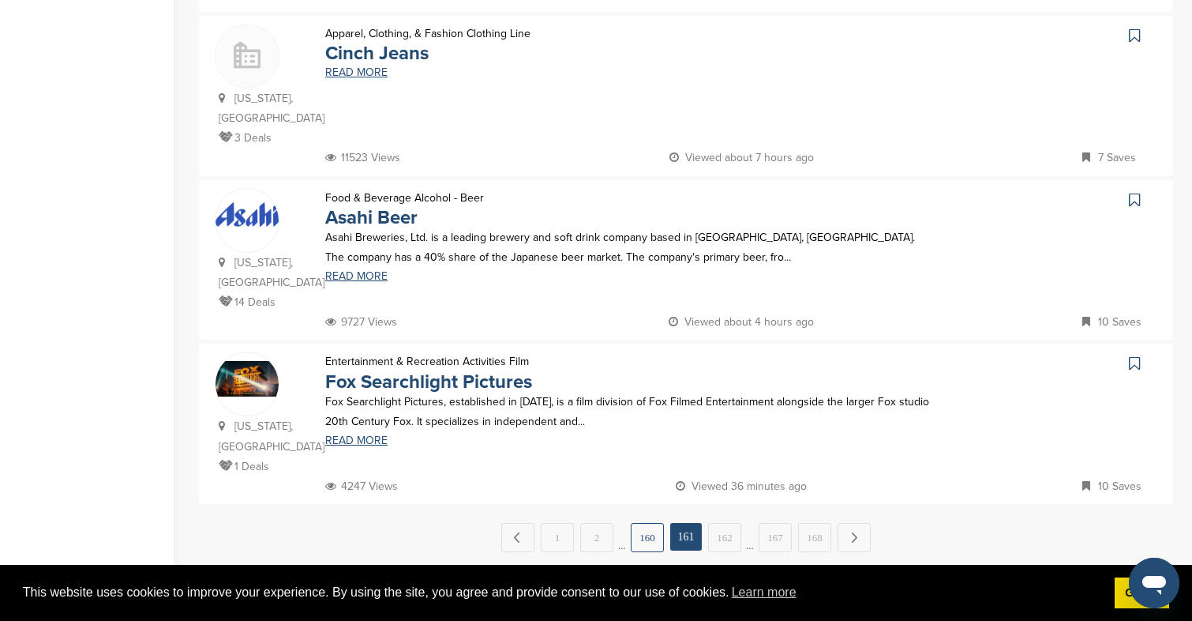
click at [648, 523] on link "160" at bounding box center [647, 537] width 33 height 29
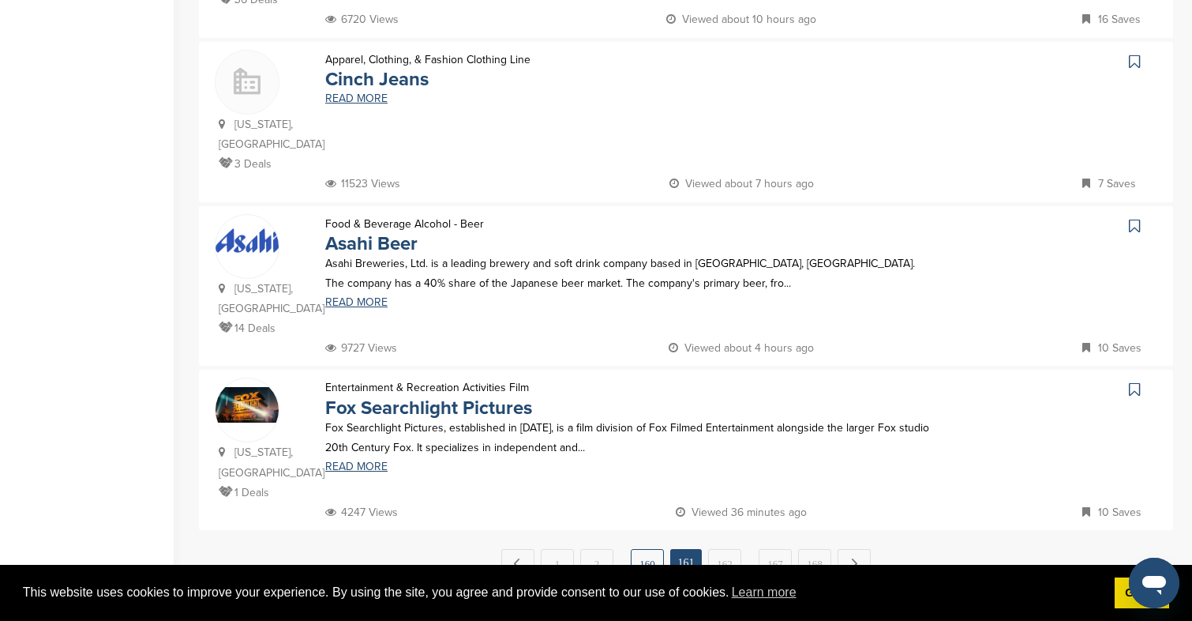
click at [644, 549] on link "160" at bounding box center [647, 563] width 33 height 29
click at [649, 549] on link "160" at bounding box center [647, 563] width 33 height 29
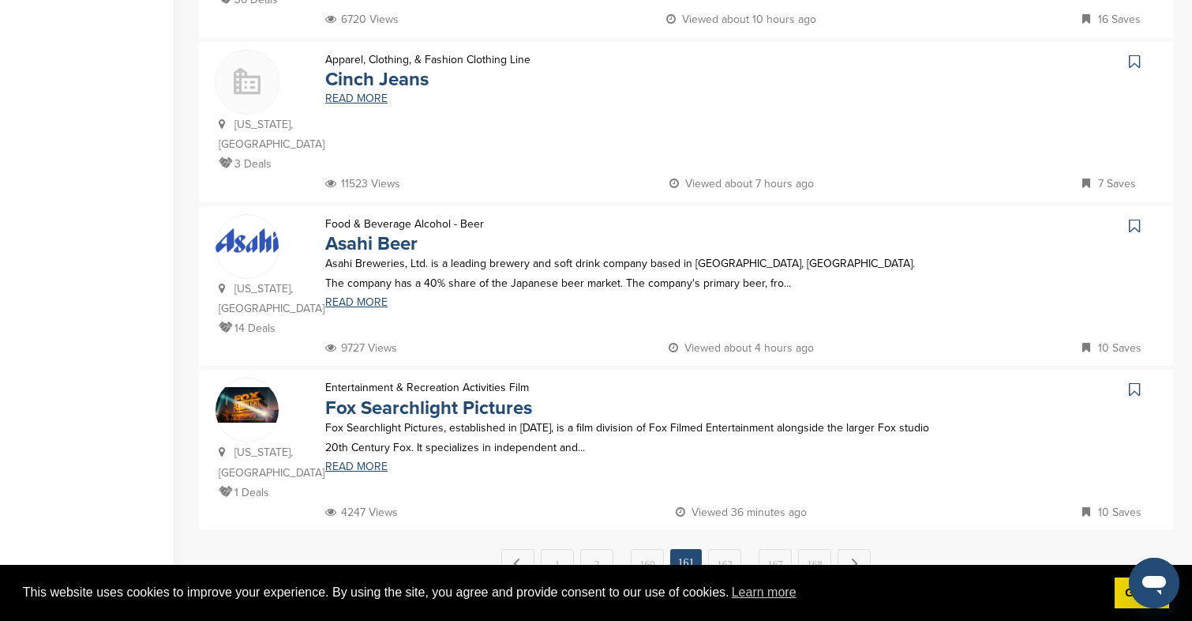
scroll to position [0, 0]
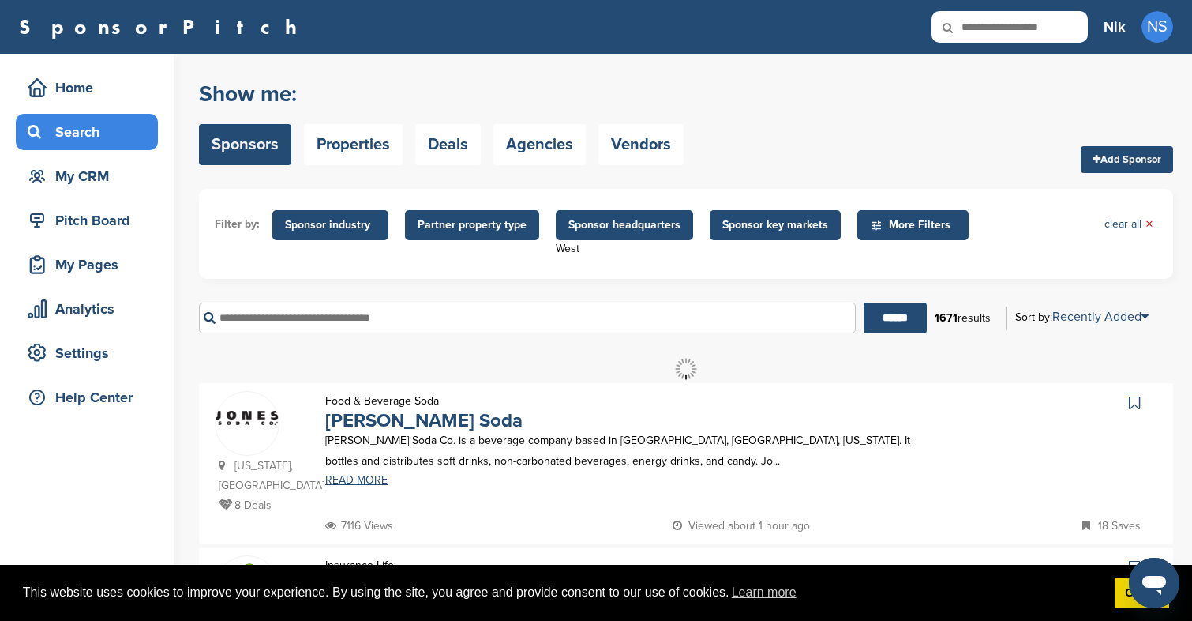
click at [643, 519] on div "7116 Views Viewed about 1 hour ago 18 Saves" at bounding box center [739, 526] width 836 height 20
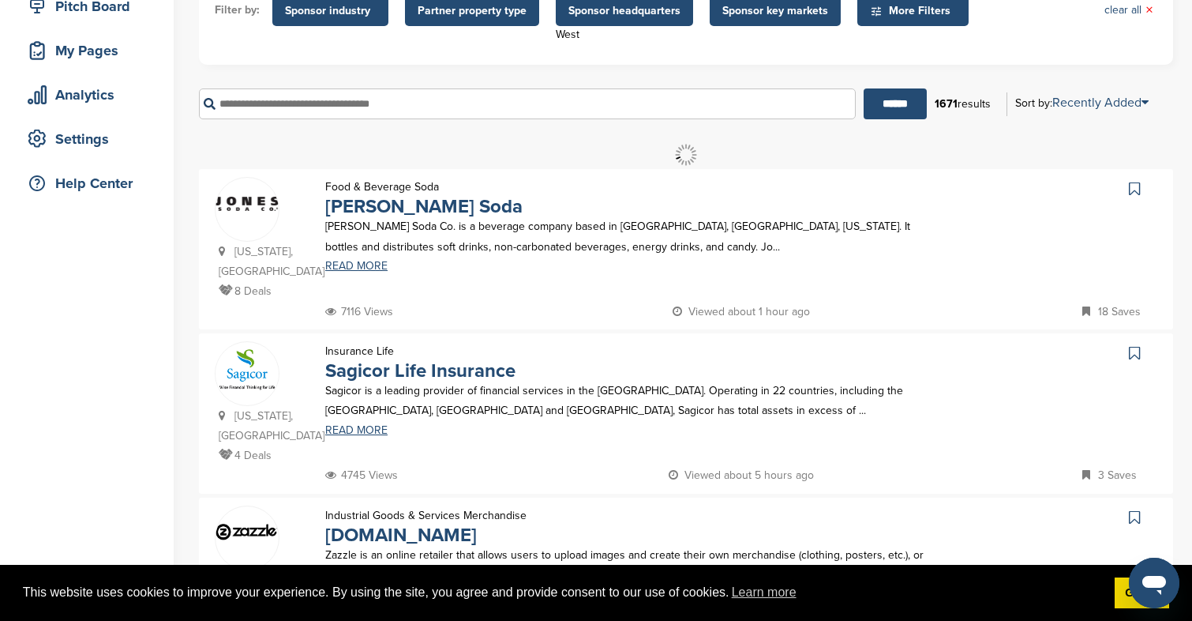
scroll to position [215, 0]
click at [357, 263] on link "READ MORE" at bounding box center [627, 265] width 605 height 11
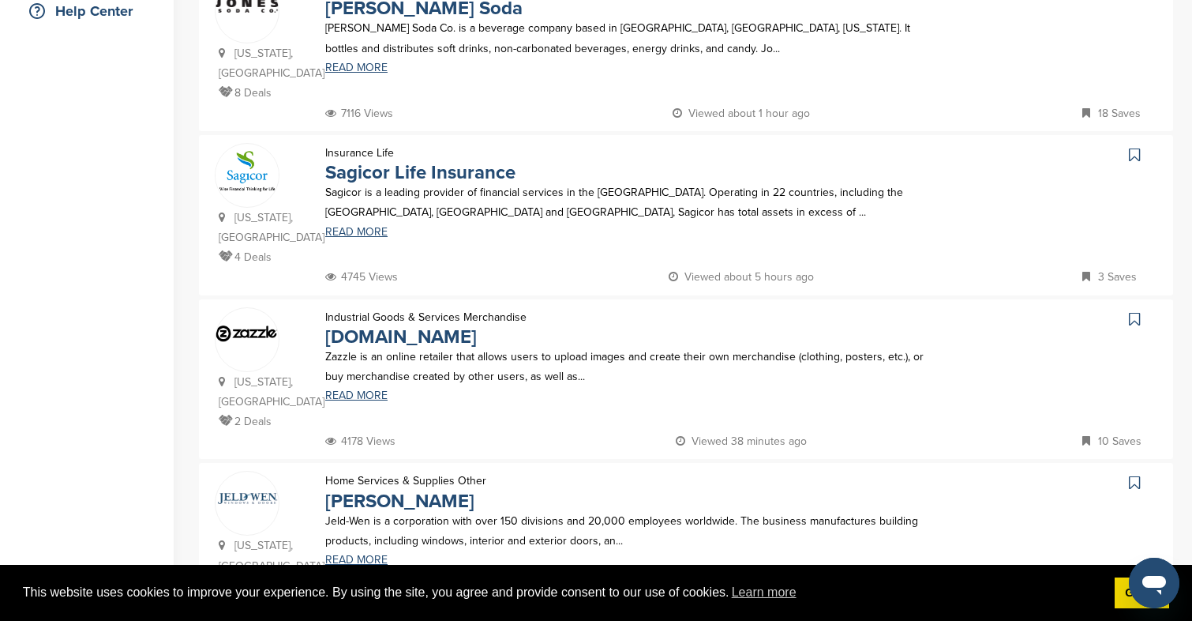
scroll to position [483, 0]
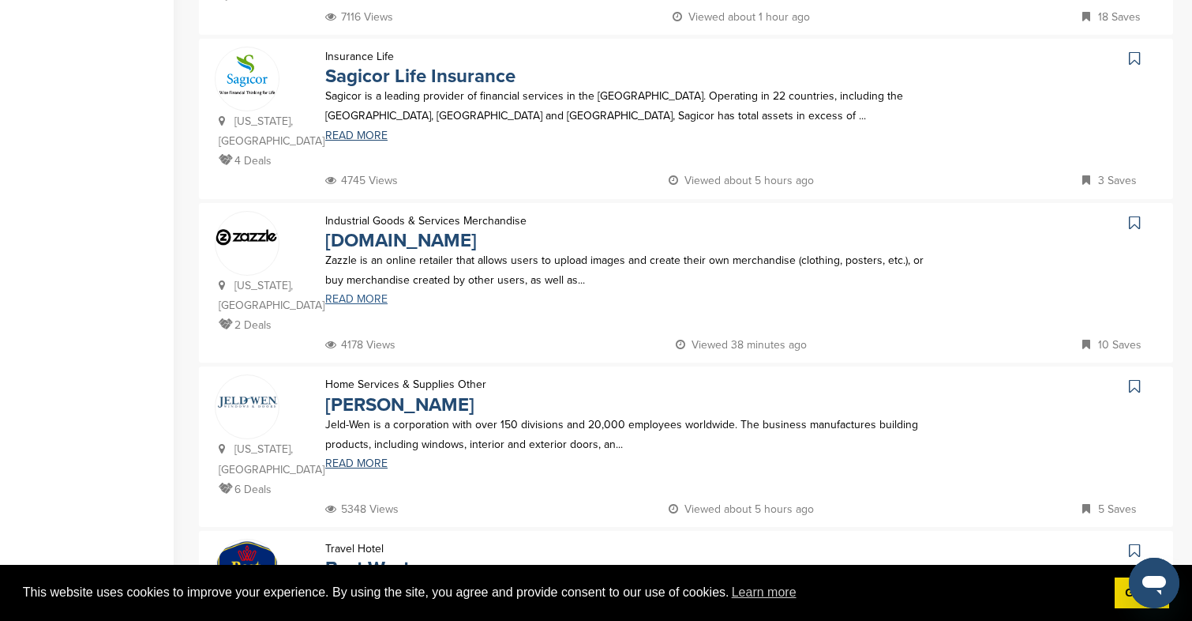
click at [336, 294] on link "READ MORE" at bounding box center [627, 299] width 605 height 11
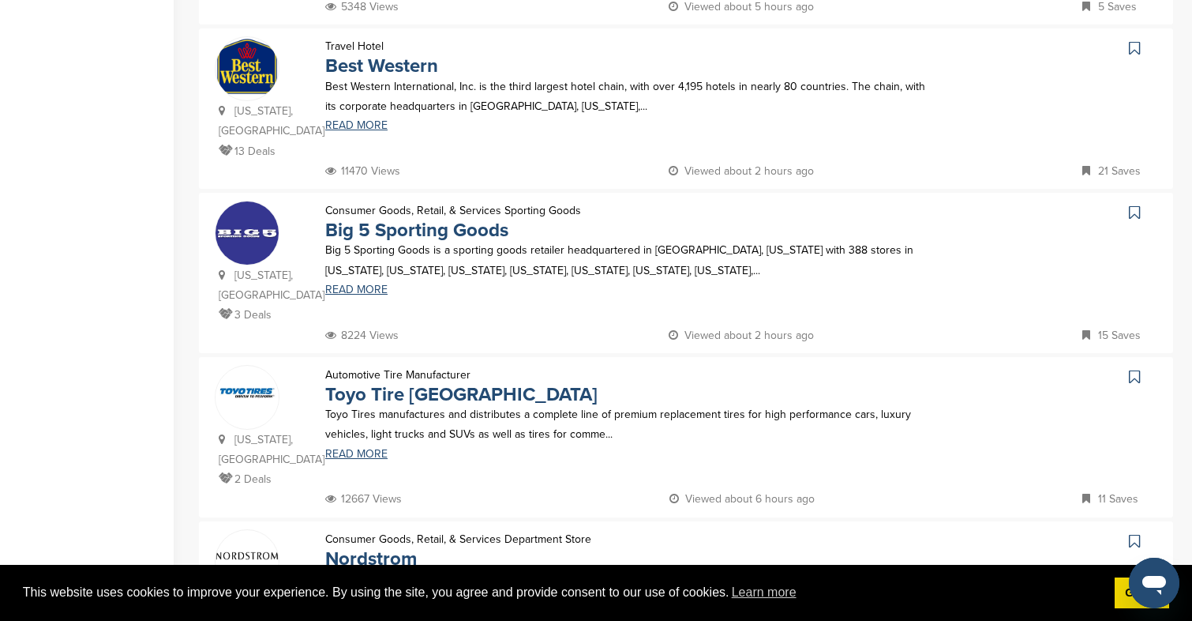
scroll to position [1022, 0]
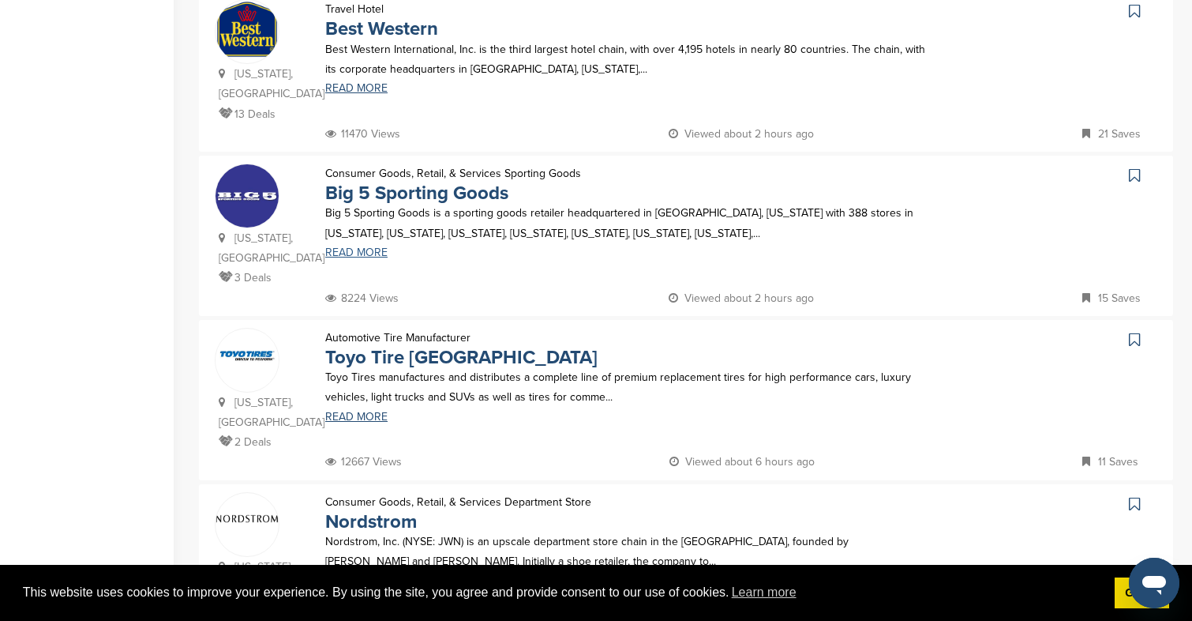
click at [361, 247] on link "READ MORE" at bounding box center [627, 252] width 605 height 11
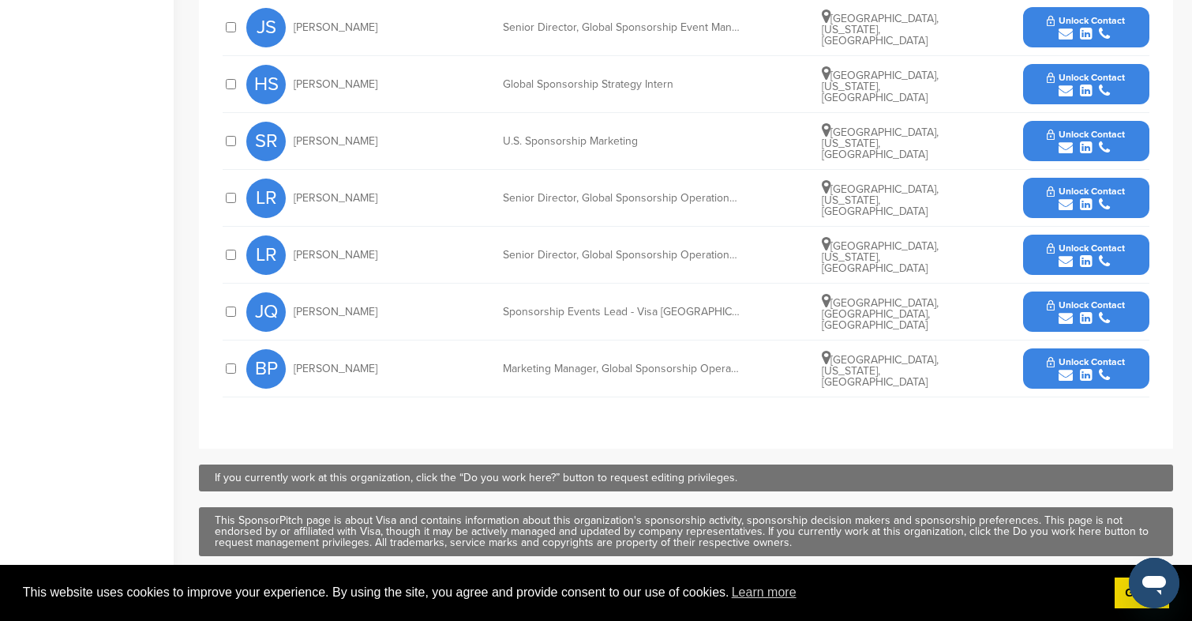
scroll to position [830, 0]
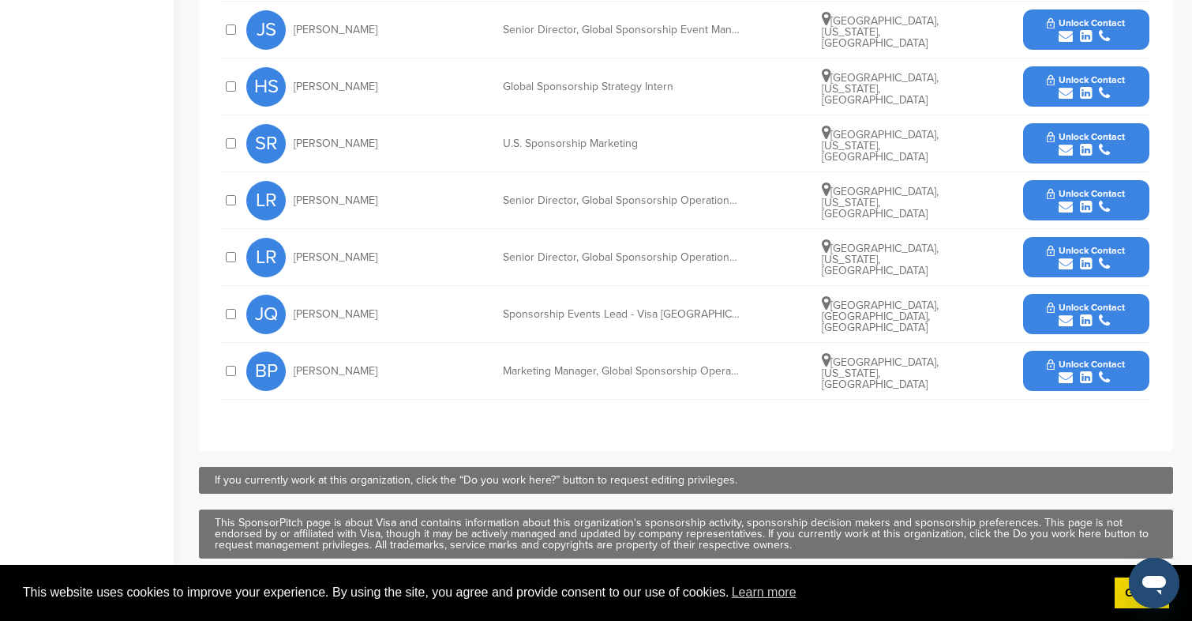
click at [1072, 147] on icon "submit" at bounding box center [1066, 150] width 14 height 14
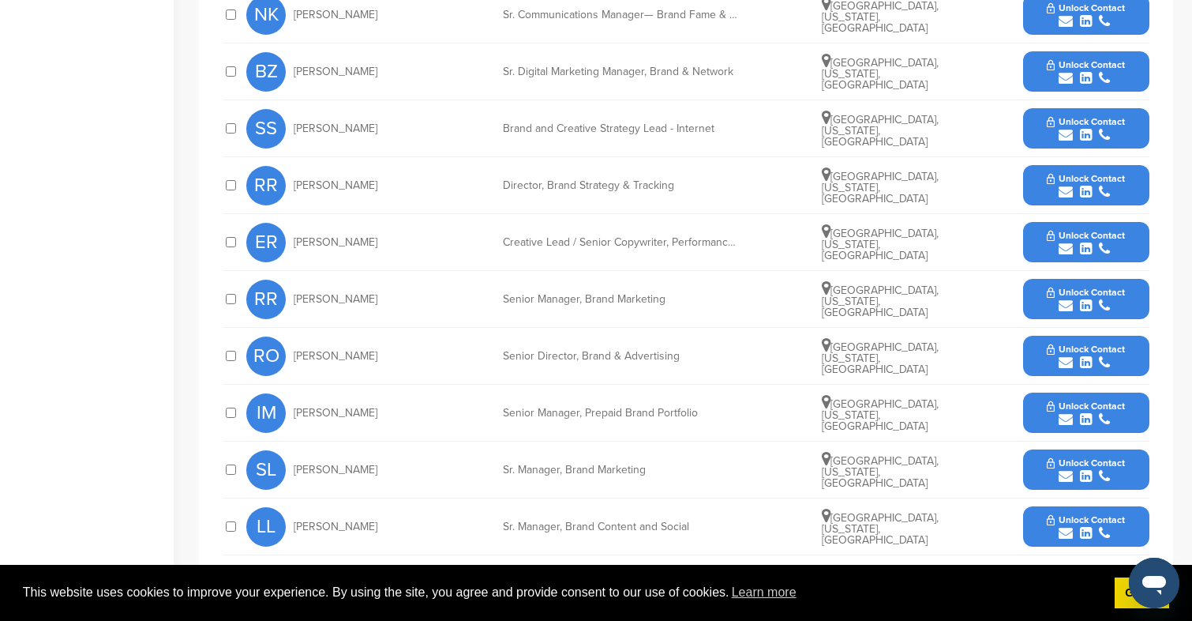
scroll to position [755, 0]
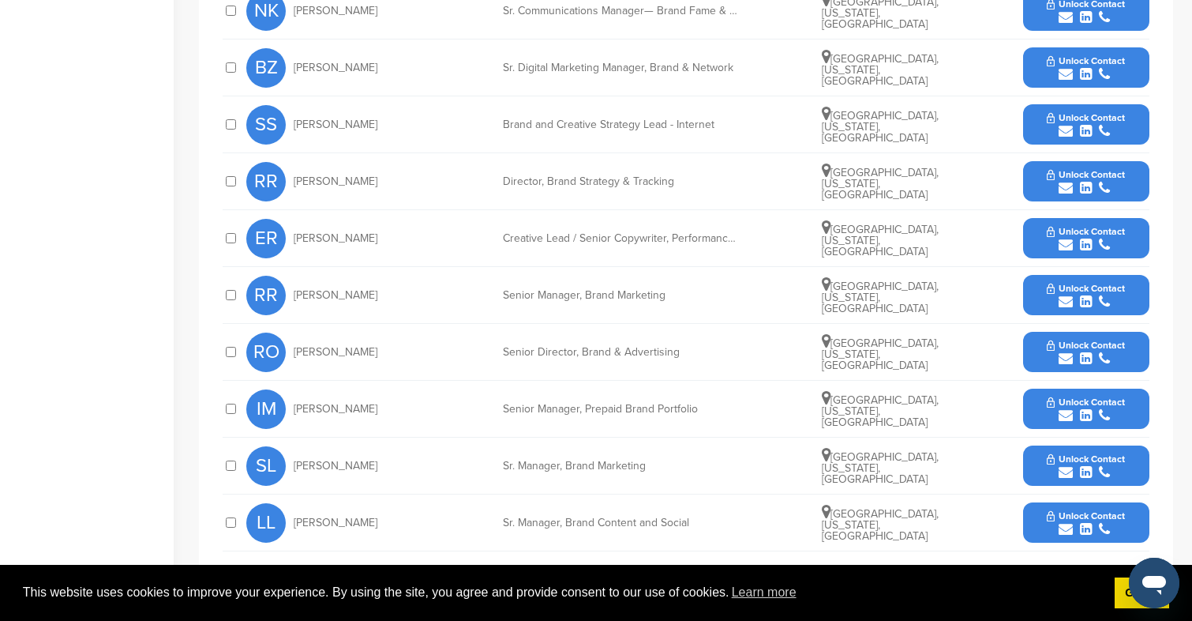
click at [1068, 351] on icon "submit" at bounding box center [1066, 358] width 14 height 14
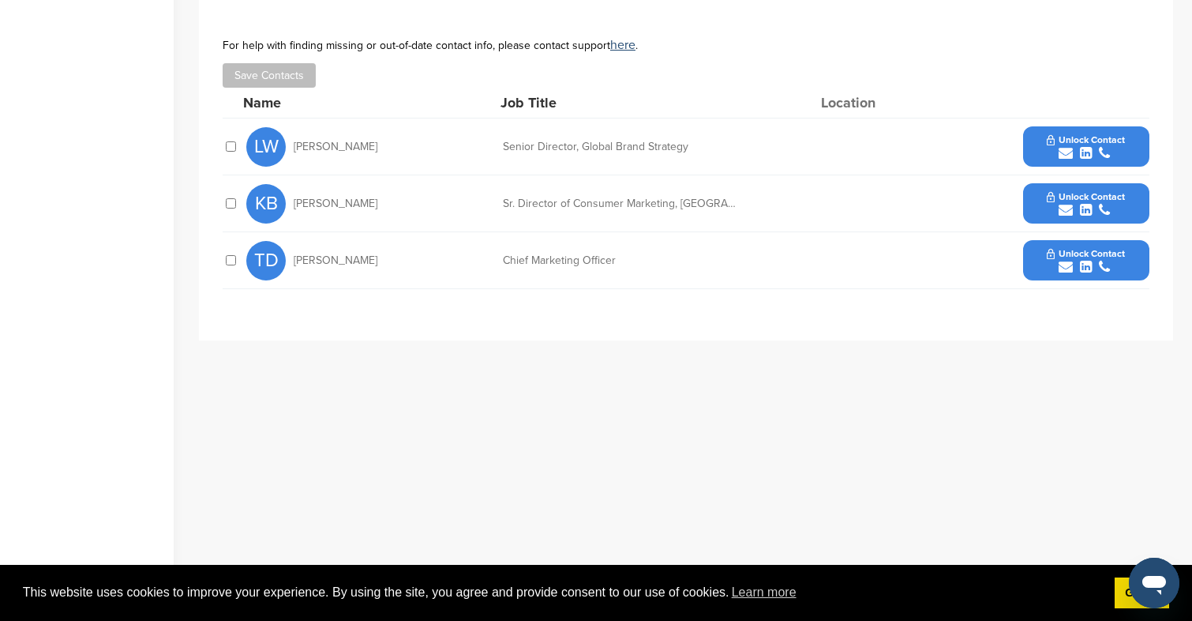
click at [1072, 123] on button "Unlock Contact" at bounding box center [1086, 146] width 116 height 47
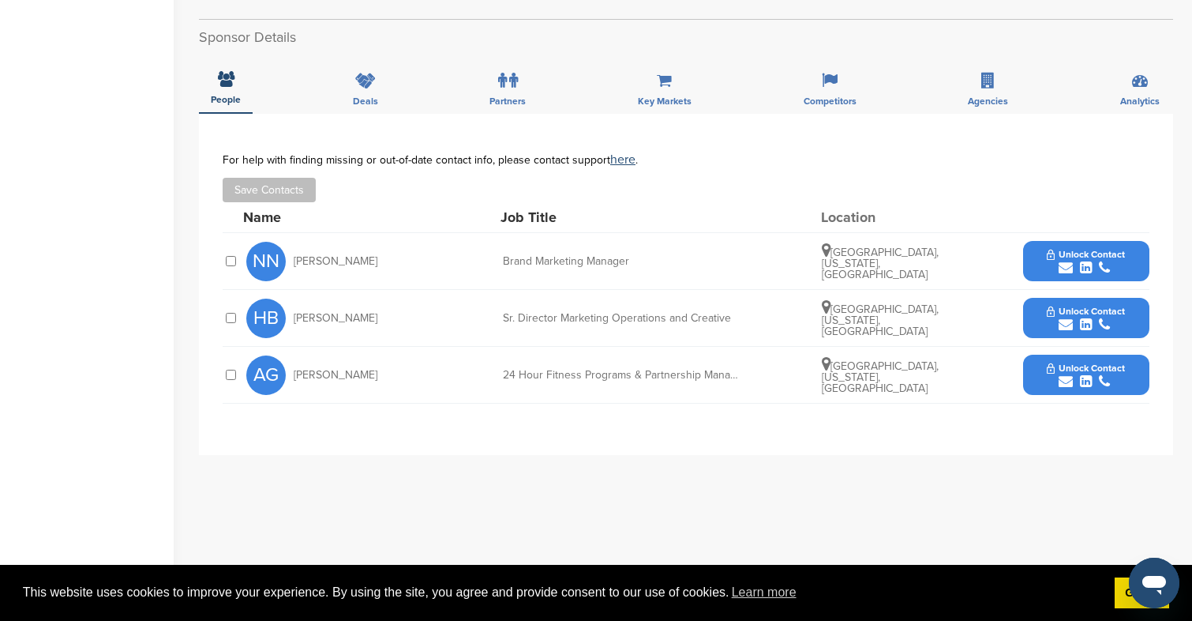
scroll to position [467, 0]
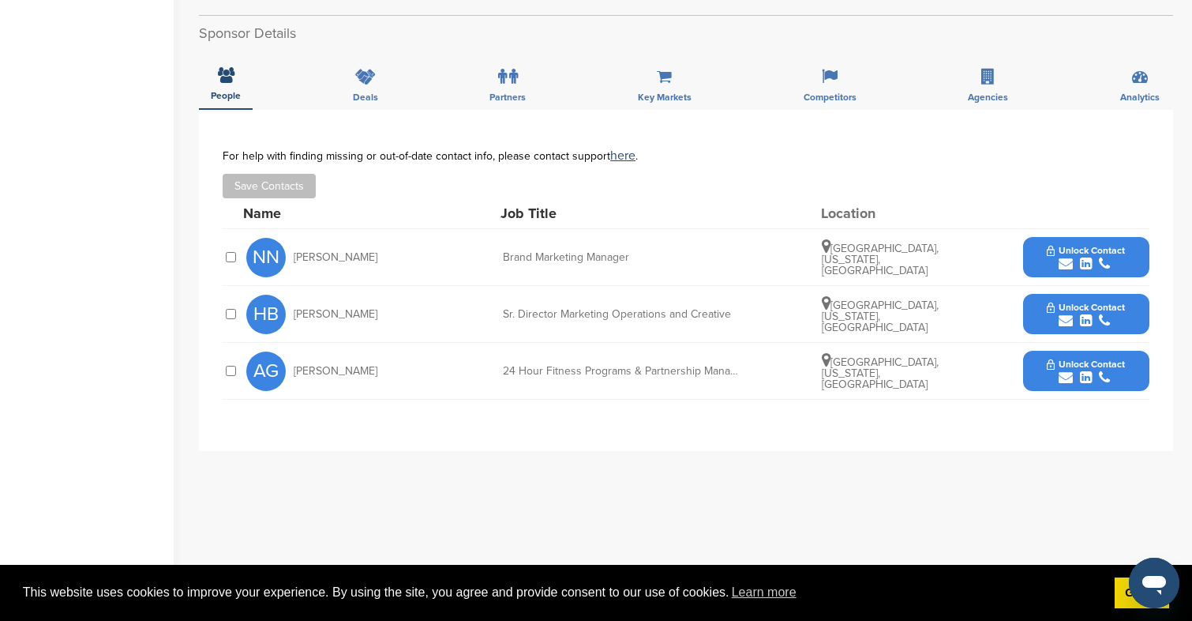
click at [1059, 257] on button "Unlock Contact" at bounding box center [1086, 257] width 116 height 47
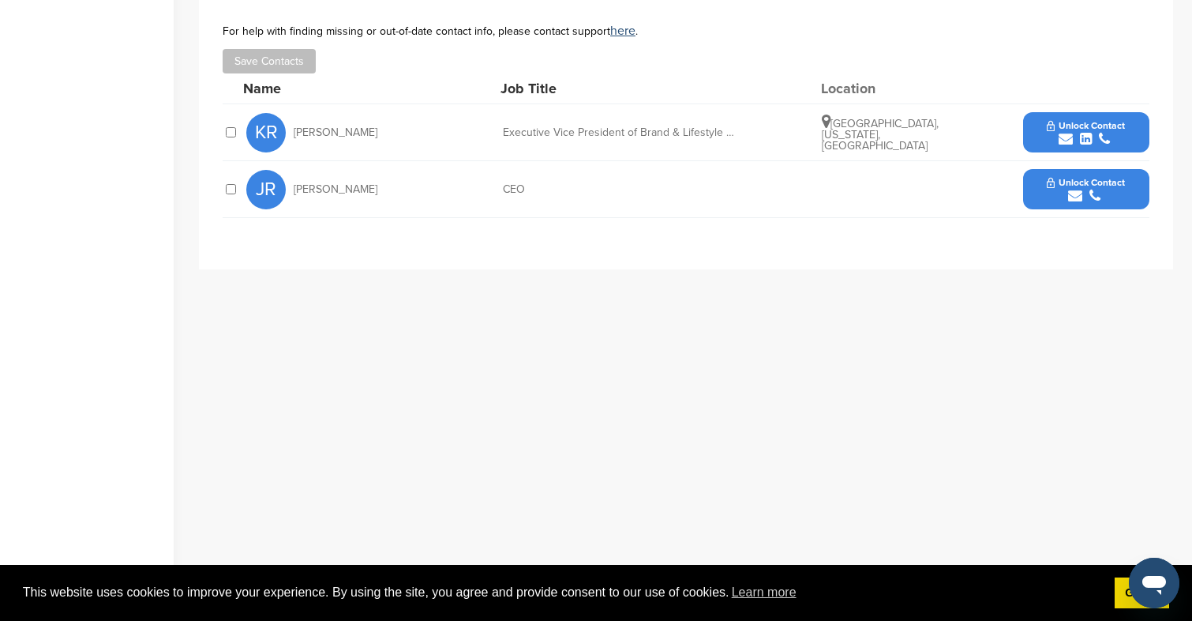
scroll to position [499, 0]
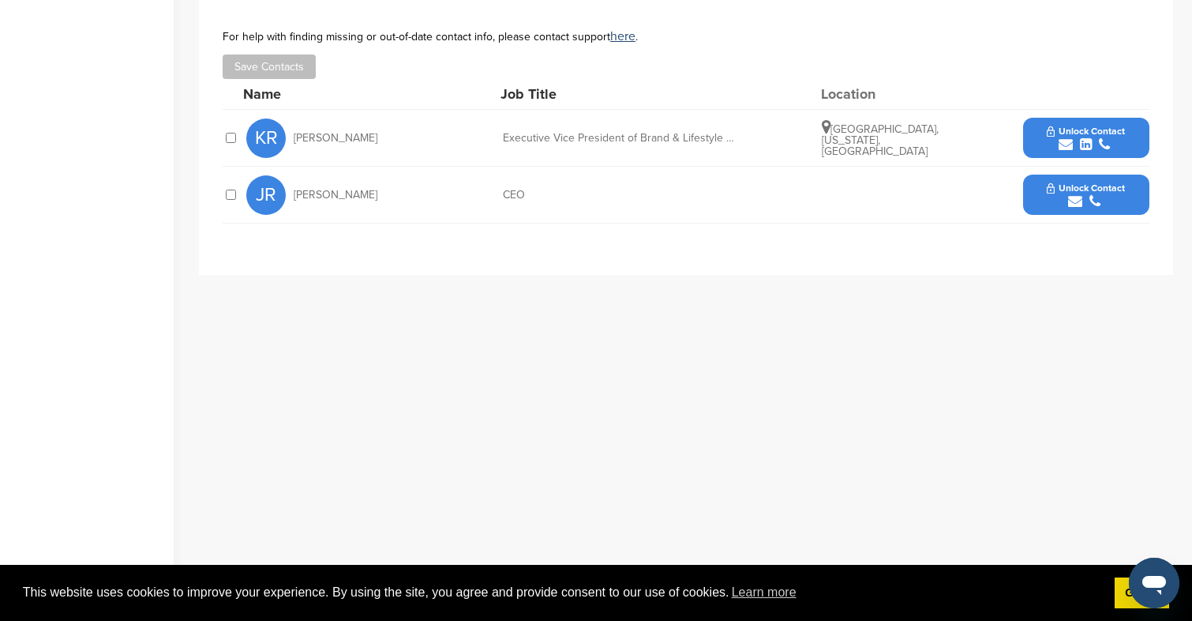
click at [1070, 131] on span "Unlock Contact" at bounding box center [1086, 131] width 78 height 11
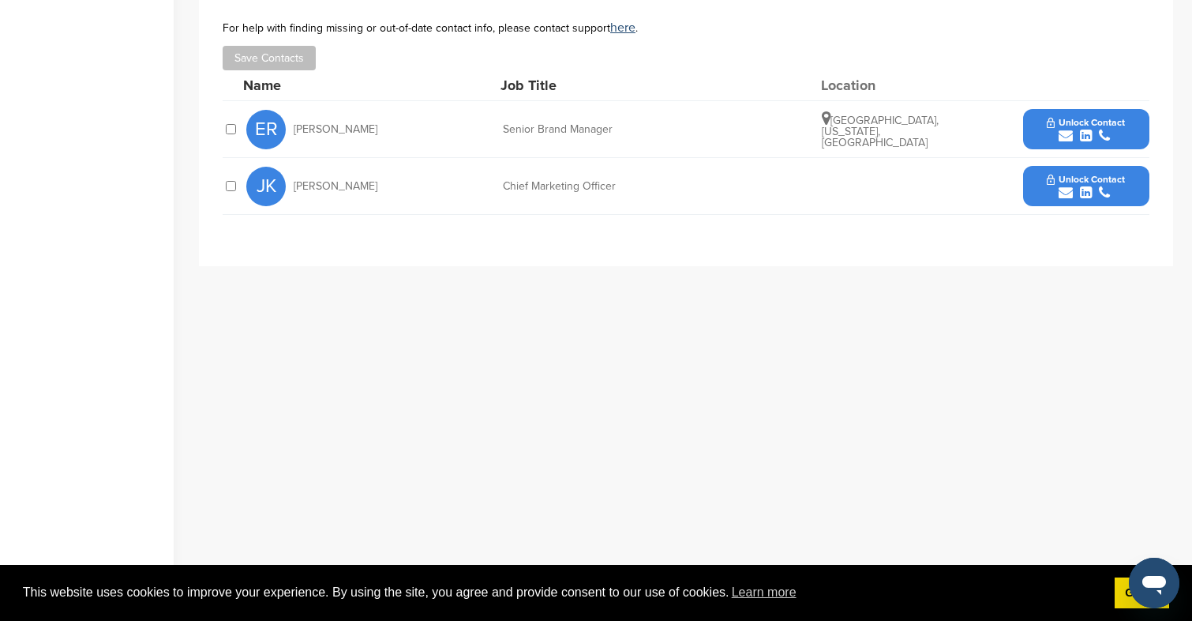
scroll to position [528, 0]
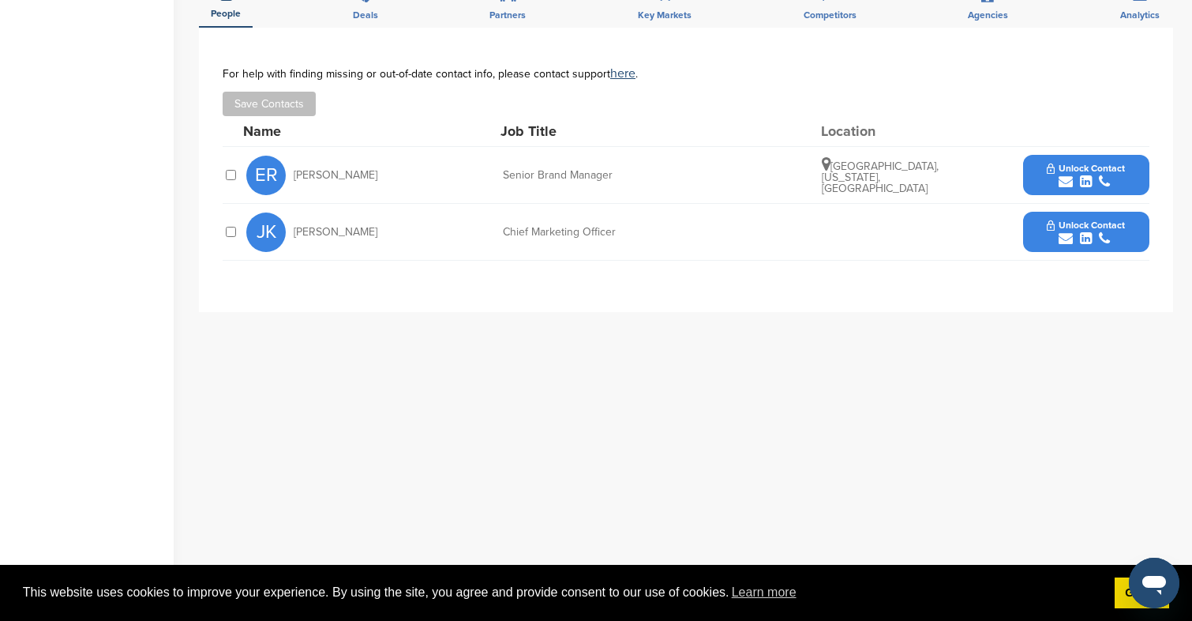
click at [1067, 173] on span "Unlock Contact" at bounding box center [1086, 168] width 78 height 11
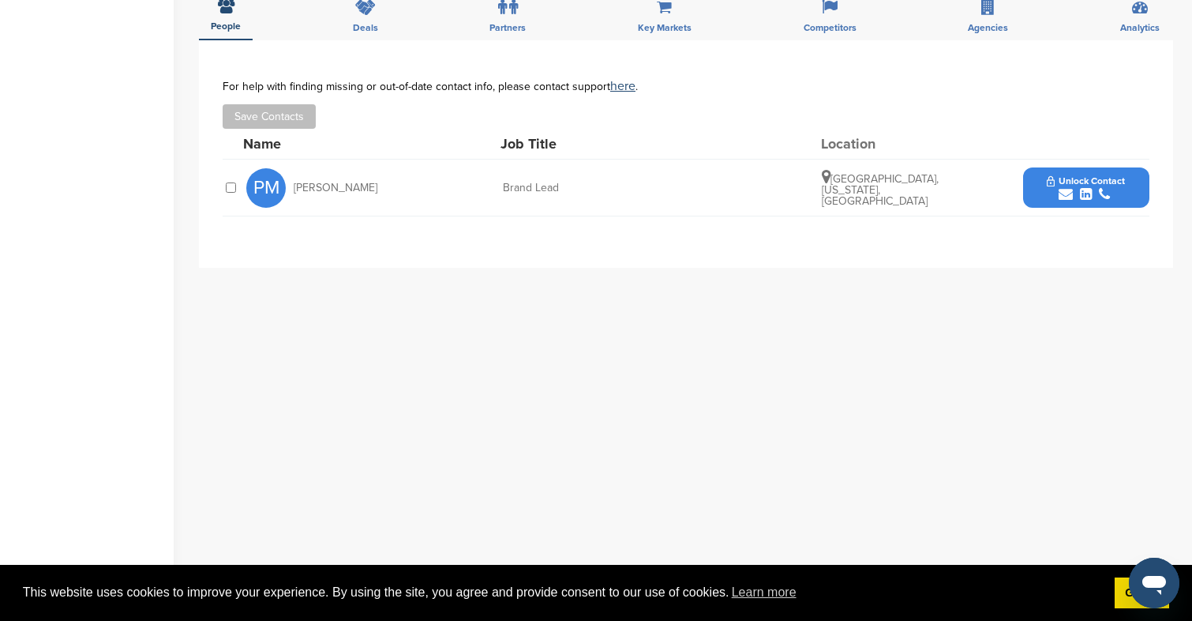
scroll to position [447, 0]
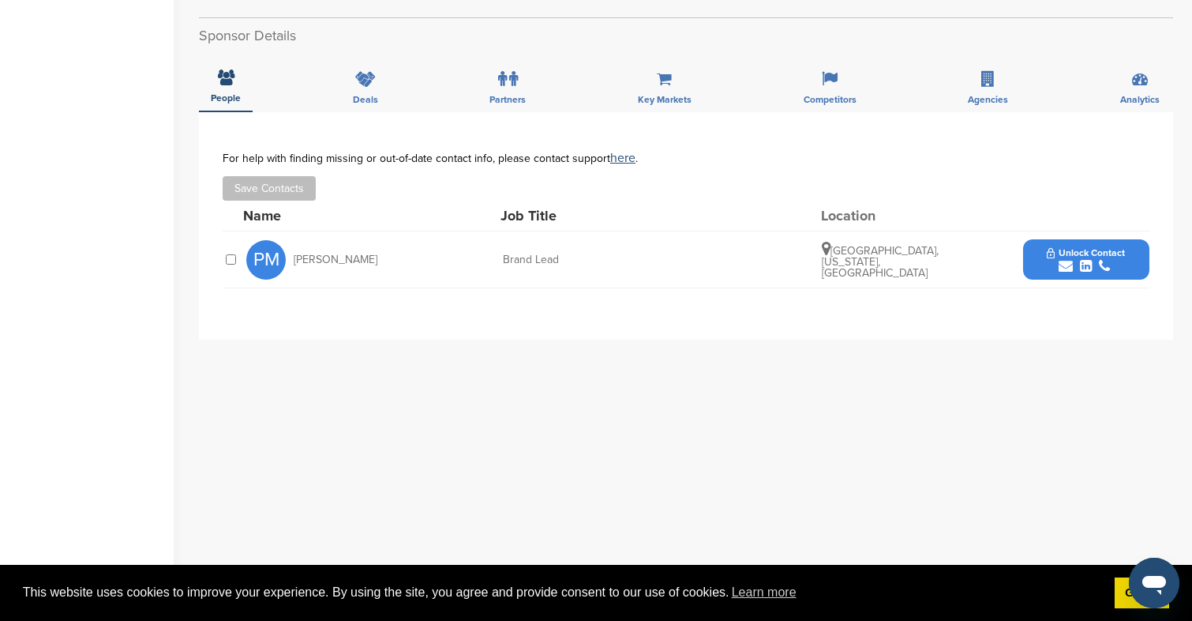
click at [1044, 242] on button "Unlock Contact" at bounding box center [1086, 259] width 116 height 47
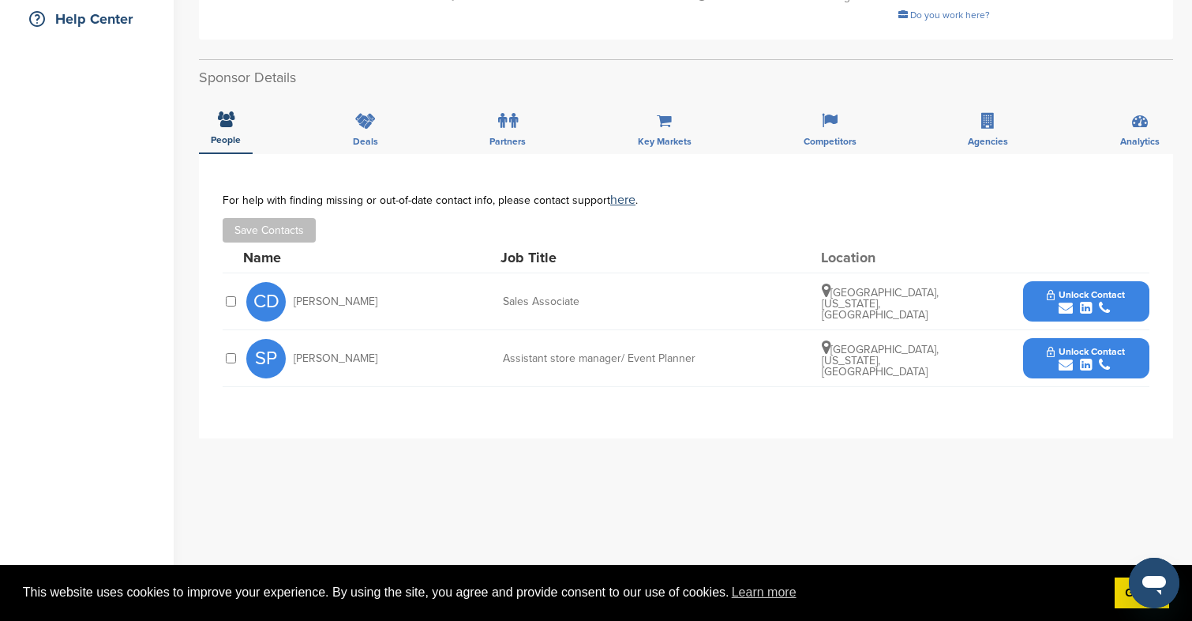
scroll to position [391, 0]
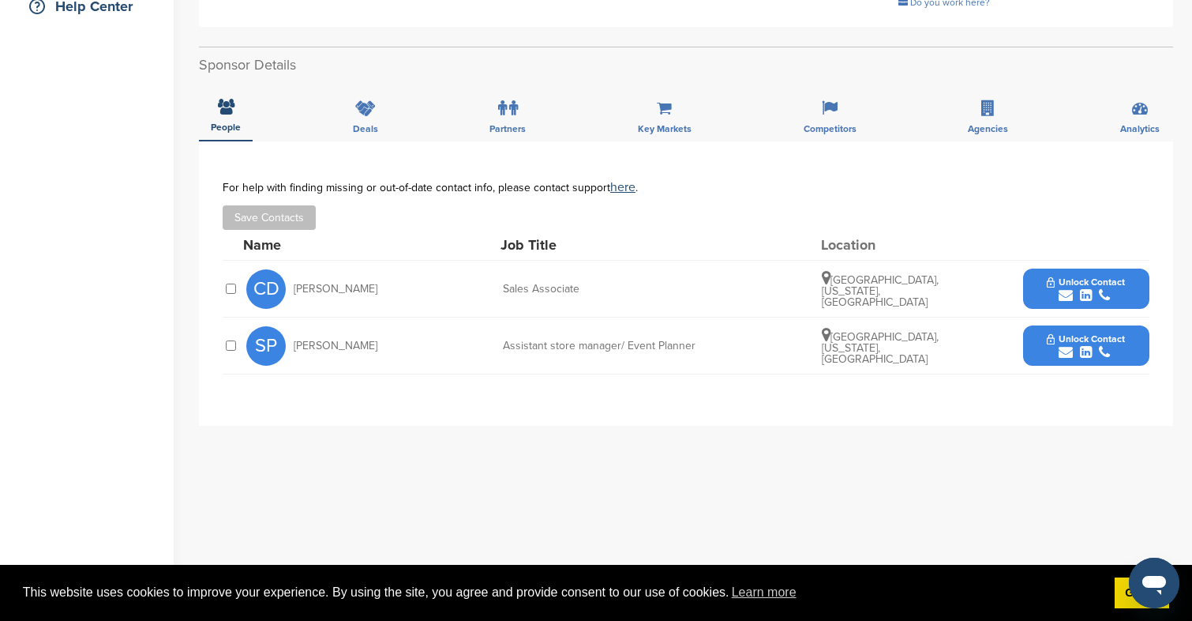
click at [1050, 333] on span "Unlock Contact" at bounding box center [1086, 338] width 78 height 11
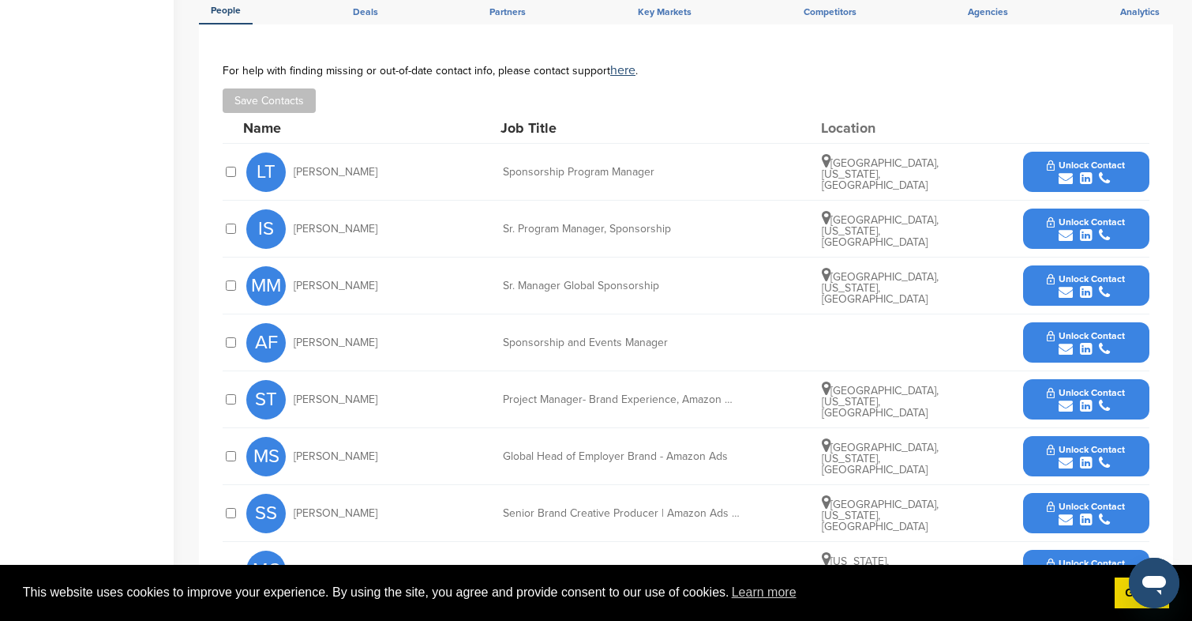
scroll to position [552, 0]
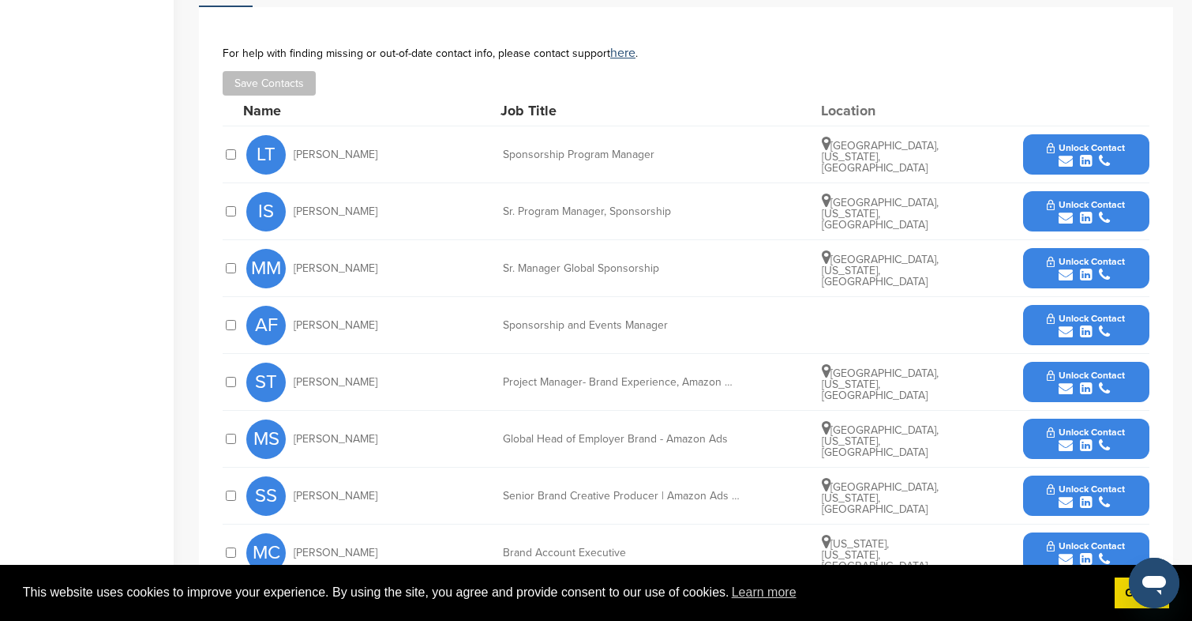
click at [1064, 199] on span "Unlock Contact" at bounding box center [1086, 204] width 78 height 11
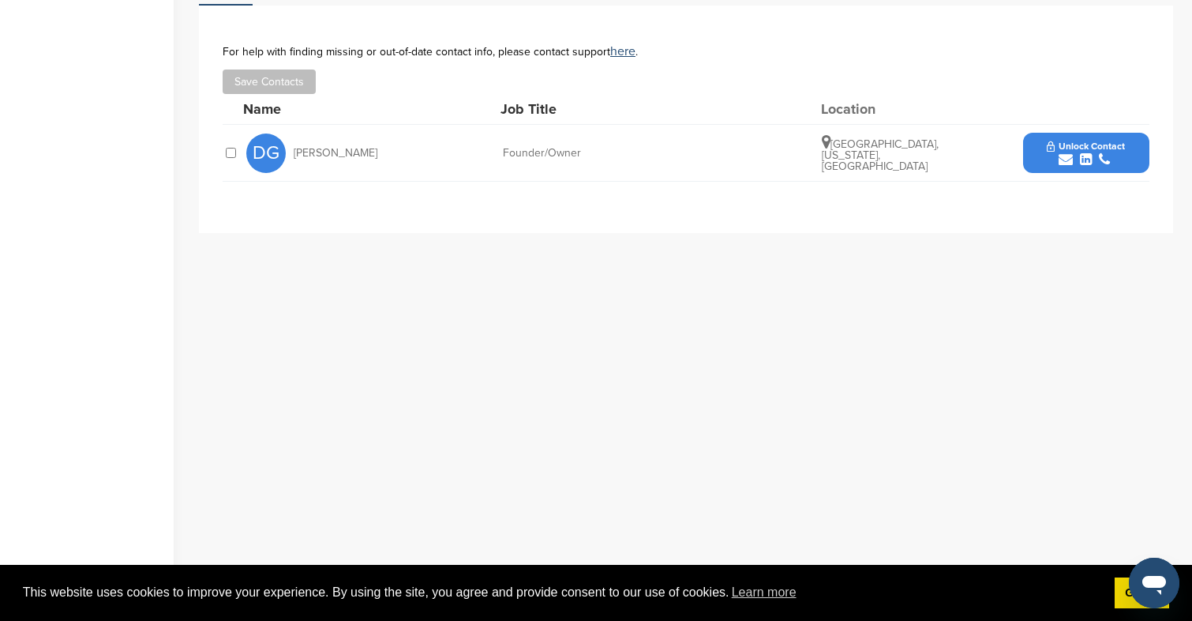
scroll to position [487, 0]
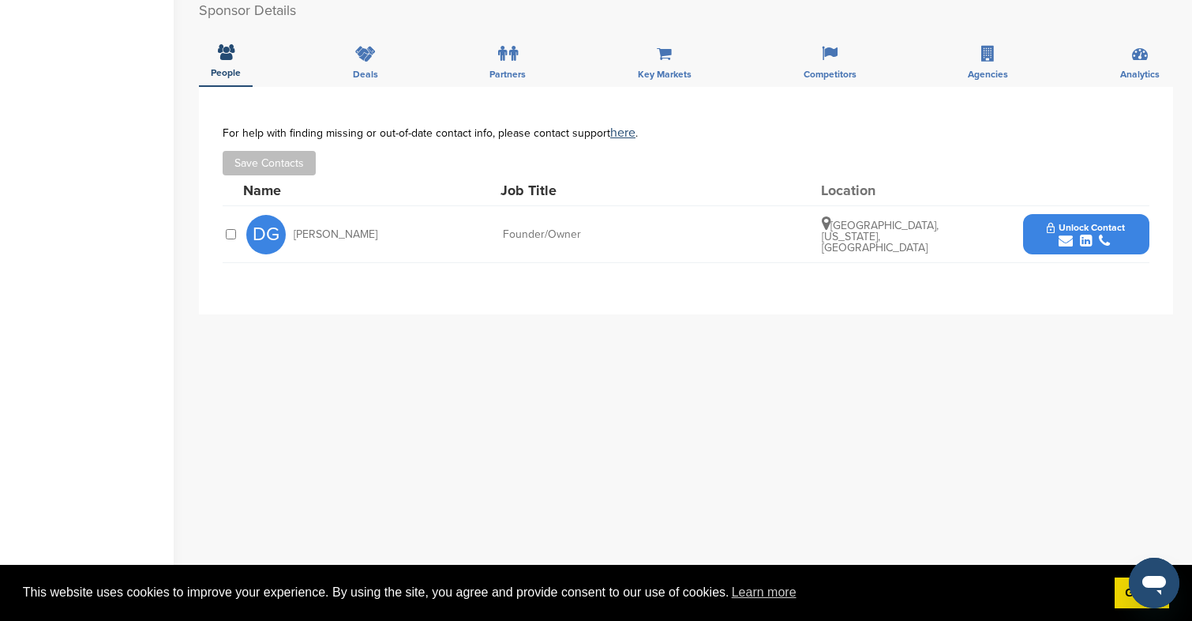
click at [1064, 222] on span "Unlock Contact" at bounding box center [1086, 227] width 78 height 11
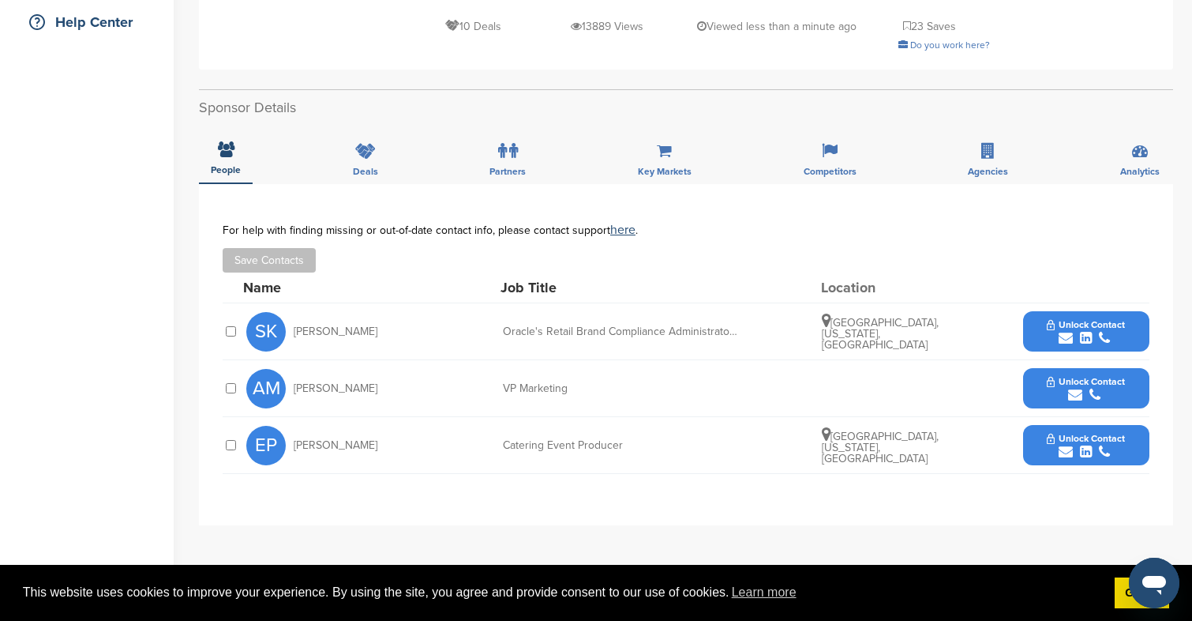
scroll to position [396, 0]
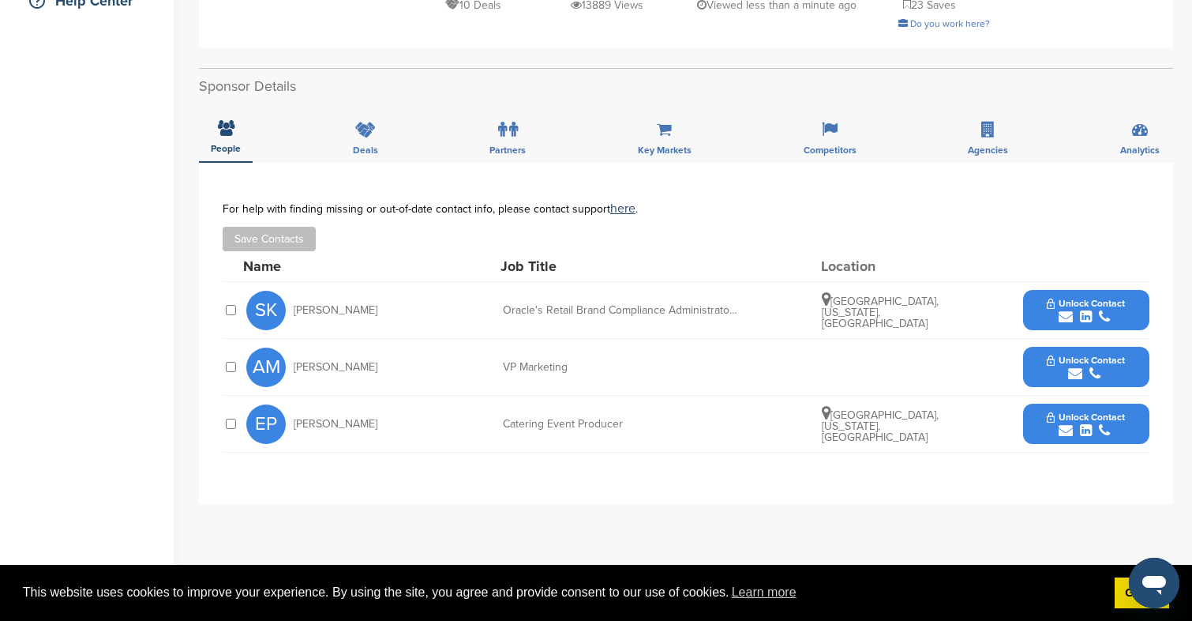
click at [1106, 366] on div "submit" at bounding box center [1086, 373] width 78 height 15
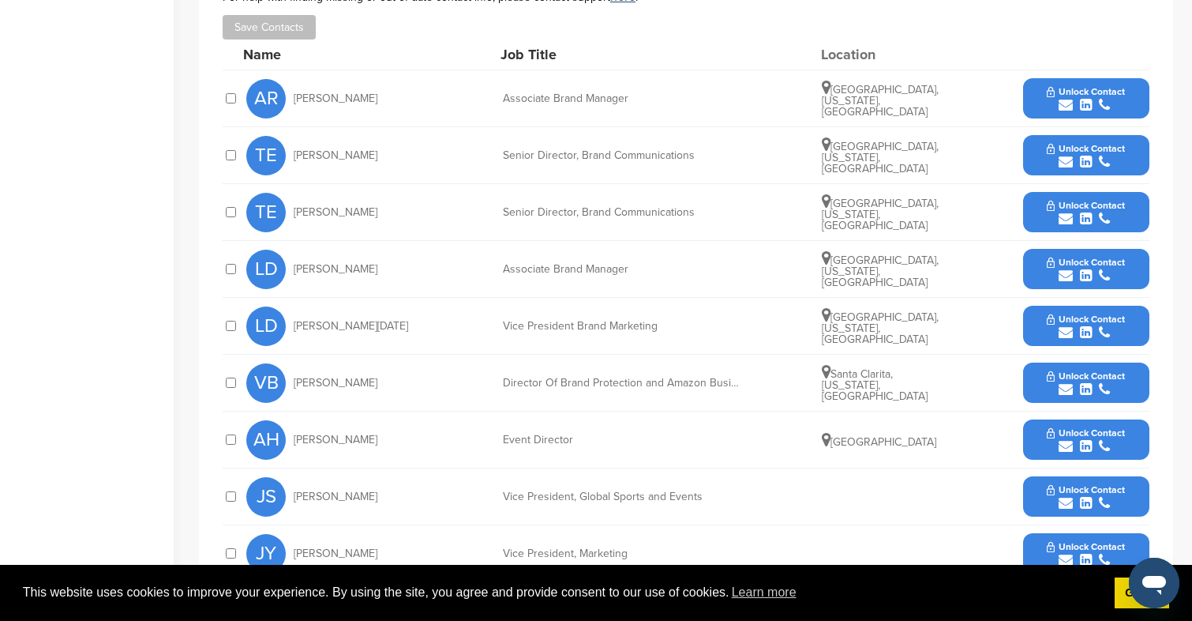
scroll to position [539, 0]
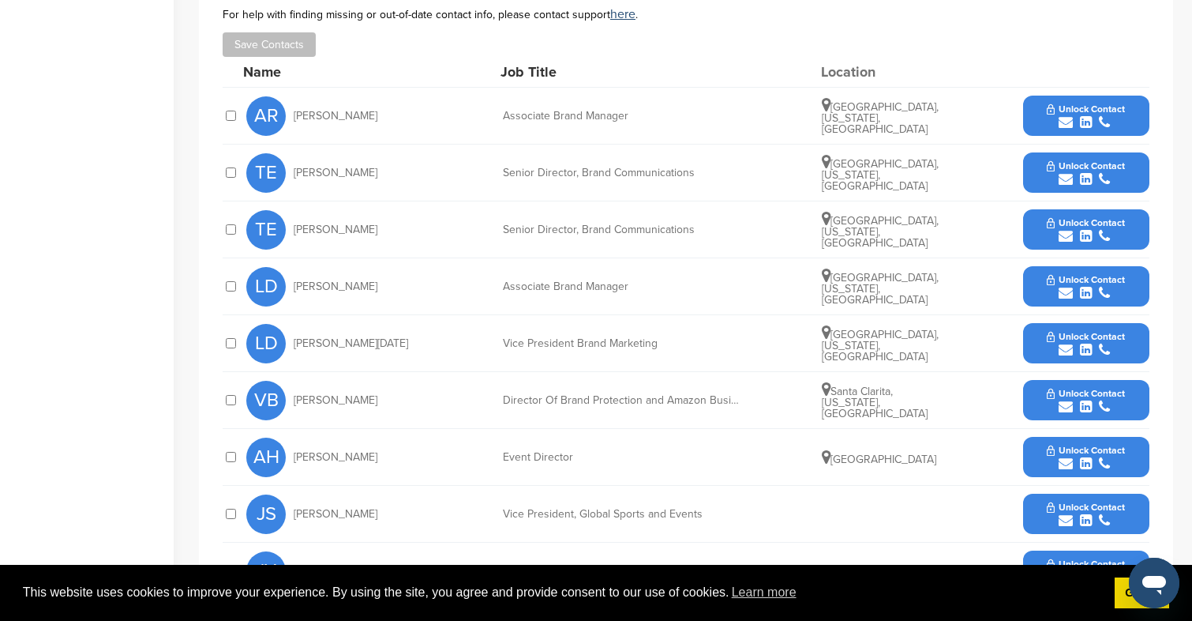
click at [1130, 168] on button "Unlock Contact" at bounding box center [1086, 172] width 116 height 47
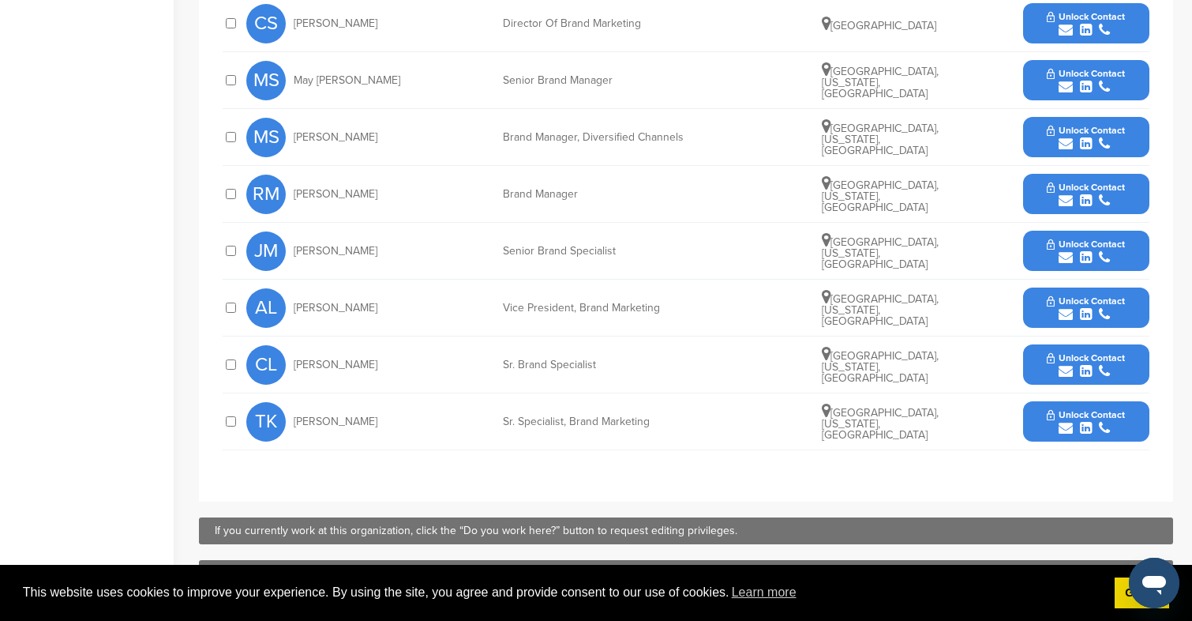
scroll to position [775, 0]
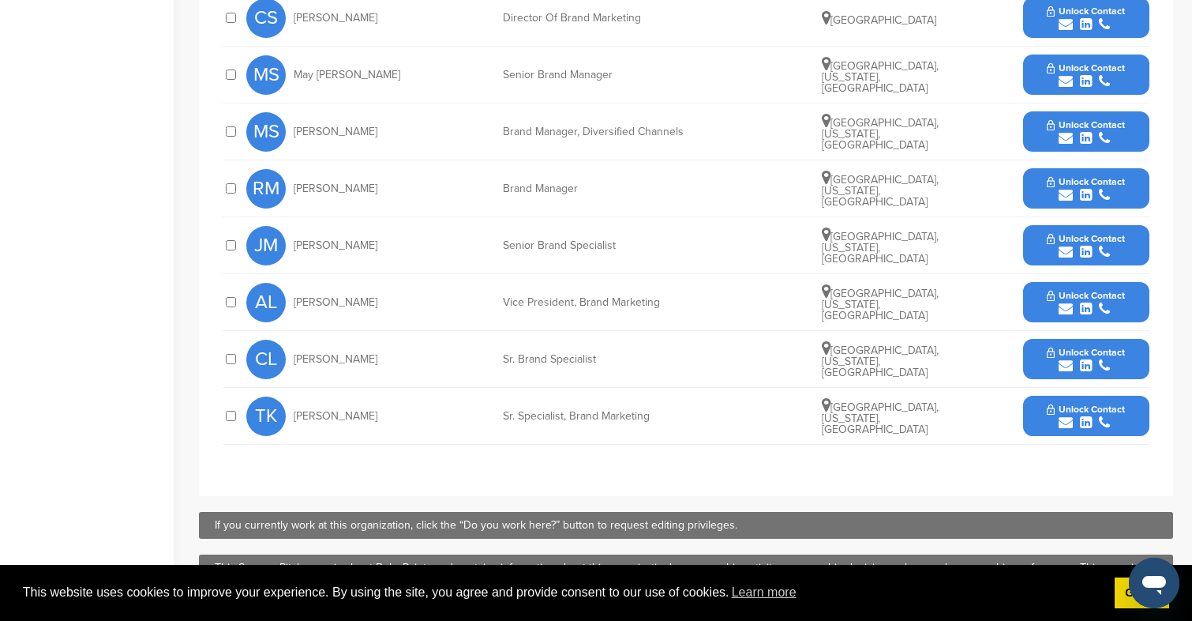
click at [1075, 426] on div "submit" at bounding box center [1086, 422] width 78 height 15
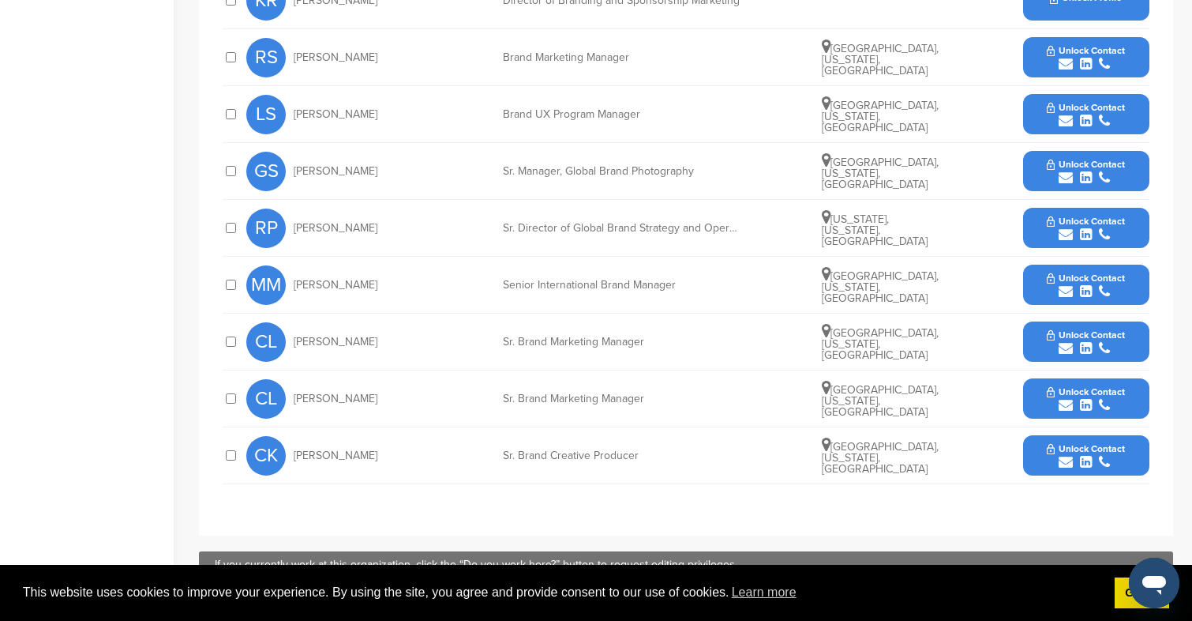
scroll to position [767, 0]
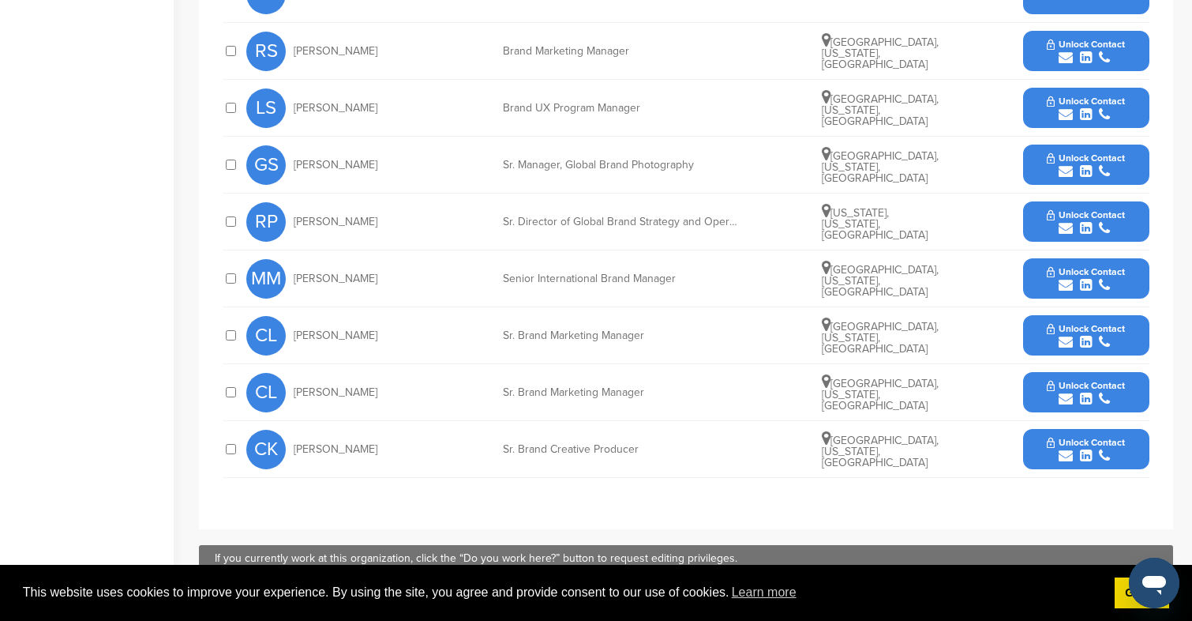
click at [1050, 323] on span "Unlock Contact" at bounding box center [1086, 328] width 78 height 11
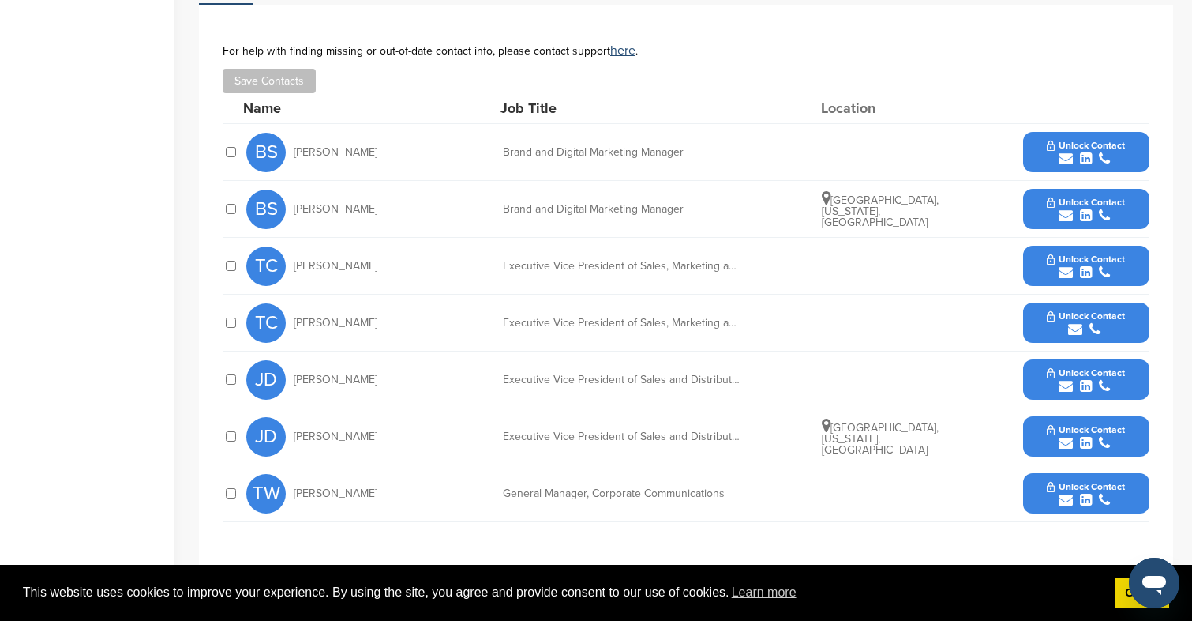
scroll to position [559, 0]
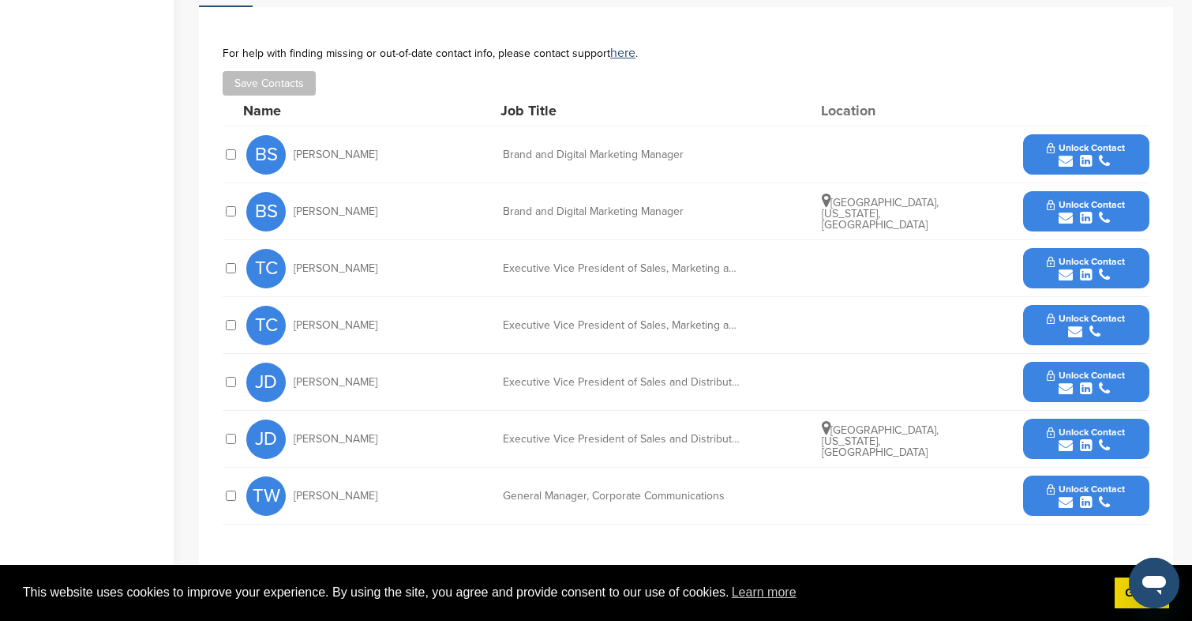
click at [1051, 142] on span "Unlock Contact" at bounding box center [1086, 147] width 78 height 11
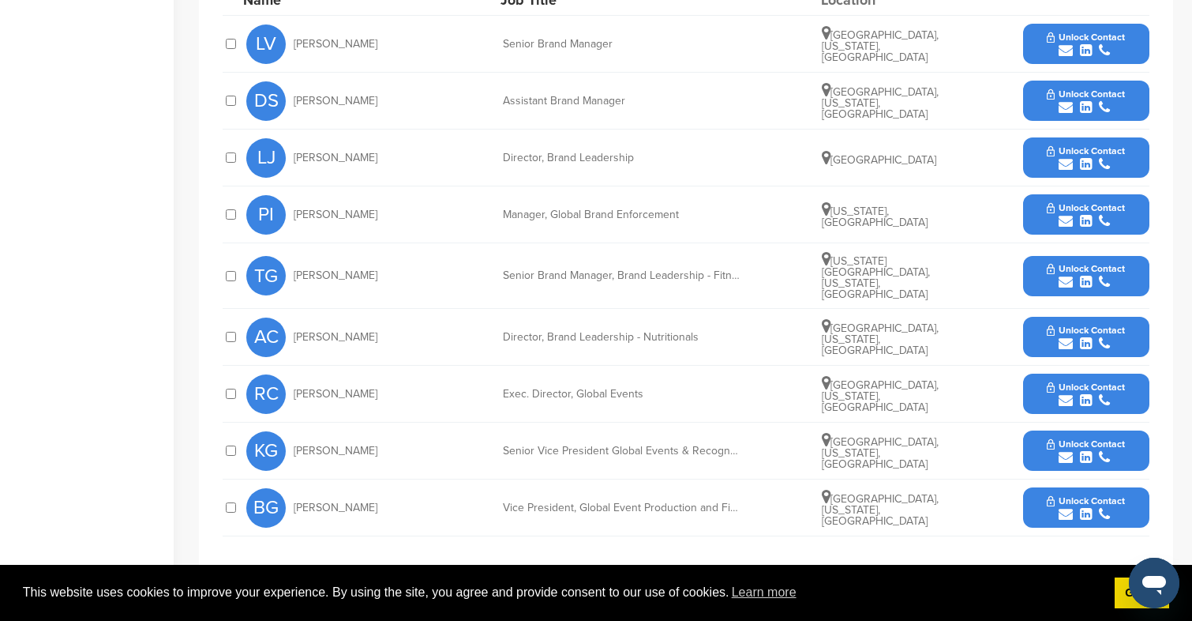
scroll to position [643, 0]
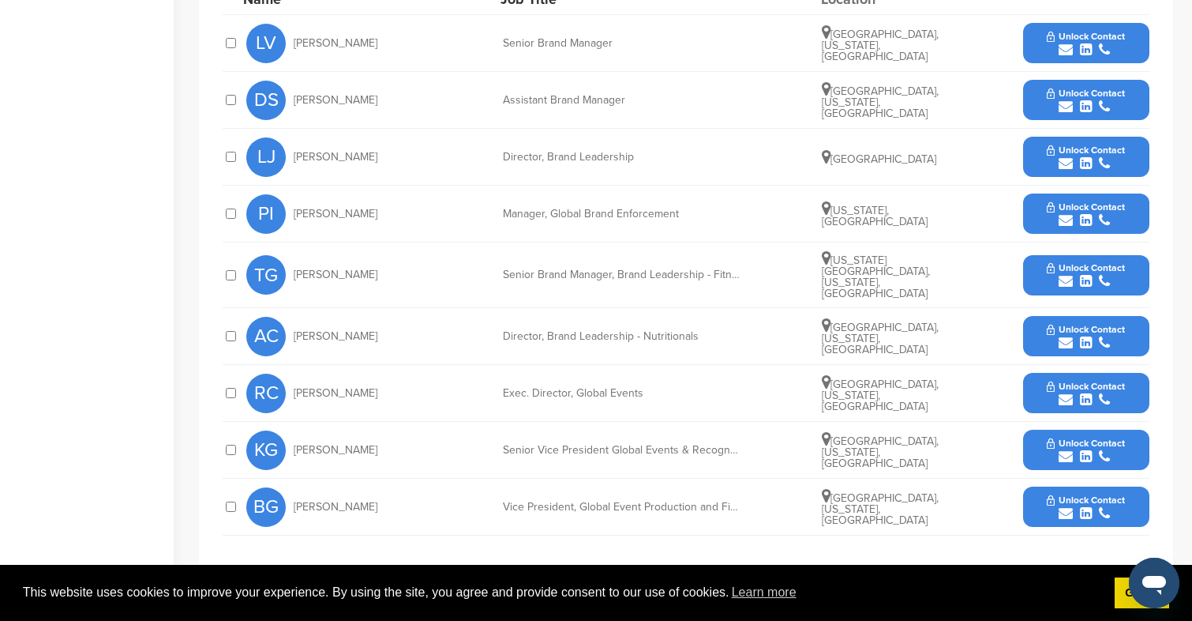
click at [1067, 91] on span "Unlock Contact" at bounding box center [1086, 93] width 78 height 11
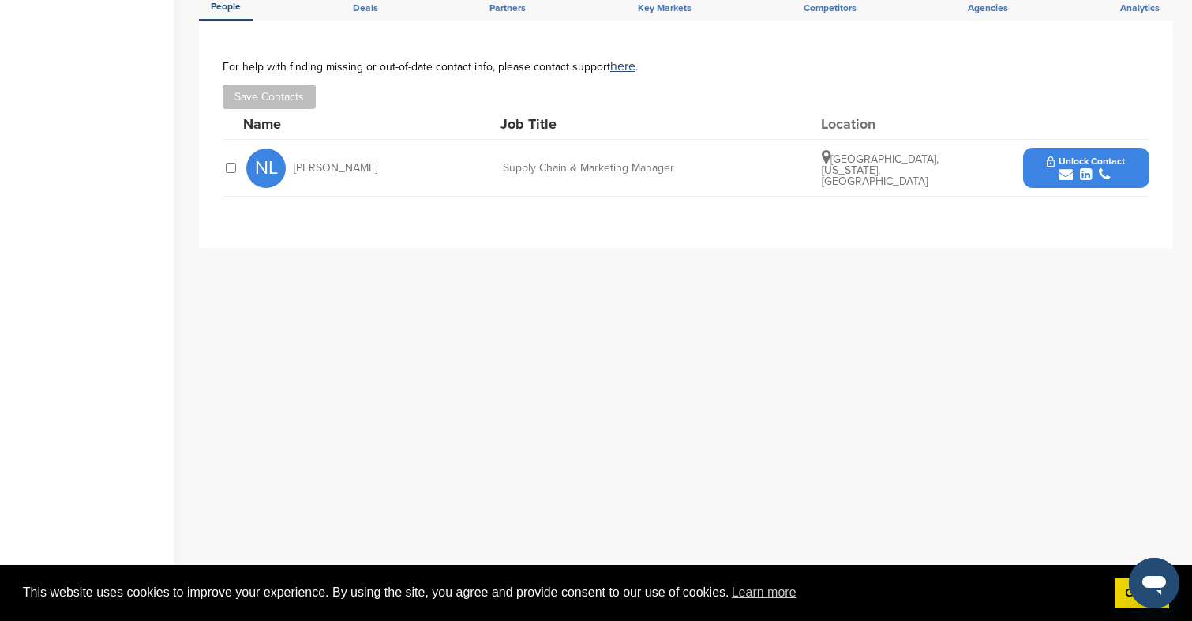
scroll to position [467, 0]
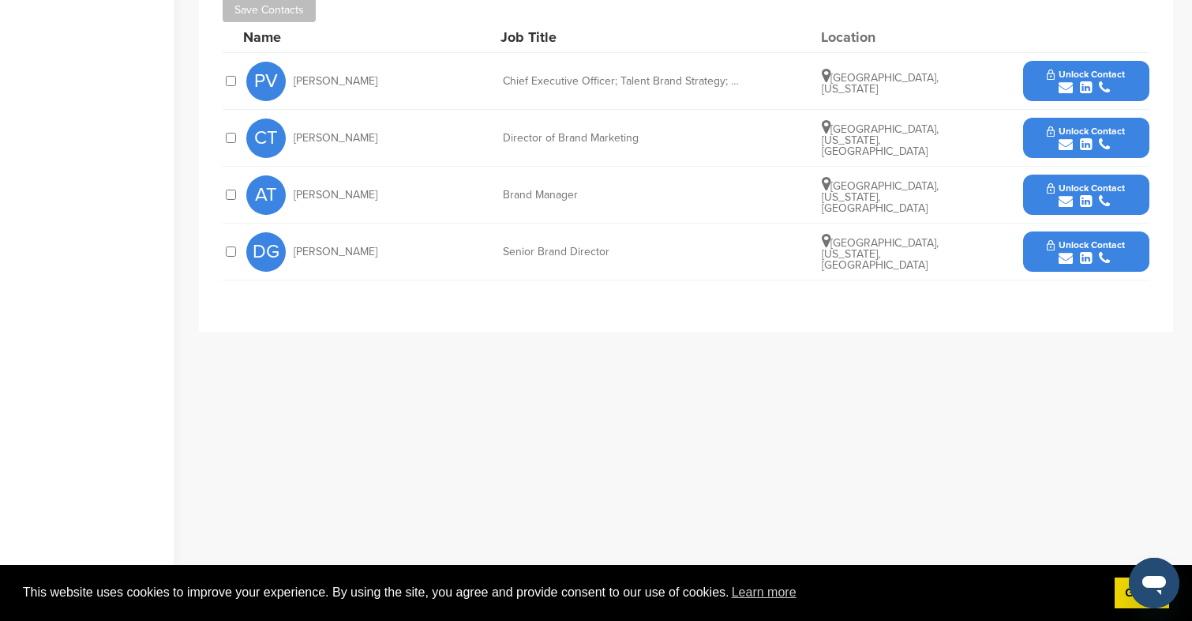
scroll to position [523, 0]
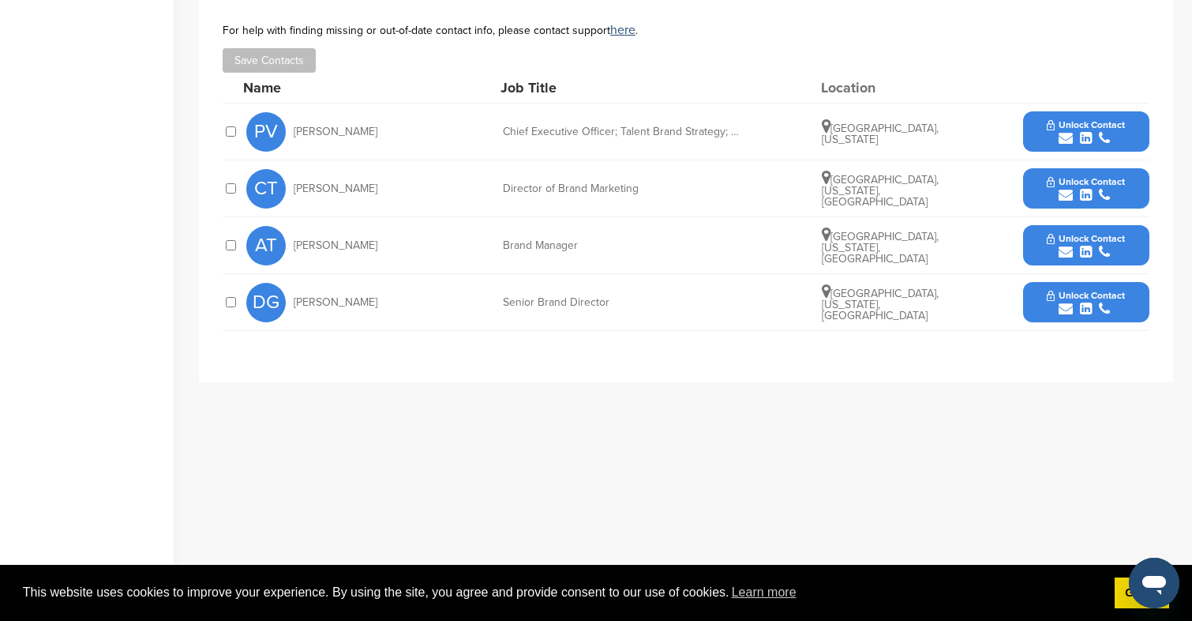
click at [1104, 188] on icon "submit" at bounding box center [1104, 195] width 11 height 14
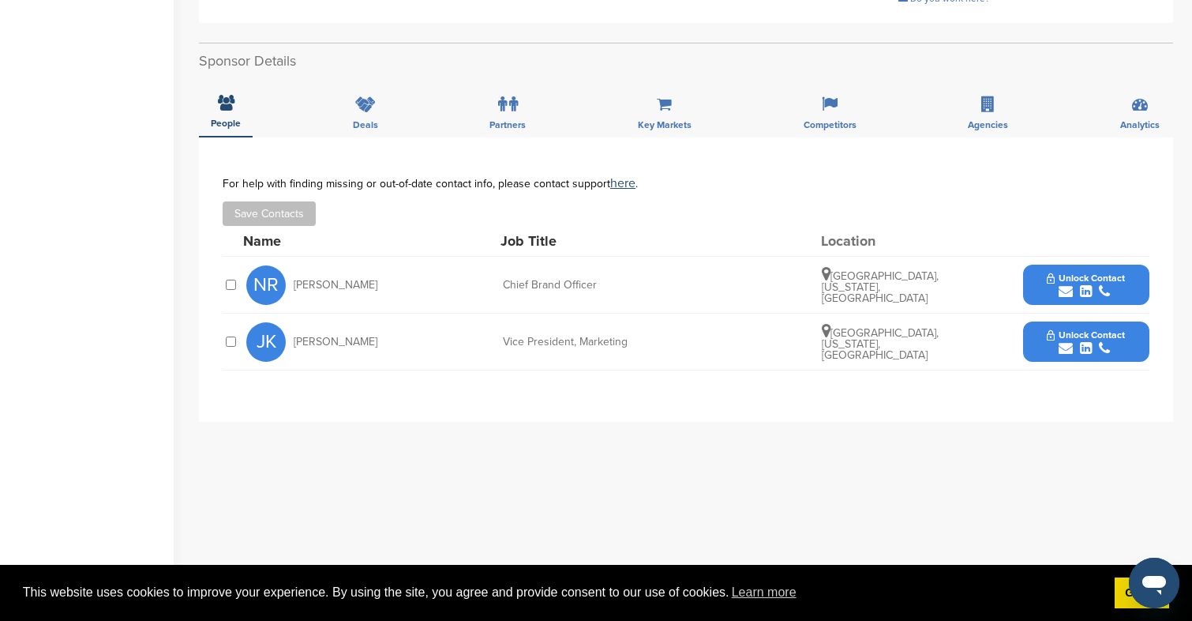
scroll to position [424, 0]
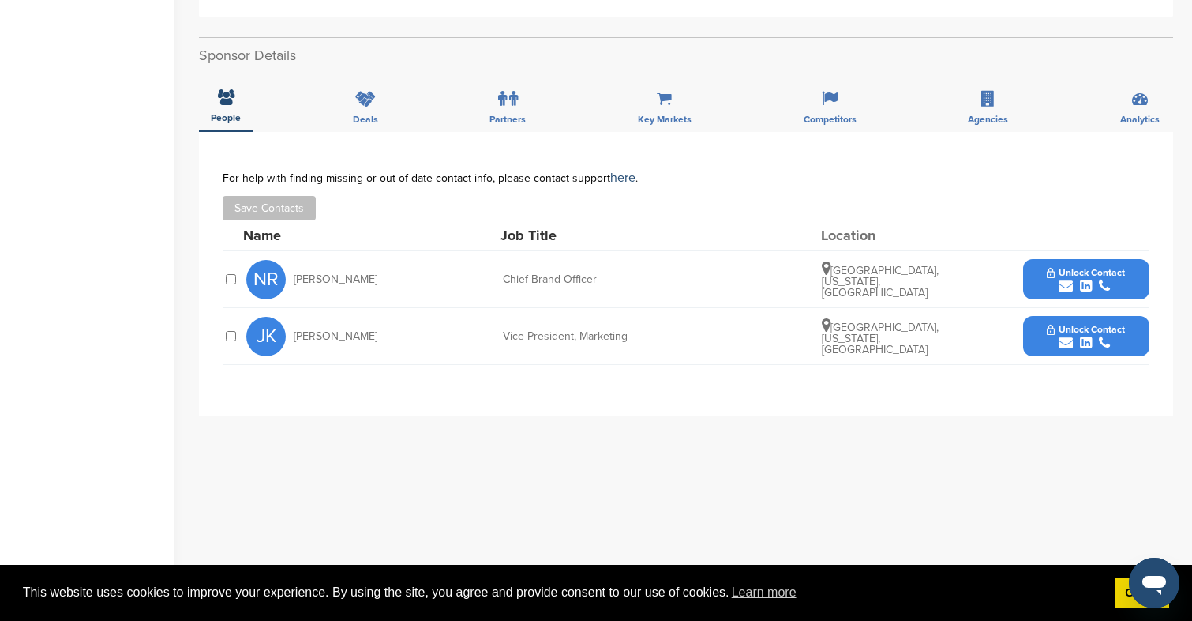
click at [1068, 269] on span "Unlock Contact" at bounding box center [1086, 272] width 78 height 11
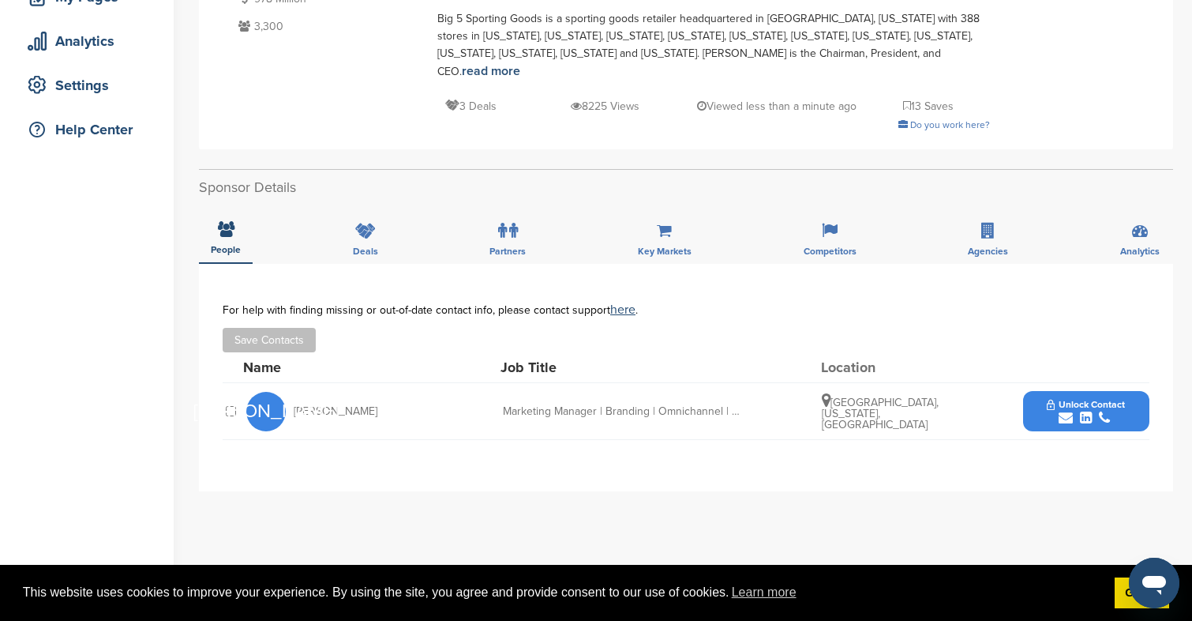
scroll to position [498, 0]
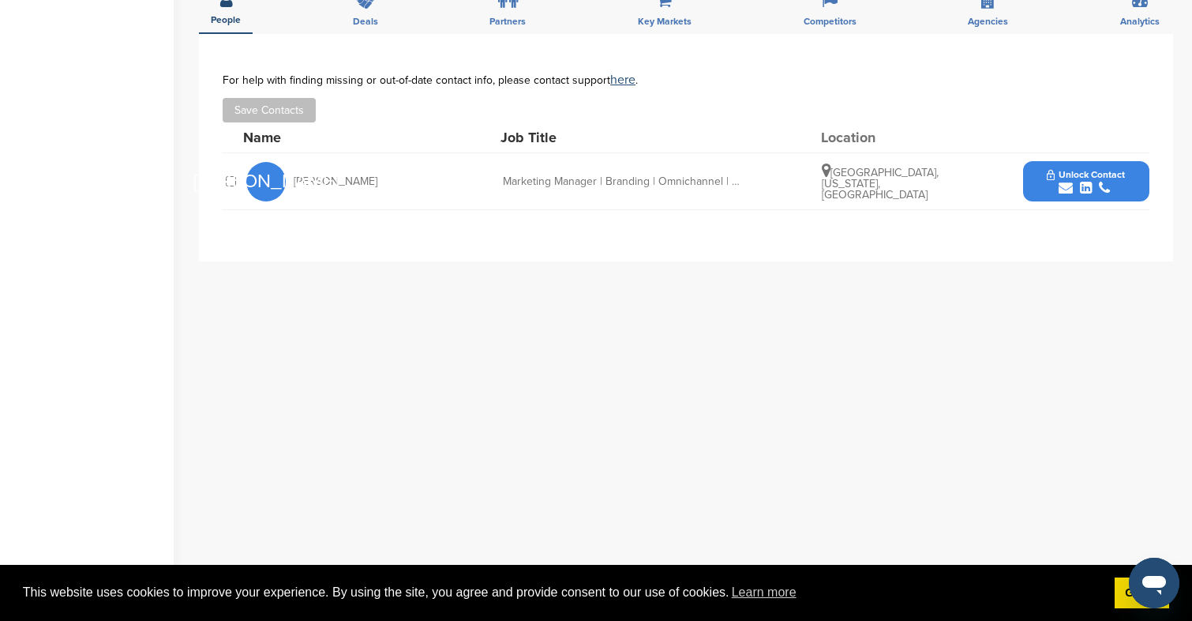
click at [1073, 163] on button "Unlock Contact" at bounding box center [1086, 181] width 116 height 47
